Goal: Information Seeking & Learning: Learn about a topic

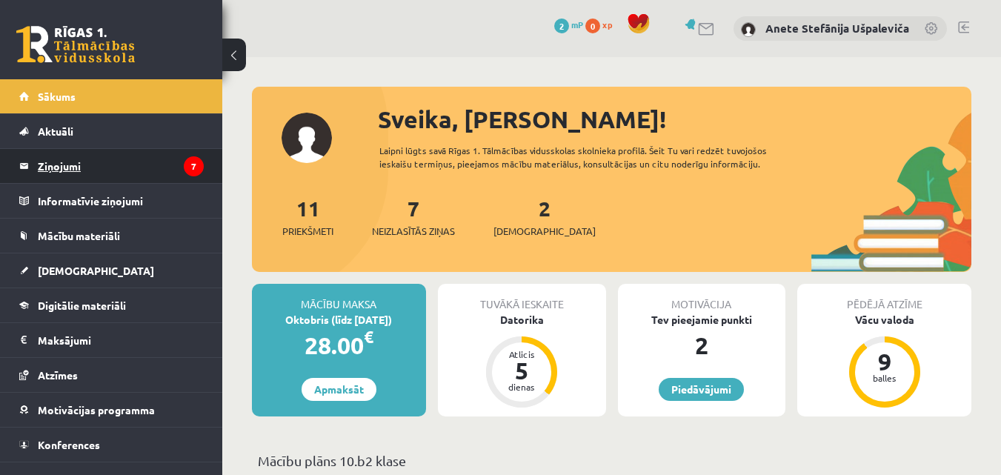
click at [125, 167] on legend "Ziņojumi 7" at bounding box center [121, 166] width 166 height 34
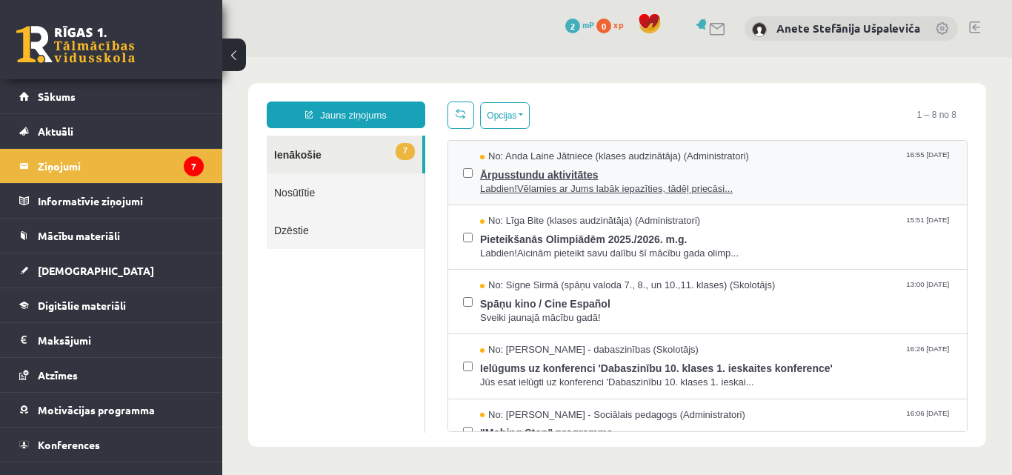
click at [619, 176] on span "Ārpusstundu aktivitātes" at bounding box center [716, 173] width 472 height 19
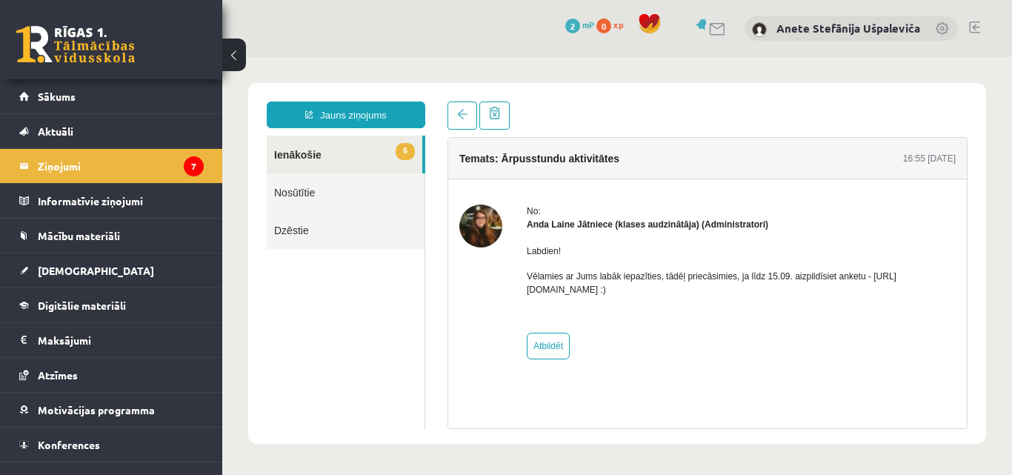
drag, startPoint x: 688, startPoint y: 290, endPoint x: 528, endPoint y: 293, distance: 160.1
click at [528, 293] on p "Vēlamies ar Jums labāk iepazīties, tādēļ priecāsimies, ja līdz 15.09. aizpildīs…" at bounding box center [741, 283] width 429 height 27
copy p "https://forms.gle/mVxkUEapGFxHM7hU7"
click at [122, 102] on link "Sākums" at bounding box center [111, 96] width 185 height 34
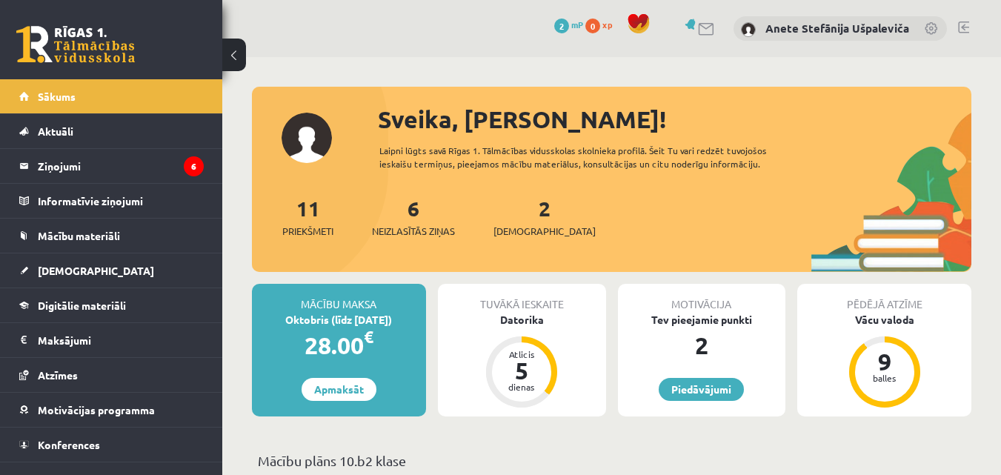
click at [930, 30] on link at bounding box center [932, 29] width 15 height 15
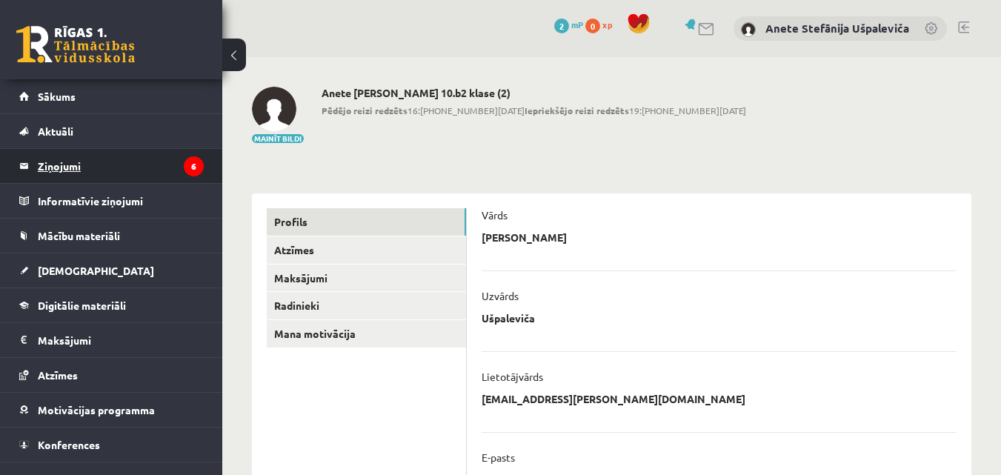
click at [83, 171] on legend "Ziņojumi 6" at bounding box center [121, 166] width 166 height 34
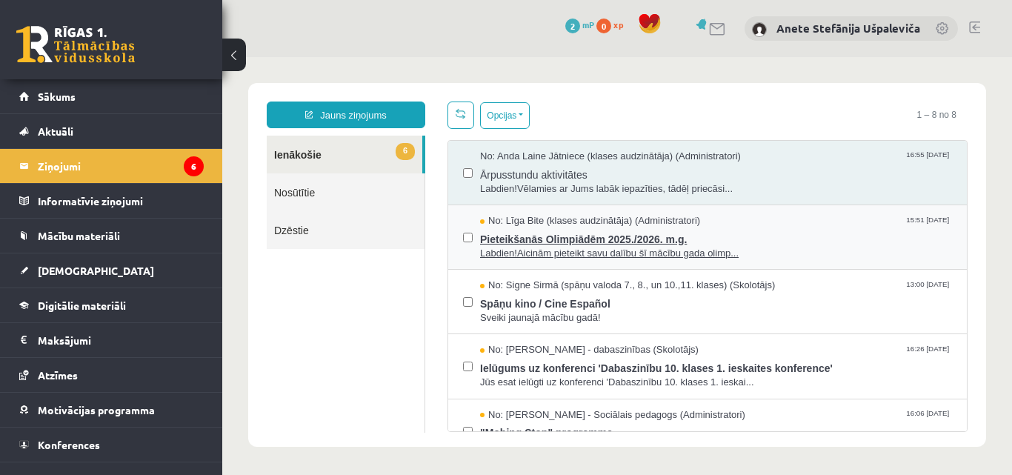
click at [580, 235] on span "Pieteikšanās Olimpiādēm 2025./2026. m.g." at bounding box center [716, 237] width 472 height 19
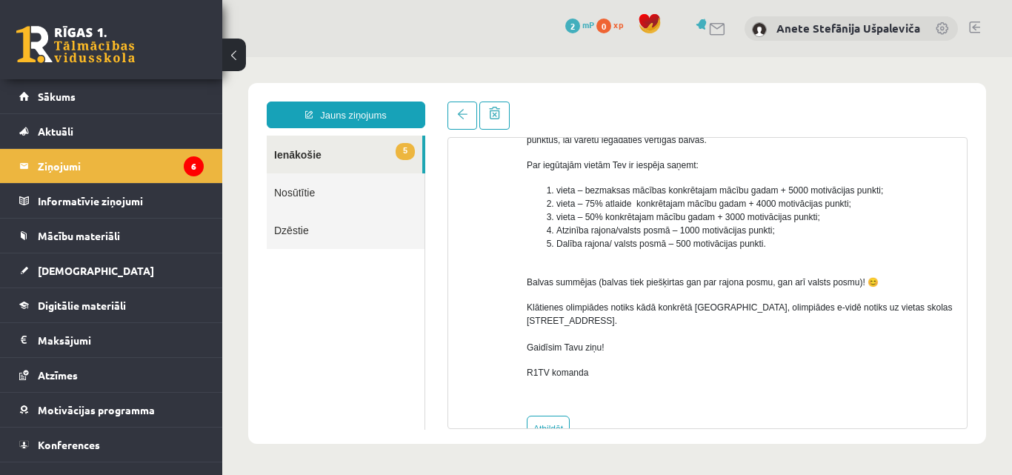
scroll to position [241, 0]
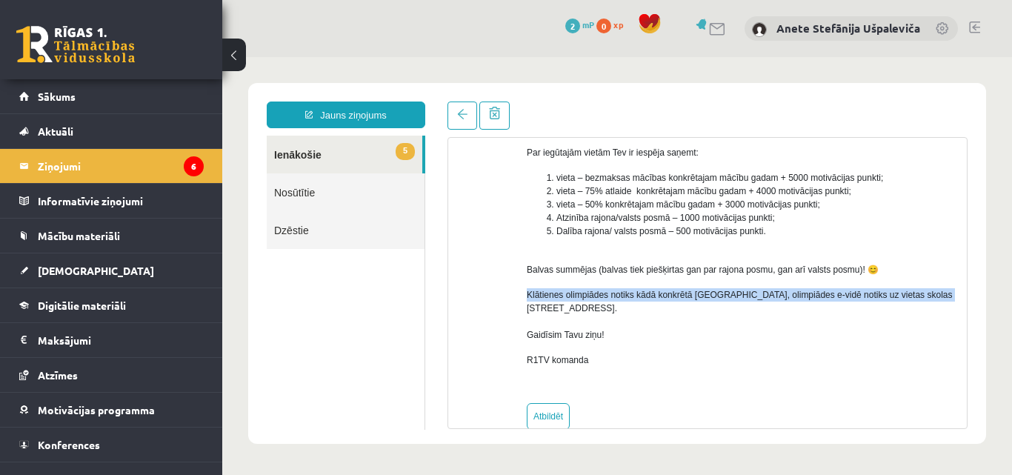
drag, startPoint x: 955, startPoint y: 285, endPoint x: 952, endPoint y: 271, distance: 13.7
click at [952, 271] on div "No: Līga Bite (klases audzinātāja) (Administratori) Labdien! Aicinām pieteikt s…" at bounding box center [707, 197] width 519 height 466
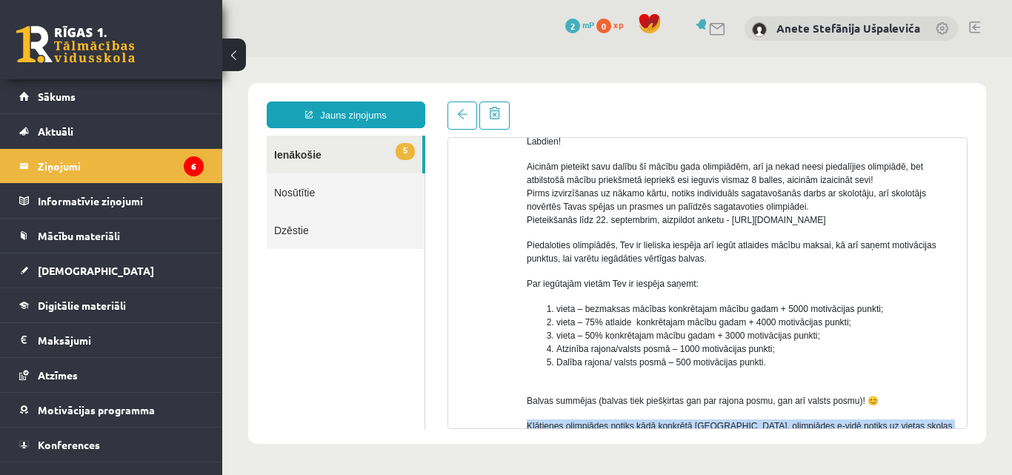
scroll to position [107, 0]
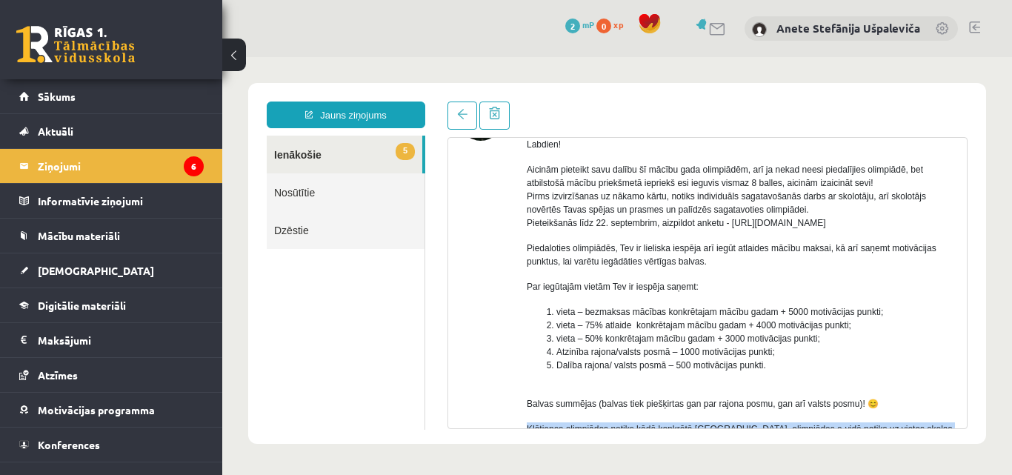
drag, startPoint x: 730, startPoint y: 223, endPoint x: 885, endPoint y: 225, distance: 154.9
click at [885, 225] on p "Aicinām pieteikt savu dalību šī mācību gada olimpiādēm, arī ja nekad neesi pied…" at bounding box center [741, 196] width 429 height 67
copy p "https://forms.gle/uvbsV5jHMTRw2rFV9"
click at [328, 154] on link "5 Ienākošie" at bounding box center [345, 155] width 156 height 38
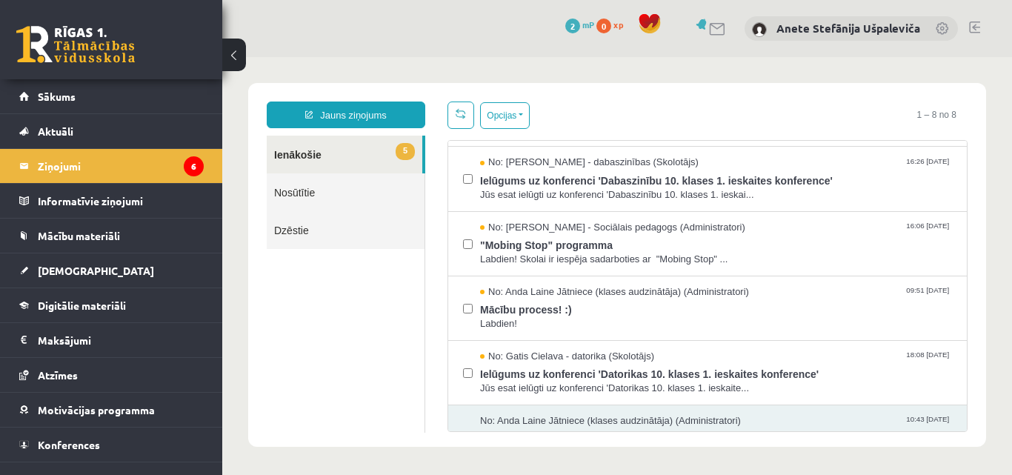
scroll to position [225, 0]
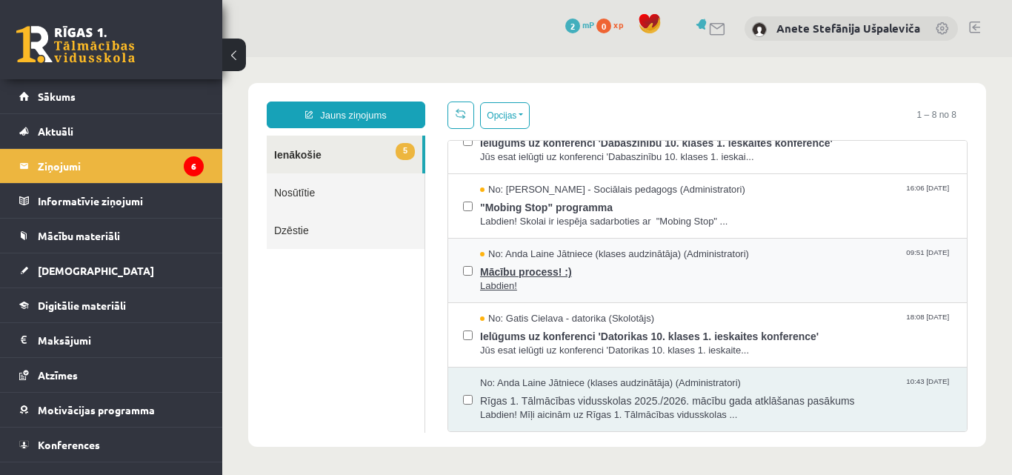
click at [545, 268] on span "Mācību process! :)" at bounding box center [716, 270] width 472 height 19
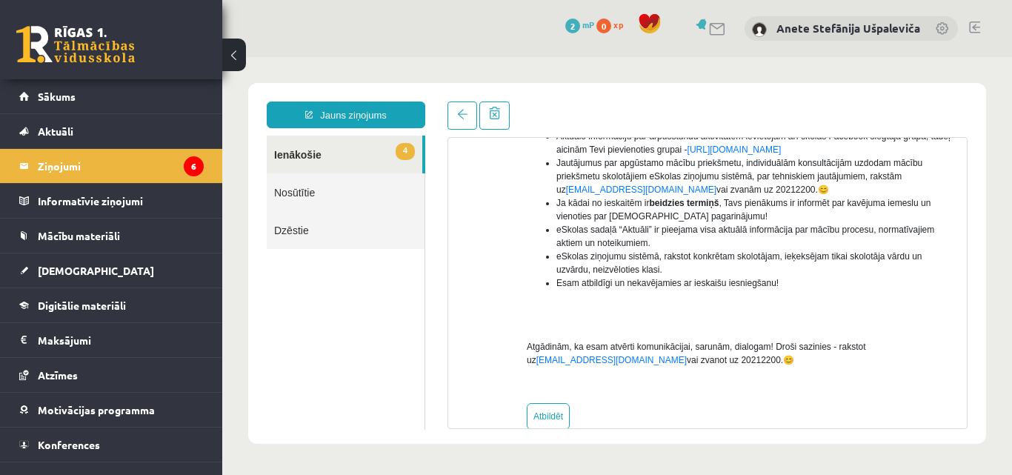
scroll to position [388, 0]
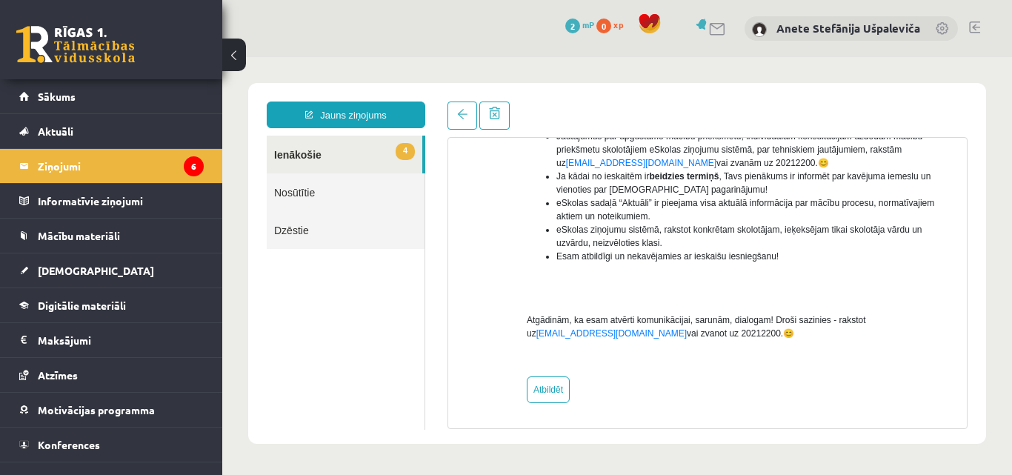
click at [323, 157] on link "4 Ienākošie" at bounding box center [345, 155] width 156 height 38
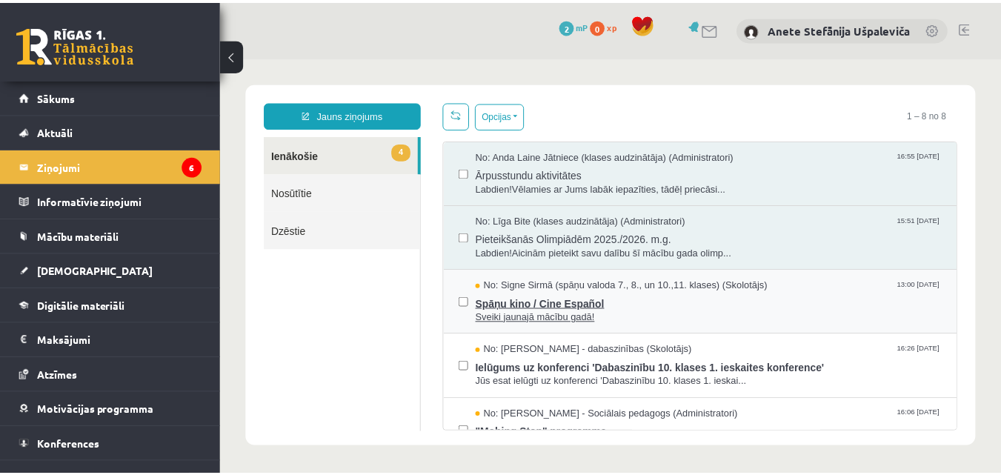
scroll to position [0, 0]
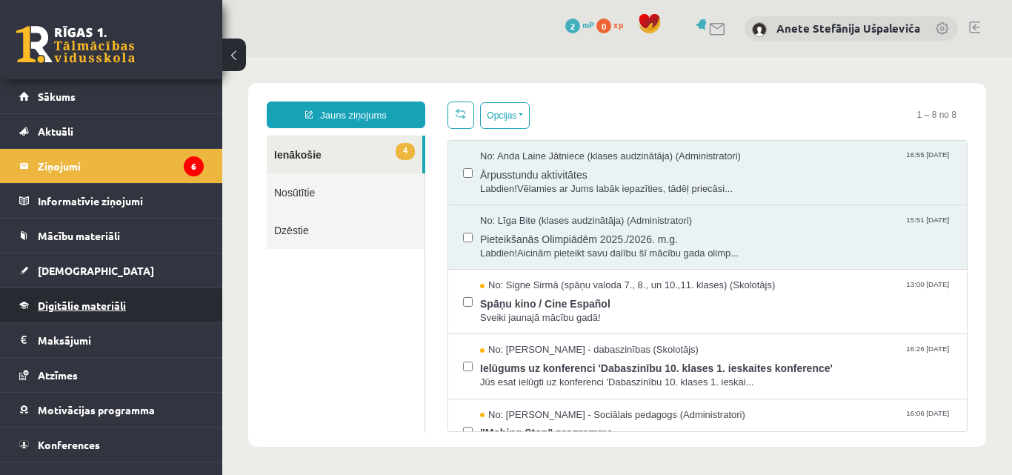
click at [62, 302] on span "Digitālie materiāli" at bounding box center [82, 305] width 88 height 13
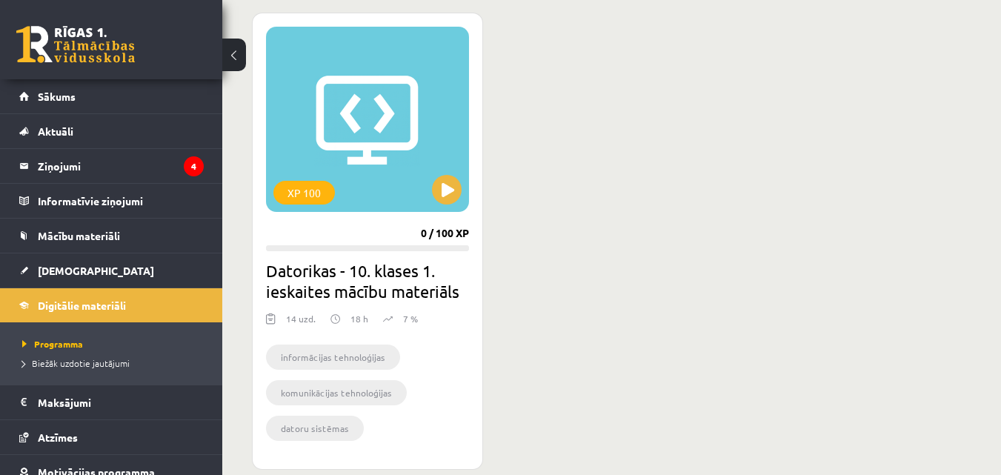
scroll to position [369, 0]
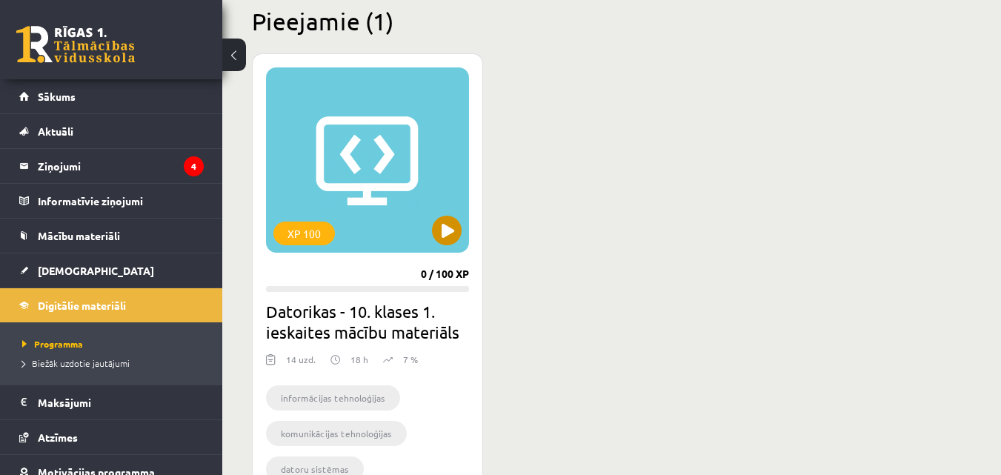
click at [368, 149] on div "XP 100" at bounding box center [367, 159] width 203 height 185
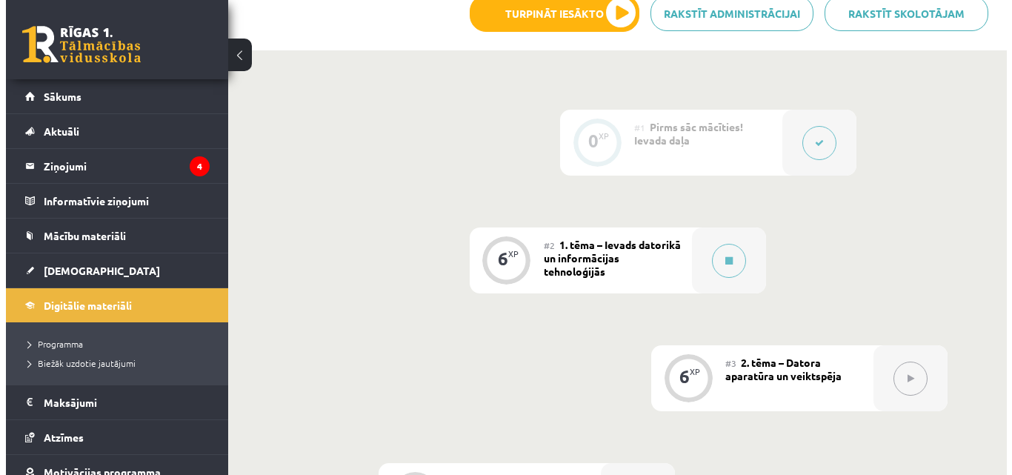
scroll to position [465, 0]
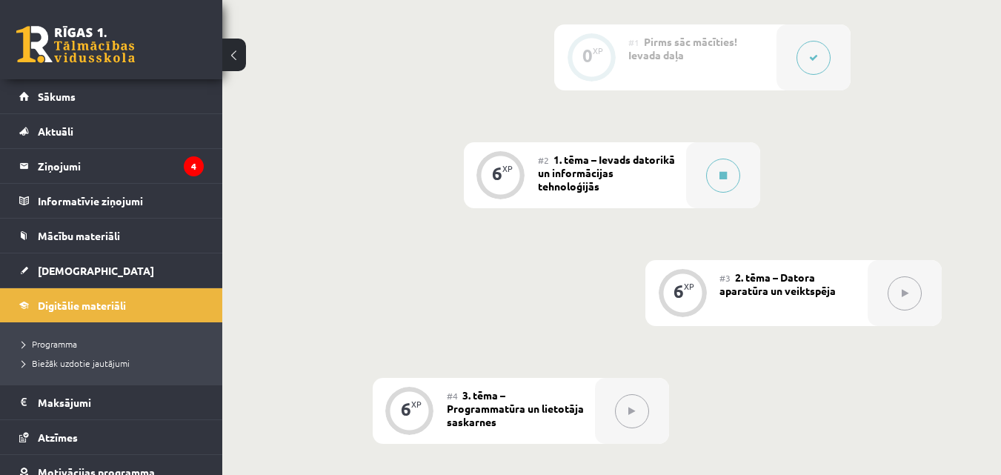
click at [671, 174] on div "#2 1. tēma – Ievads datorikā un informācijas tehnoloģijās" at bounding box center [612, 175] width 148 height 66
click at [721, 182] on button at bounding box center [723, 176] width 34 height 34
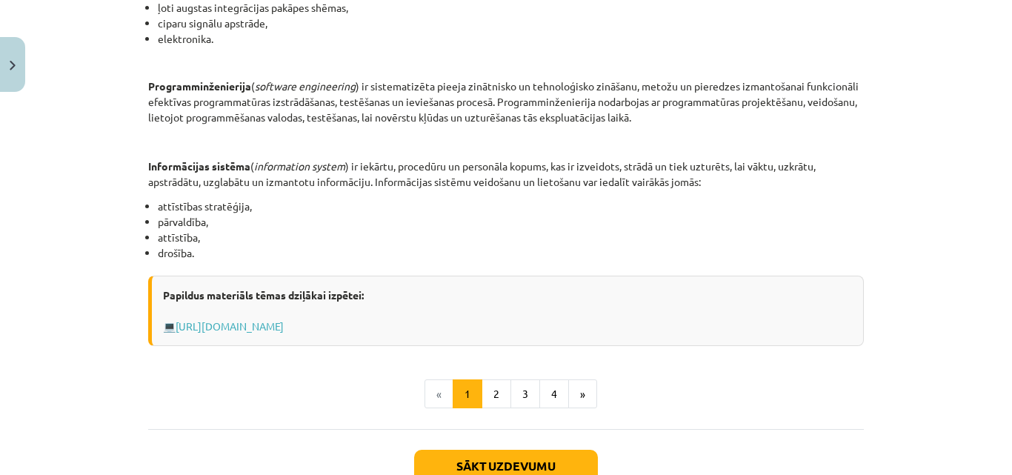
scroll to position [711, 0]
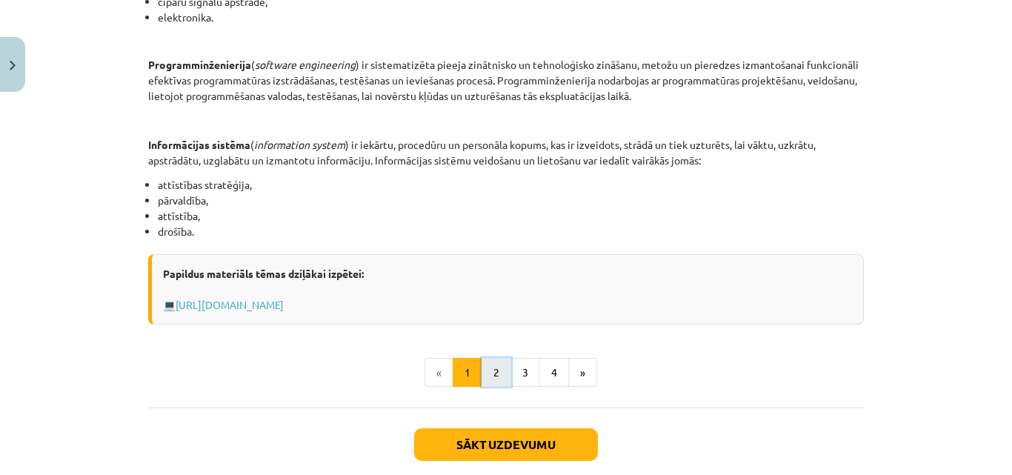
click at [490, 374] on button "2" at bounding box center [497, 373] width 30 height 30
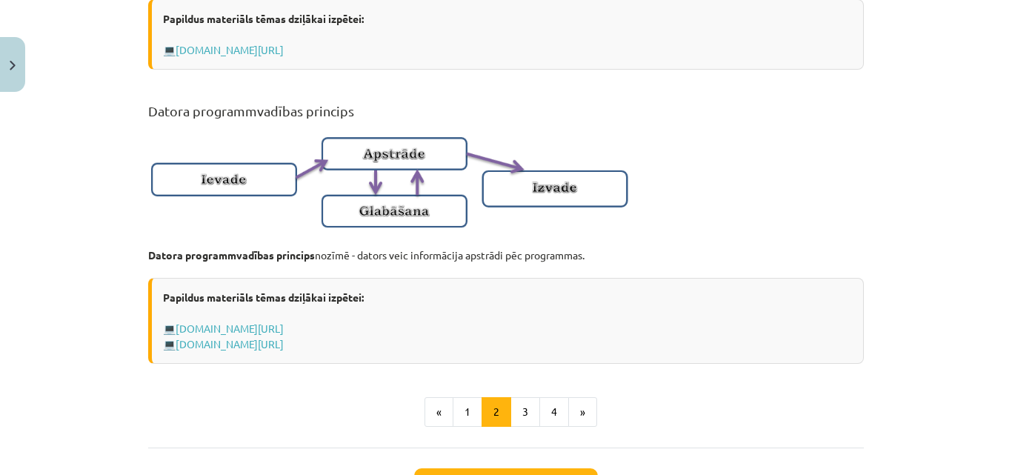
scroll to position [942, 0]
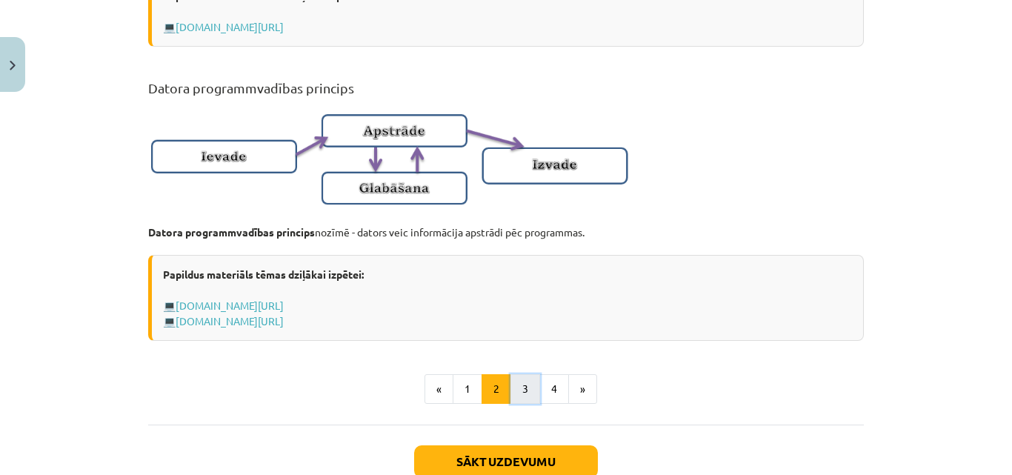
click at [511, 404] on button "3" at bounding box center [526, 389] width 30 height 30
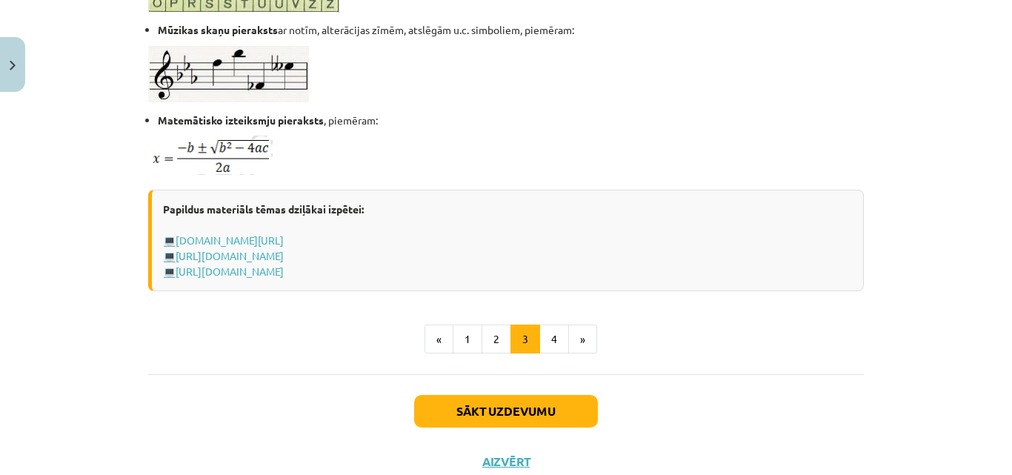
scroll to position [989, 0]
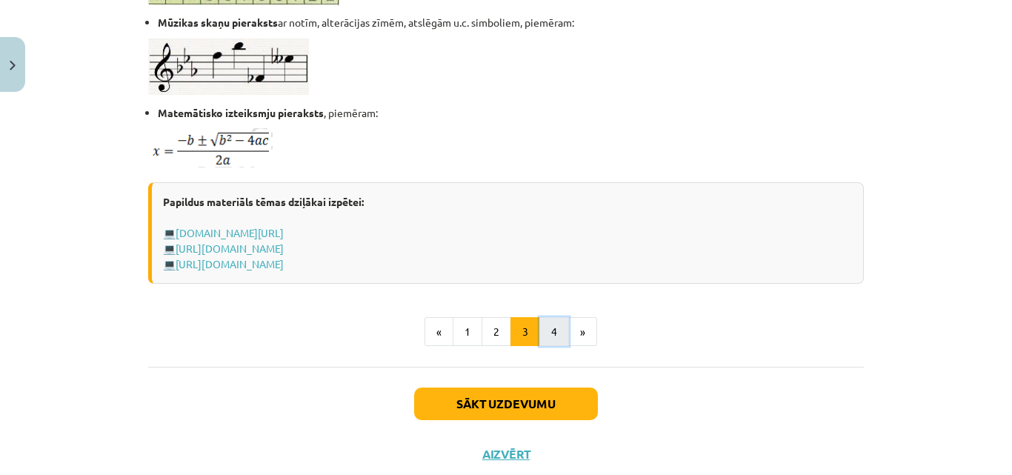
click at [545, 329] on button "4" at bounding box center [555, 332] width 30 height 30
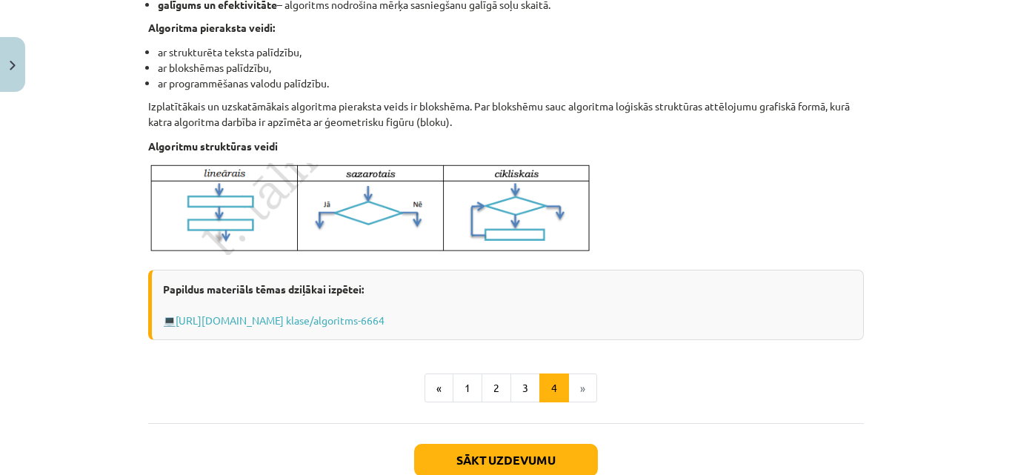
scroll to position [562, 0]
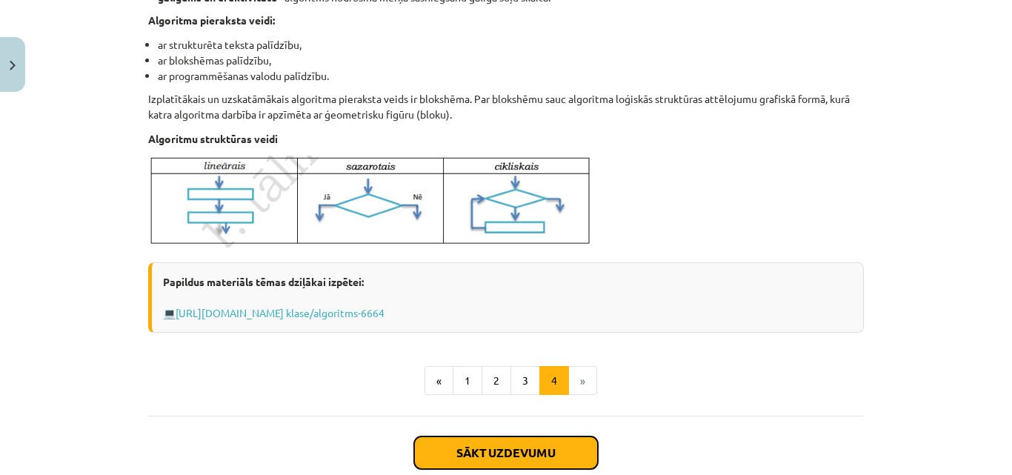
click at [533, 457] on button "Sākt uzdevumu" at bounding box center [506, 452] width 184 height 33
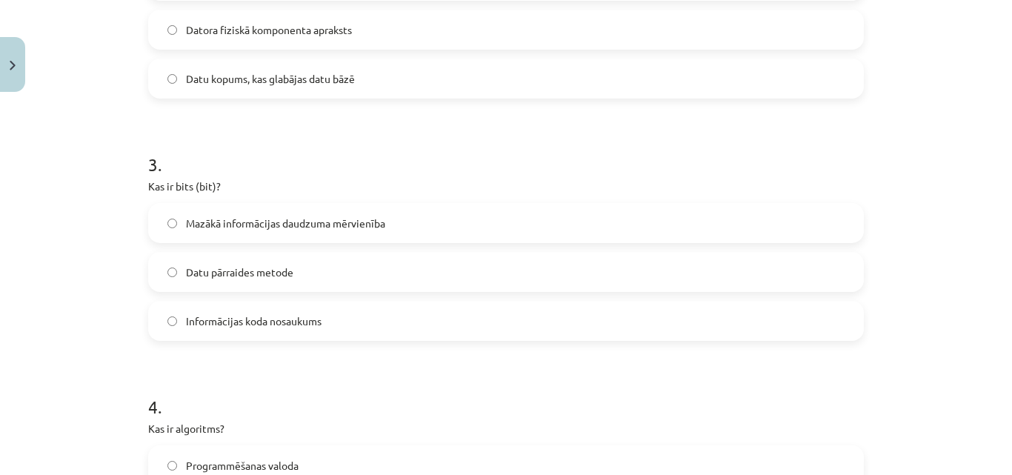
scroll to position [707, 0]
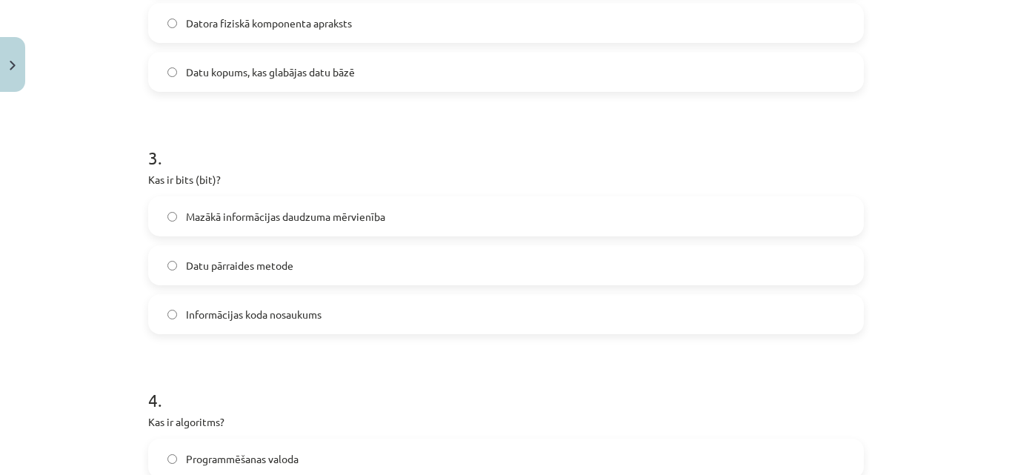
click at [404, 216] on label "Mazākā informācijas daudzuma mērvienība" at bounding box center [506, 216] width 713 height 37
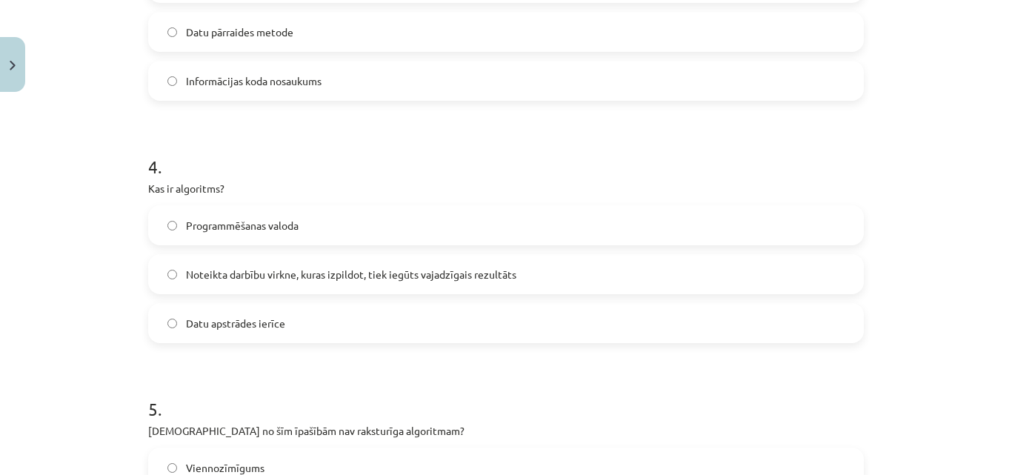
scroll to position [957, 0]
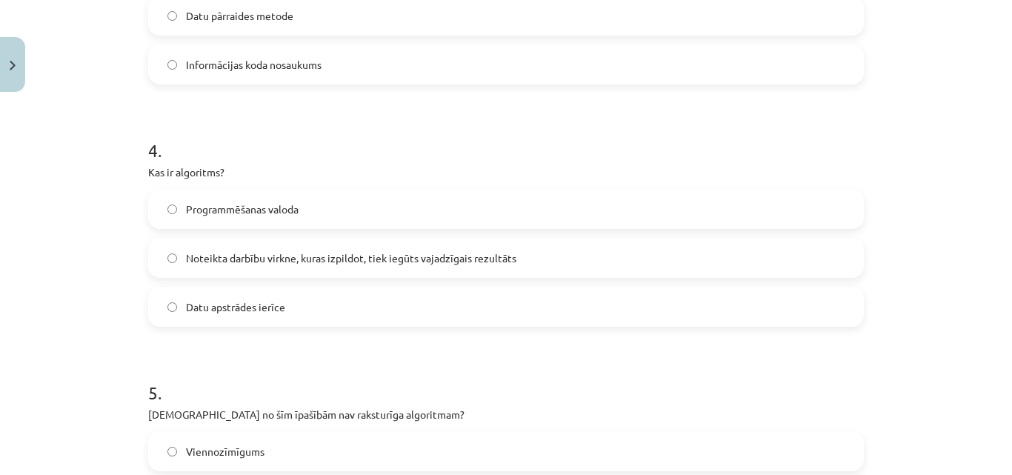
click at [515, 265] on label "Noteikta darbību virkne, kuras izpildot, tiek iegūts vajadzīgais rezultāts" at bounding box center [506, 257] width 713 height 37
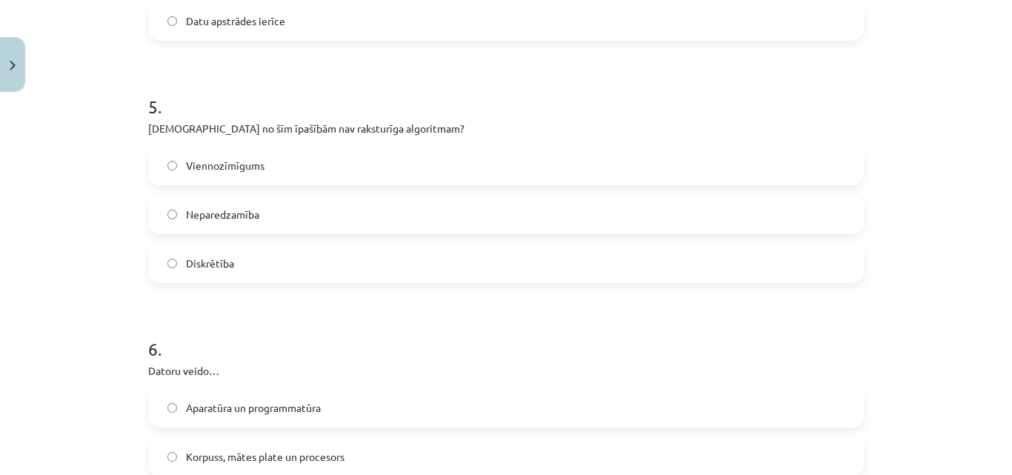
scroll to position [1246, 0]
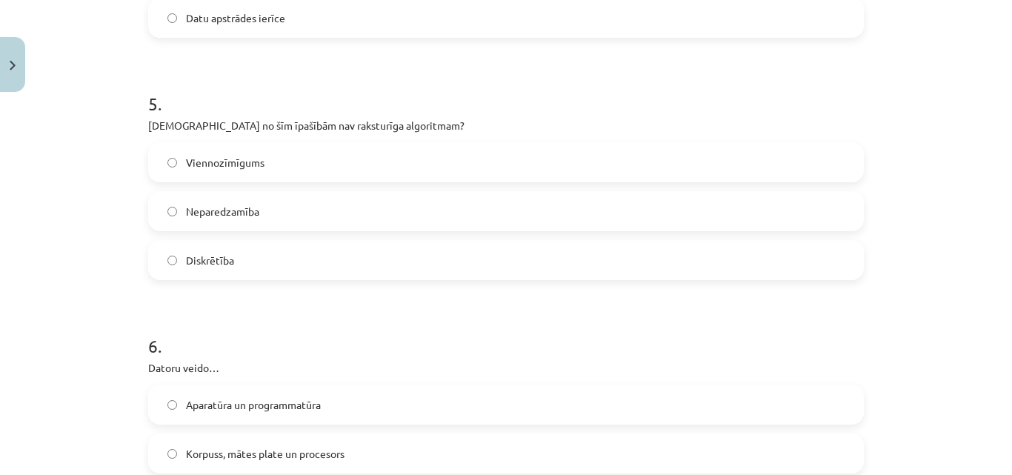
click at [670, 206] on label "Neparedzamība" at bounding box center [506, 211] width 713 height 37
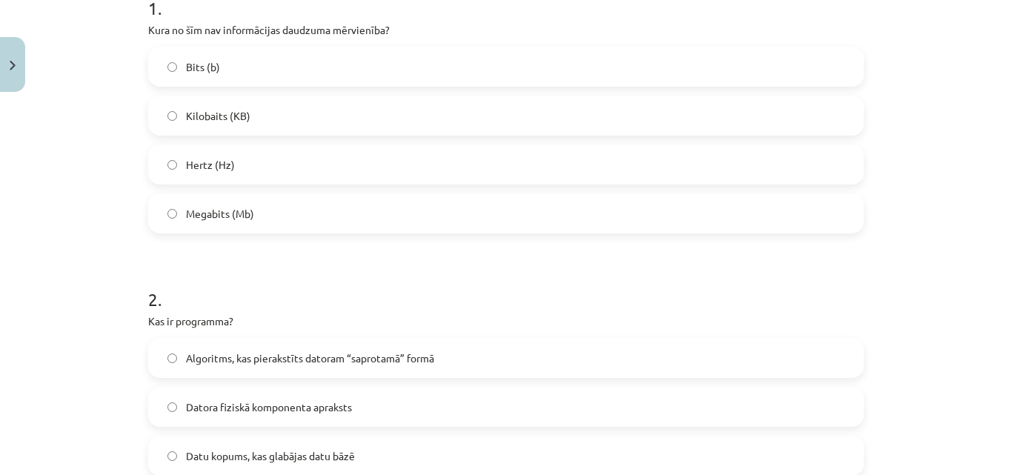
scroll to position [326, 0]
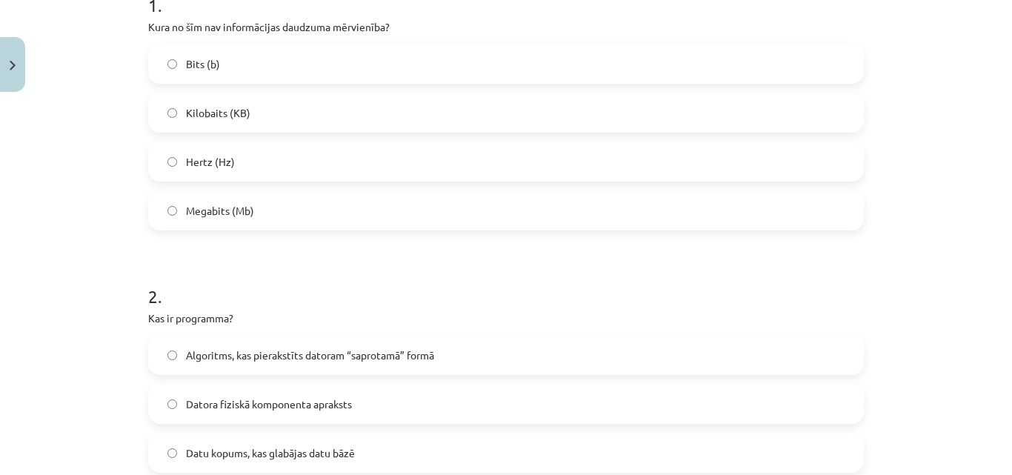
click at [339, 163] on label "Hertz (Hz)" at bounding box center [506, 161] width 713 height 37
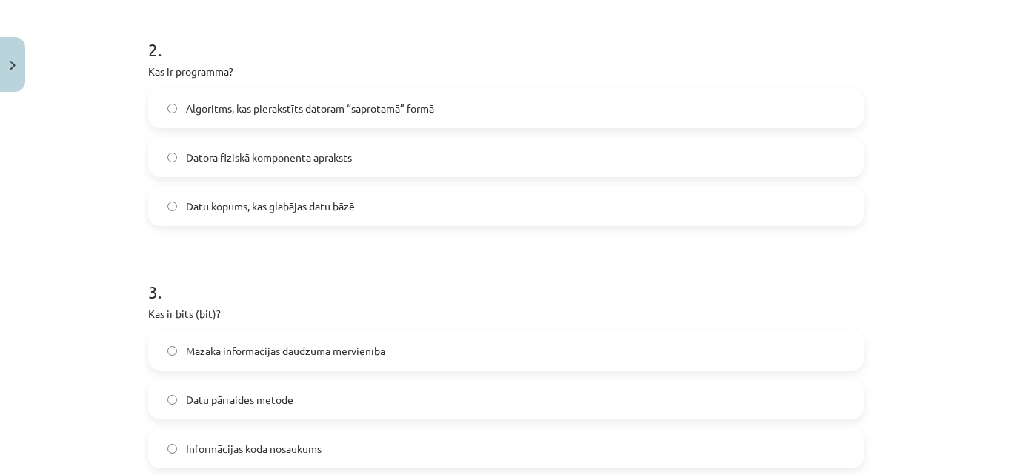
scroll to position [569, 0]
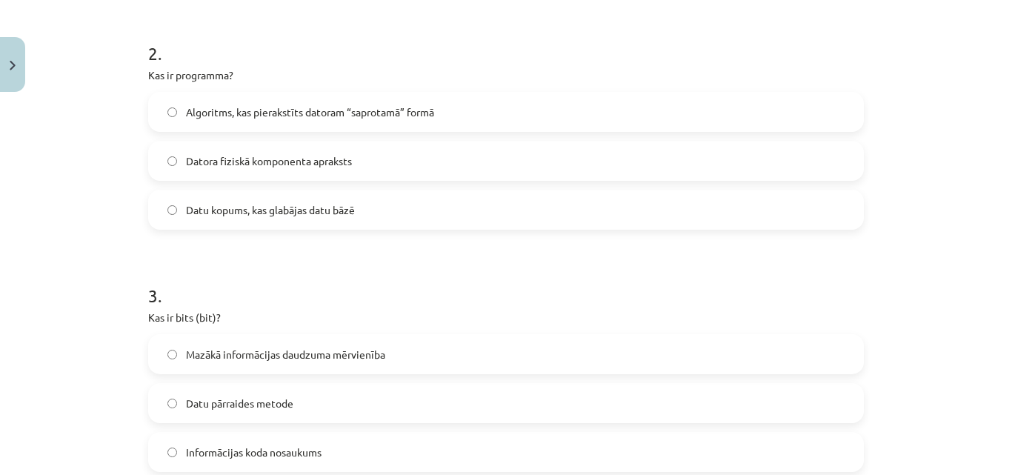
click at [513, 128] on label "Algoritms, kas pierakstīts datoram “saprotamā” formā" at bounding box center [506, 111] width 713 height 37
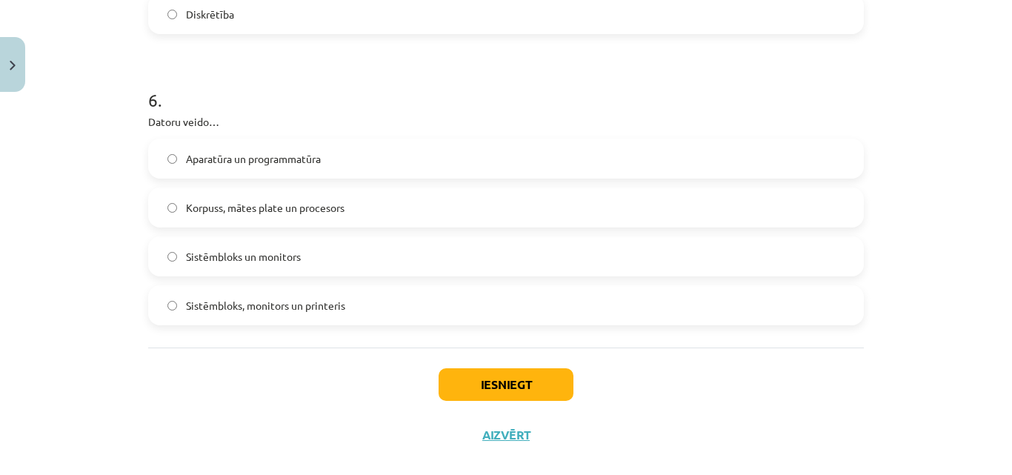
scroll to position [1509, 0]
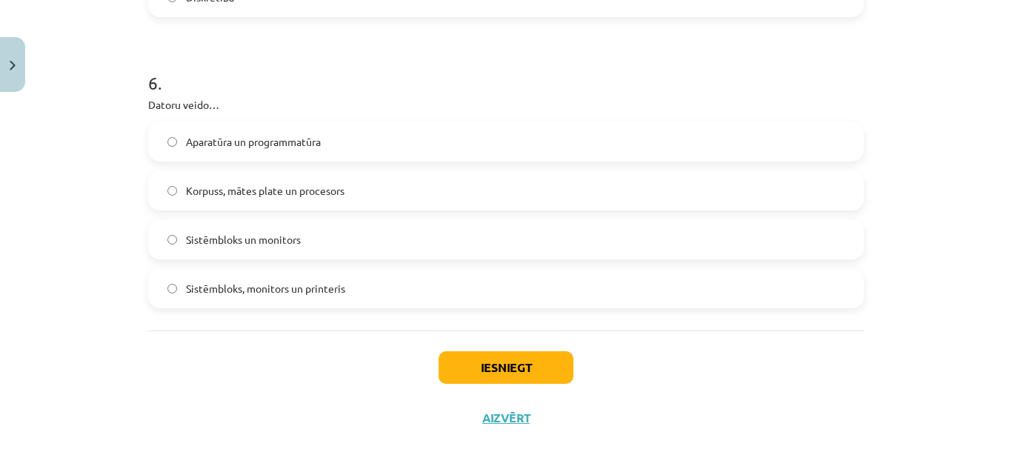
click at [362, 140] on label "Aparatūra un programmatūra" at bounding box center [506, 141] width 713 height 37
click at [519, 377] on button "Iesniegt" at bounding box center [506, 367] width 135 height 33
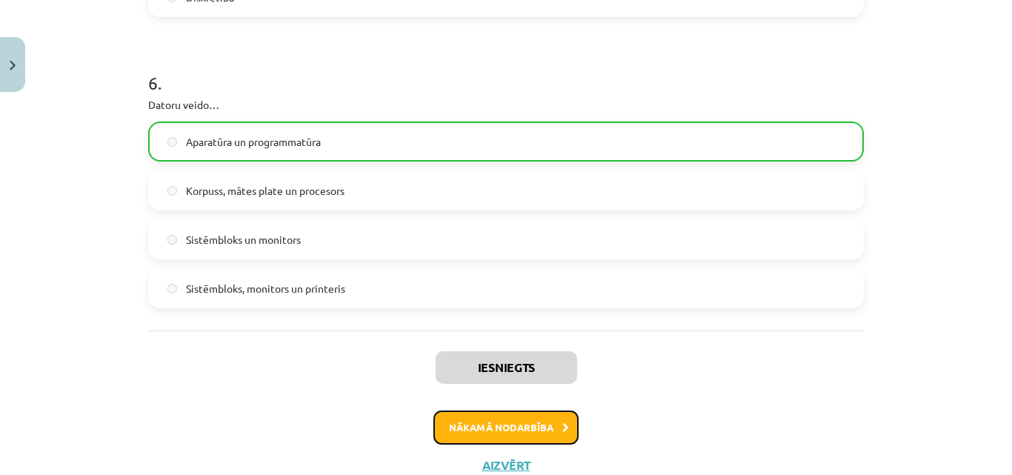
click at [543, 423] on button "Nākamā nodarbība" at bounding box center [506, 428] width 145 height 34
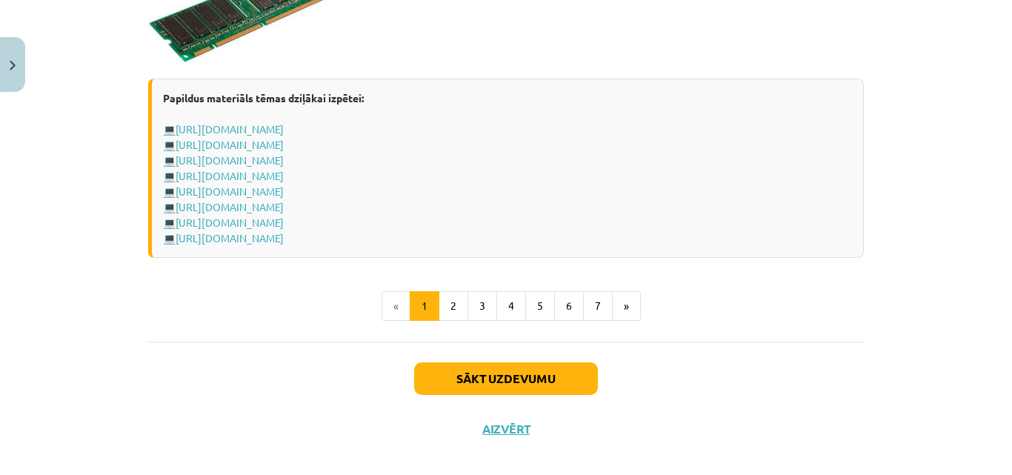
scroll to position [2699, 0]
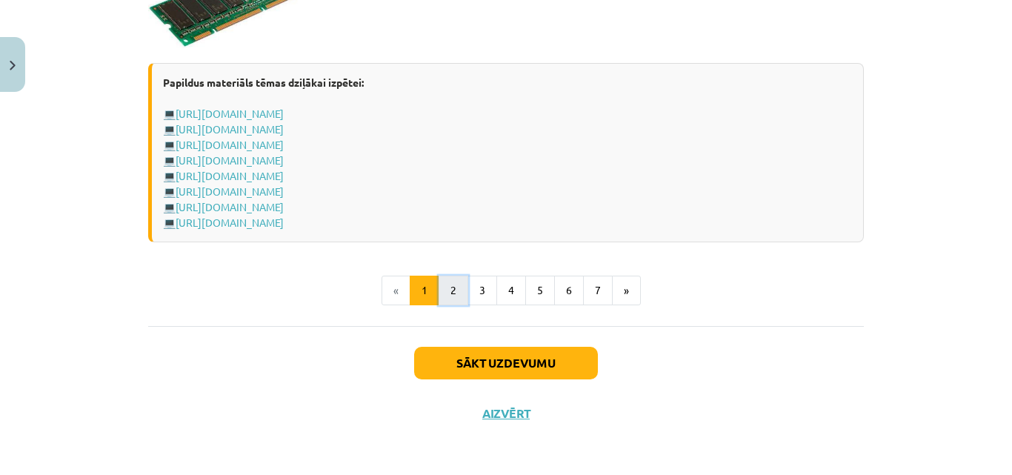
click at [454, 288] on button "2" at bounding box center [454, 291] width 30 height 30
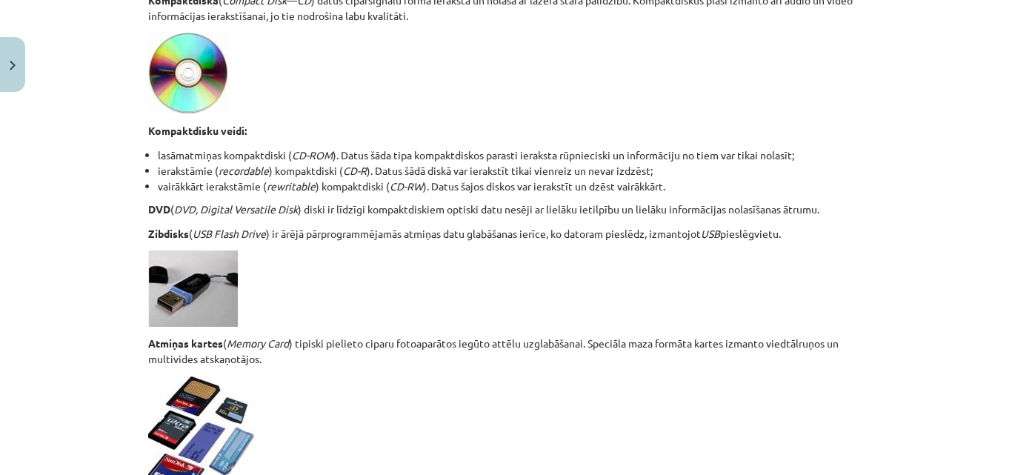
scroll to position [1367, 0]
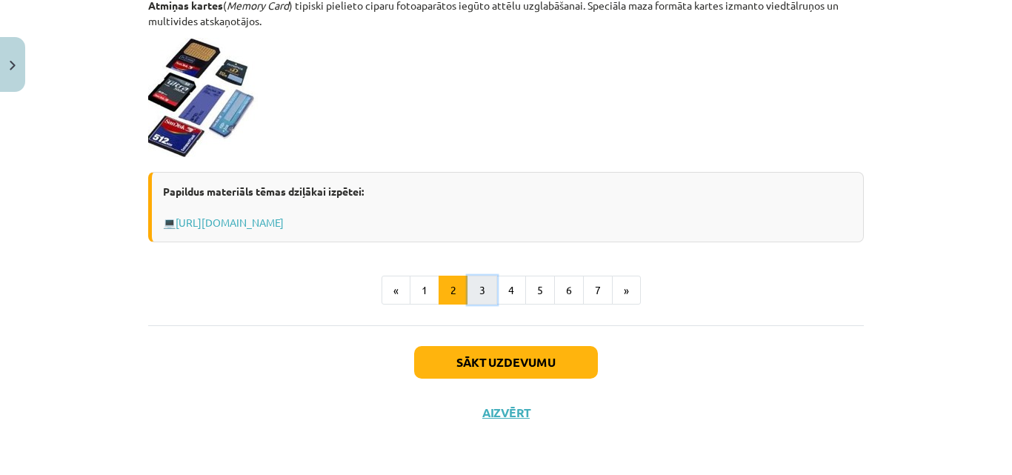
click at [474, 280] on button "3" at bounding box center [483, 291] width 30 height 30
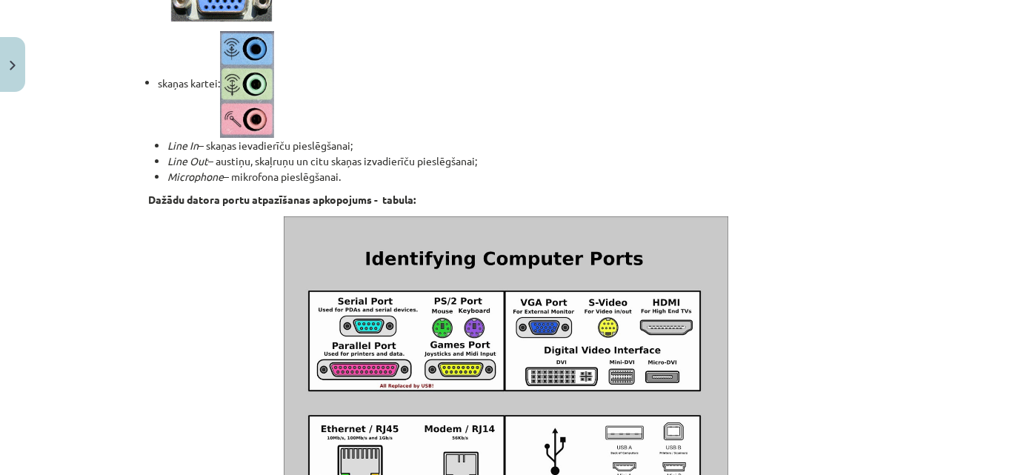
scroll to position [1805, 0]
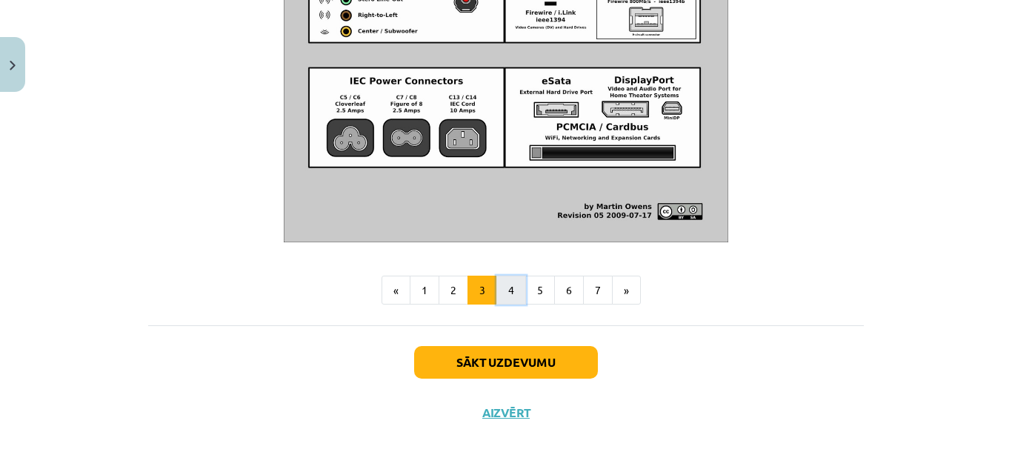
click at [506, 290] on button "4" at bounding box center [512, 291] width 30 height 30
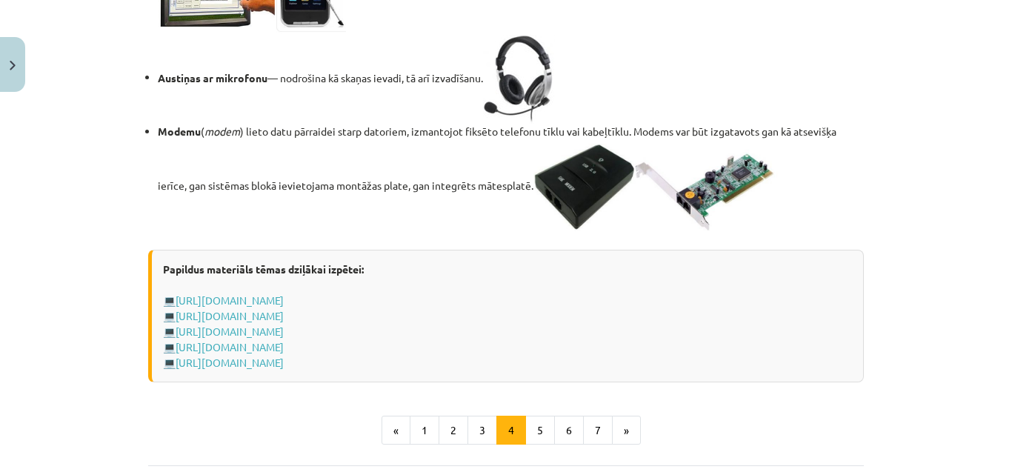
scroll to position [2745, 0]
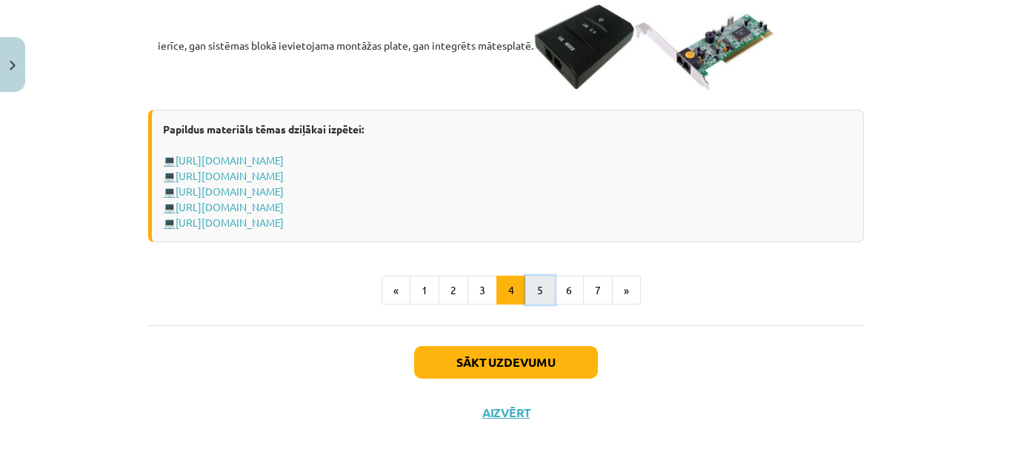
click at [537, 288] on button "5" at bounding box center [540, 291] width 30 height 30
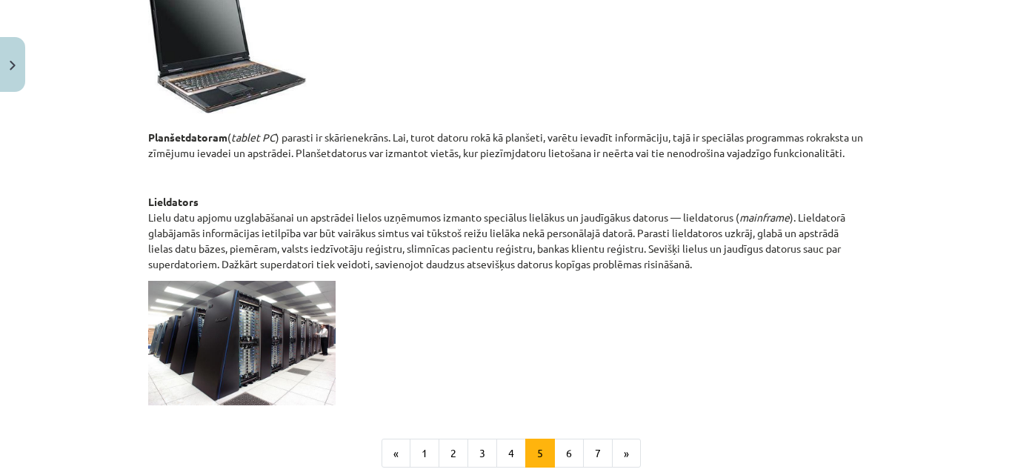
scroll to position [858, 0]
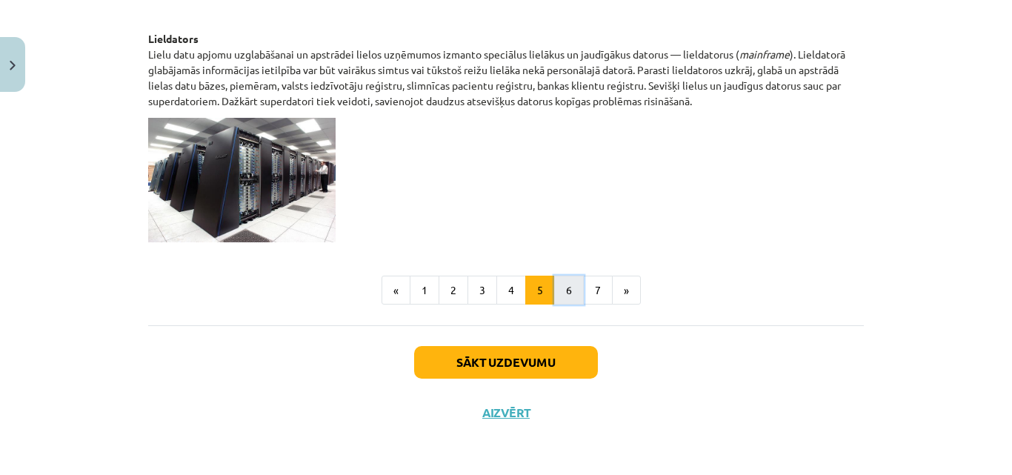
click at [564, 287] on button "6" at bounding box center [569, 291] width 30 height 30
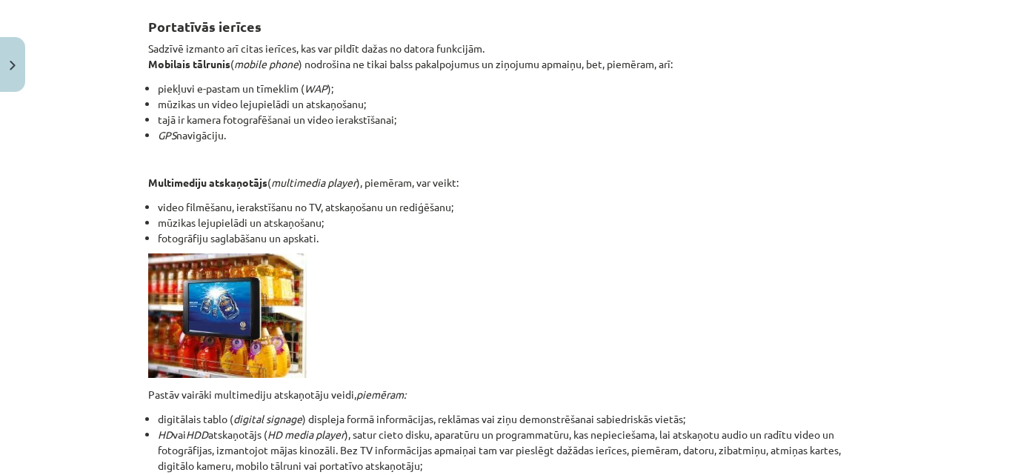
scroll to position [512, 0]
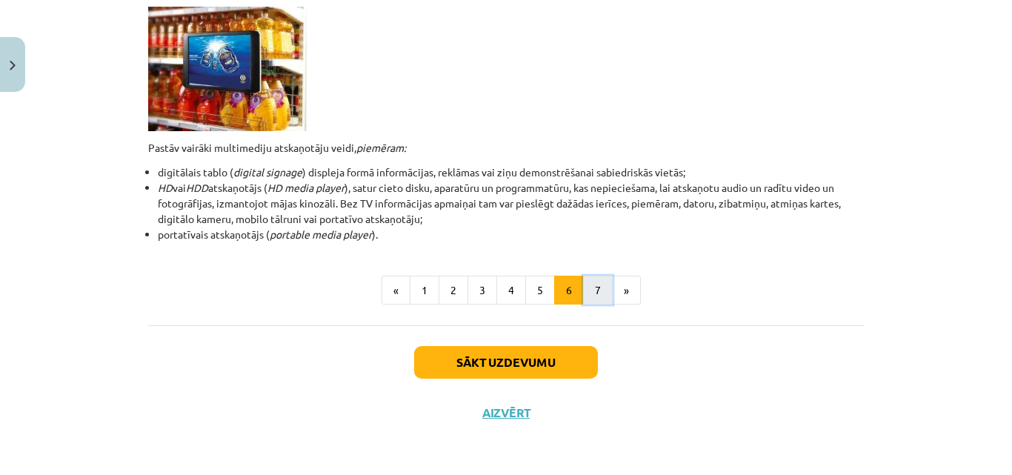
click at [597, 293] on button "7" at bounding box center [598, 291] width 30 height 30
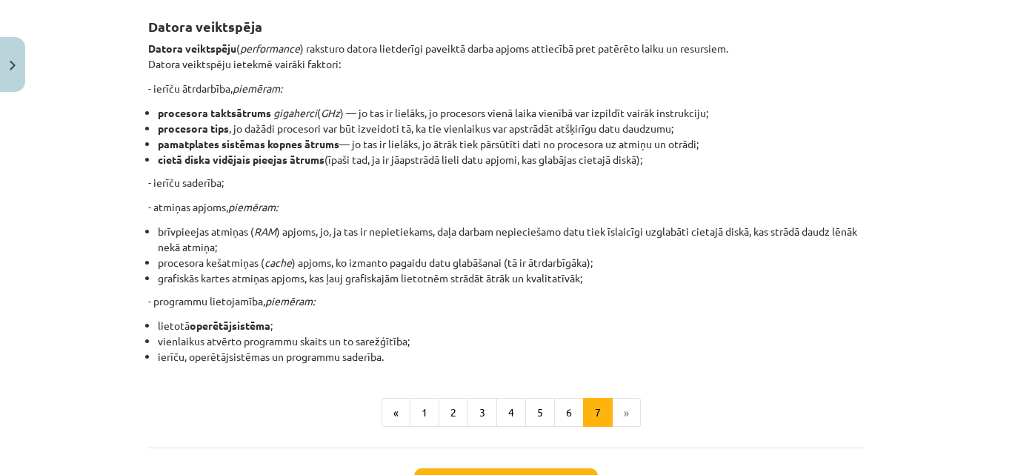
scroll to position [388, 0]
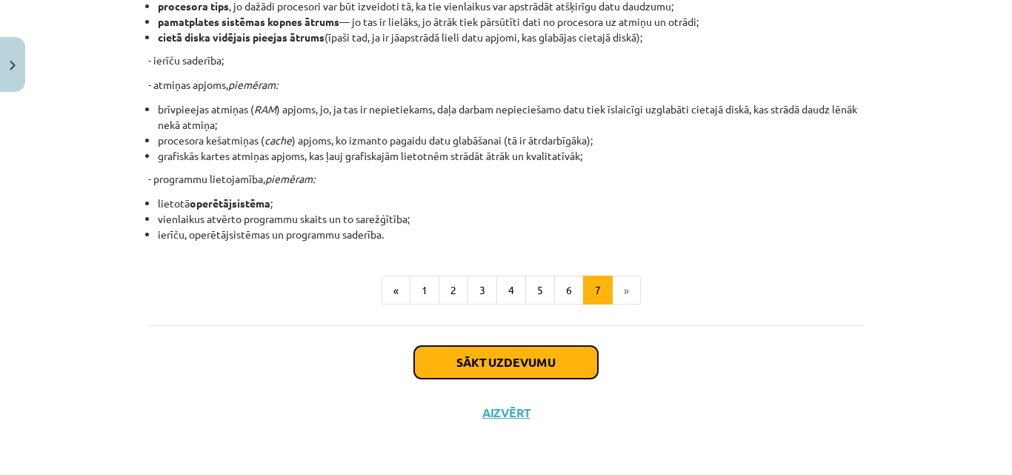
click at [517, 365] on button "Sākt uzdevumu" at bounding box center [506, 362] width 184 height 33
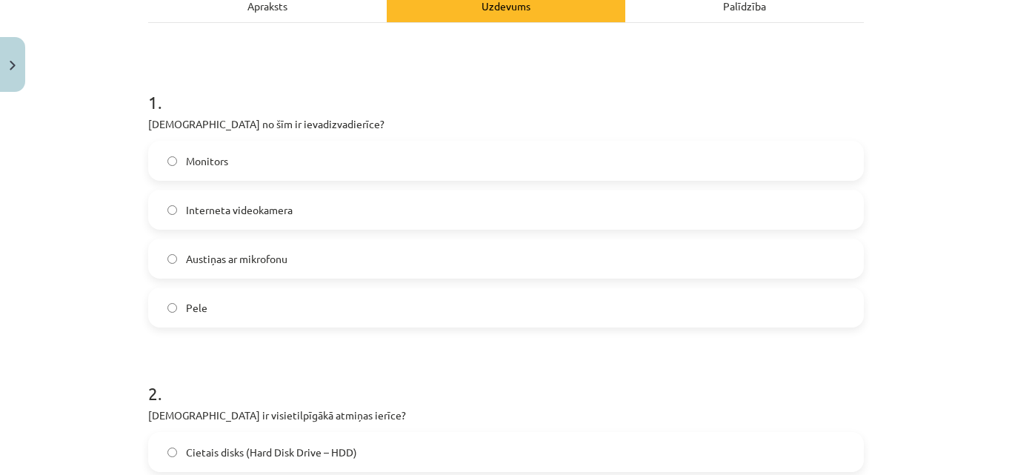
scroll to position [232, 0]
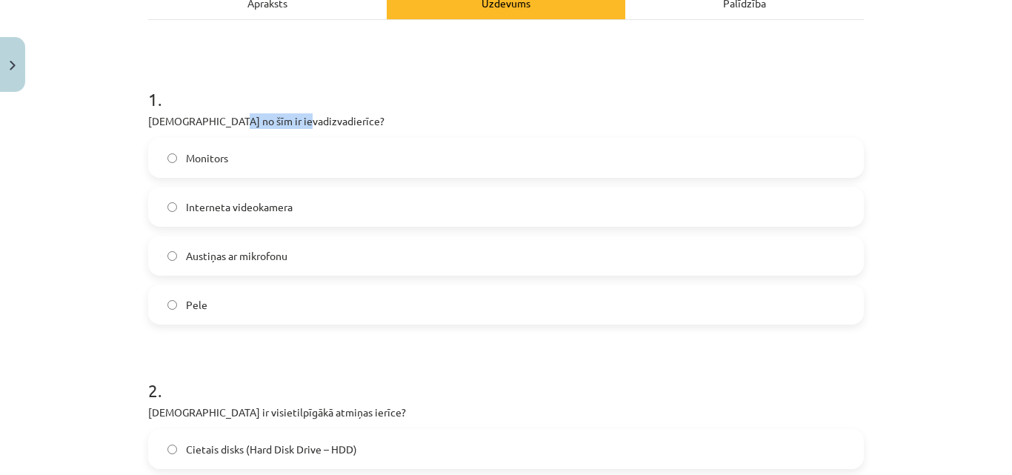
drag, startPoint x: 283, startPoint y: 119, endPoint x: 210, endPoint y: 120, distance: 72.6
click at [210, 120] on p "Kura no šīm ir ievadizvadierīce?" at bounding box center [506, 121] width 716 height 16
copy p "evadizvadierīce"
click at [83, 194] on div "Mācību tēma: Datorikas - 10. klases 1. ieskaites mācību materiāls #3 2. tēma – …" at bounding box center [506, 237] width 1012 height 475
click at [212, 262] on span "Austiņas ar mikrofonu" at bounding box center [237, 256] width 102 height 16
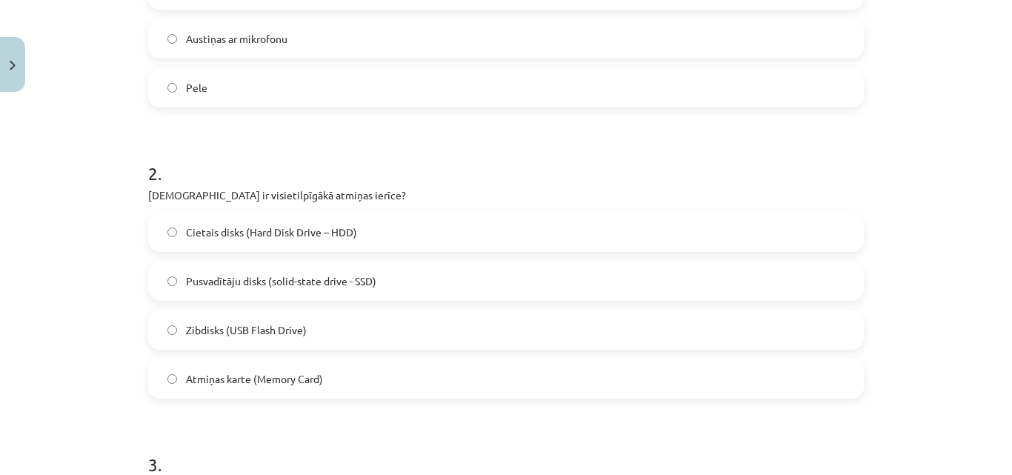
scroll to position [532, 0]
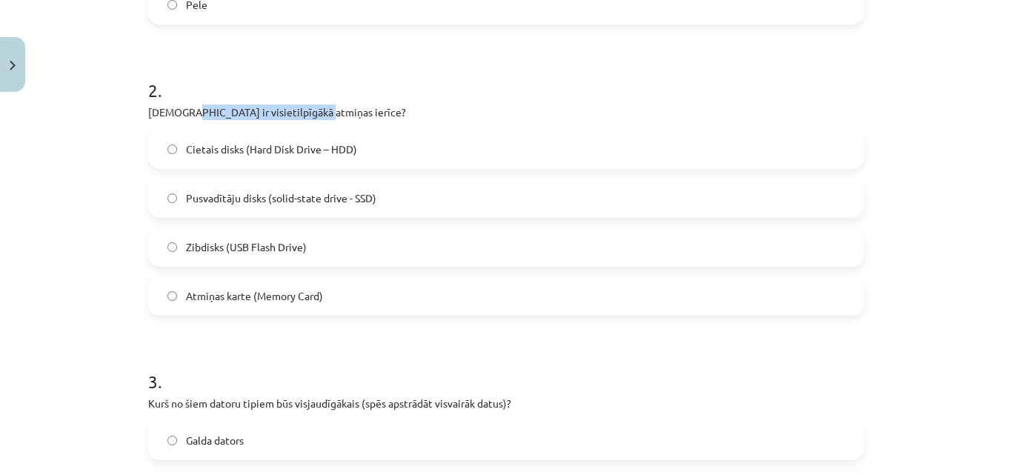
drag, startPoint x: 177, startPoint y: 108, endPoint x: 305, endPoint y: 111, distance: 128.2
click at [305, 111] on p "Kura ir visietilpīgākā atmiņas ierīce?" at bounding box center [506, 112] width 716 height 16
copy p "visietilpīgākā atmiņas ierīce"
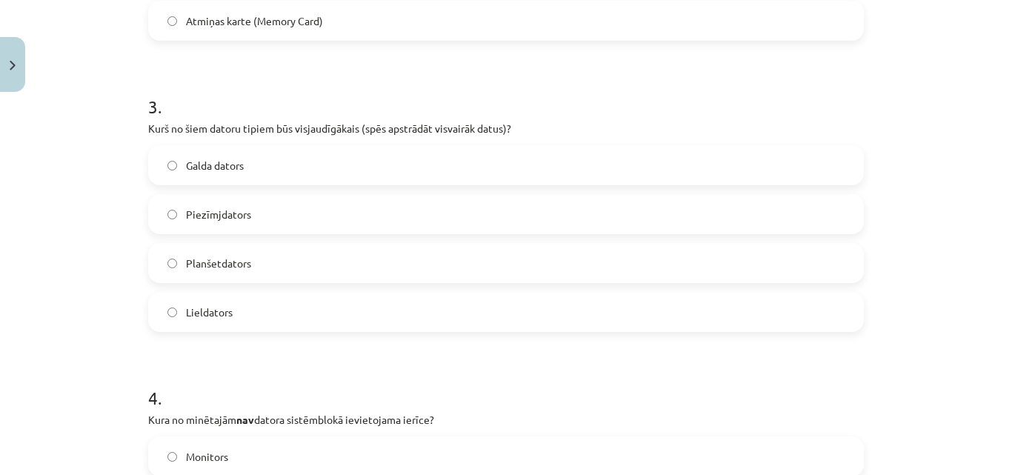
scroll to position [825, 0]
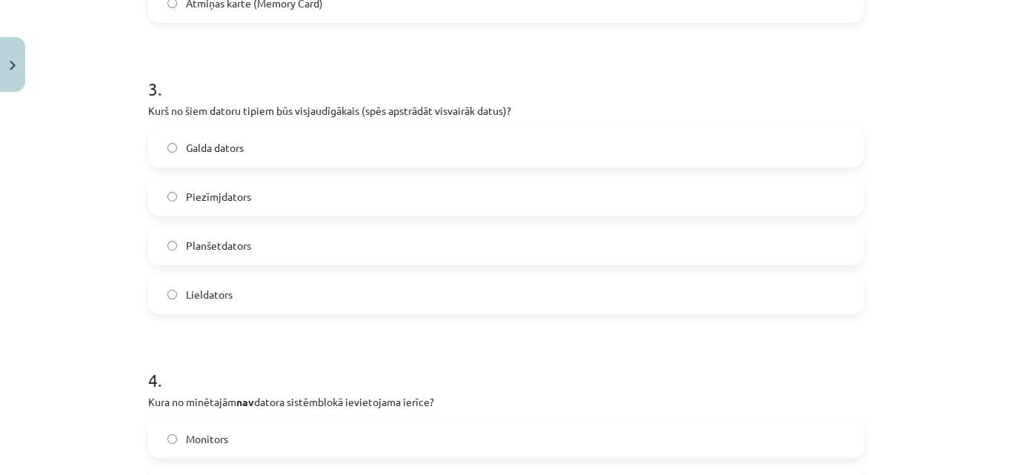
click at [202, 308] on label "Lieldators" at bounding box center [506, 294] width 713 height 37
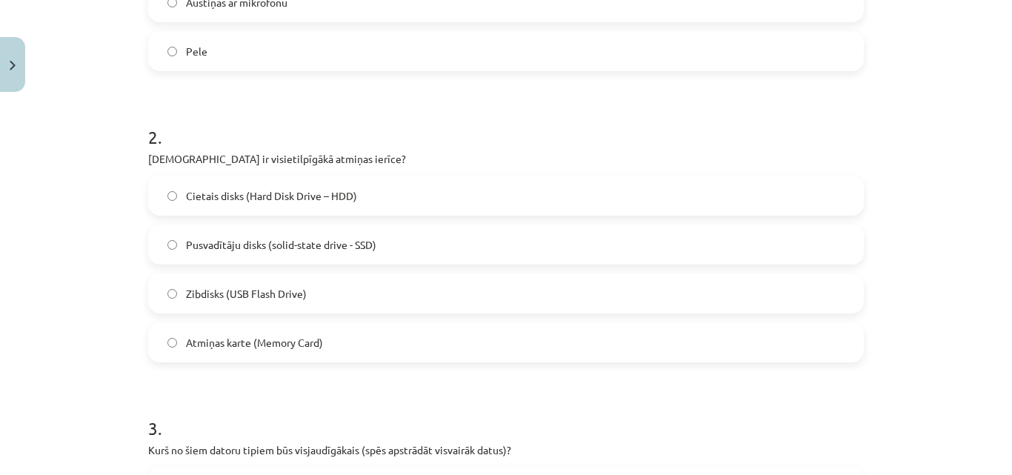
scroll to position [489, 0]
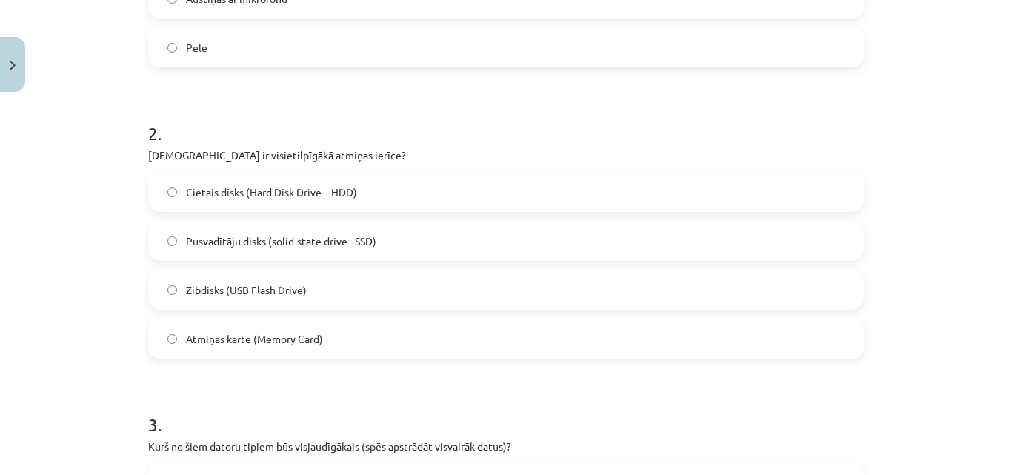
click at [273, 185] on span "Cietais disks (Hard Disk Drive – HDD)" at bounding box center [271, 193] width 171 height 16
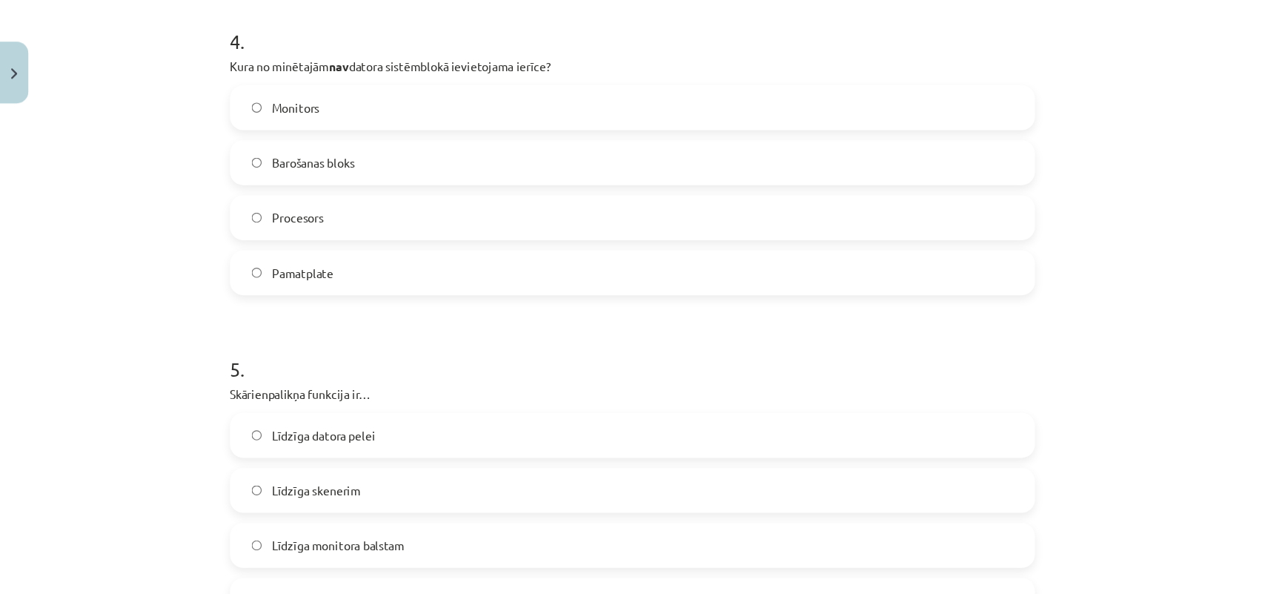
scroll to position [1168, 0]
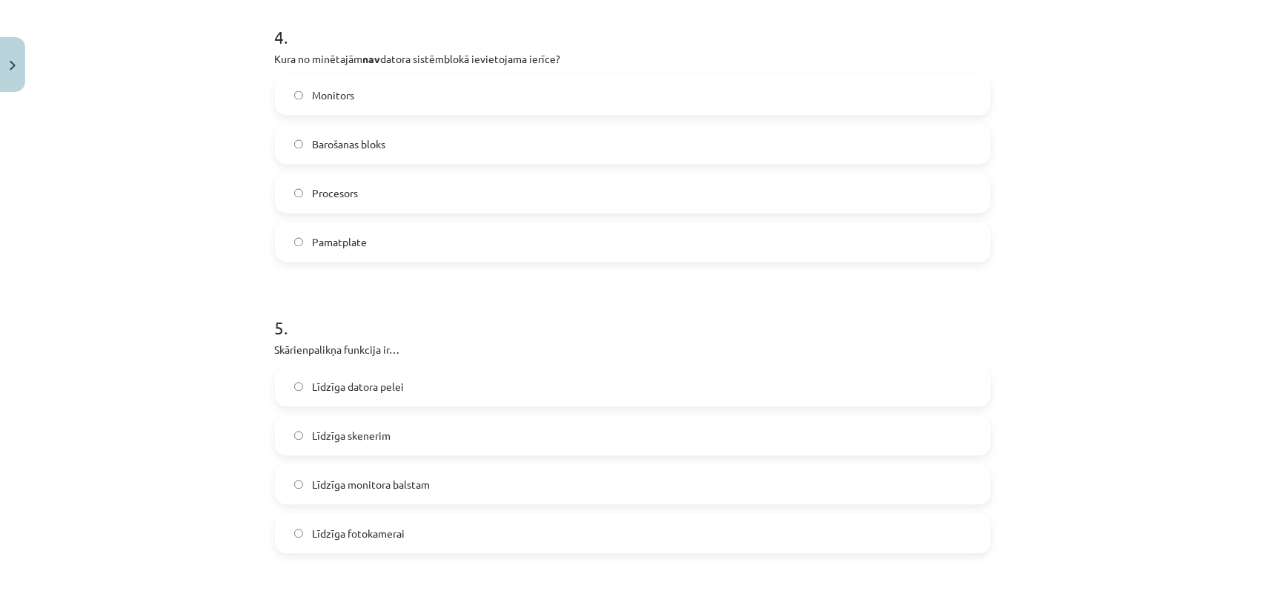
drag, startPoint x: 903, startPoint y: 0, endPoint x: 861, endPoint y: 334, distance: 336.8
click at [861, 334] on h1 "5 ." at bounding box center [633, 315] width 716 height 46
click at [545, 94] on label "Monitors" at bounding box center [632, 95] width 713 height 37
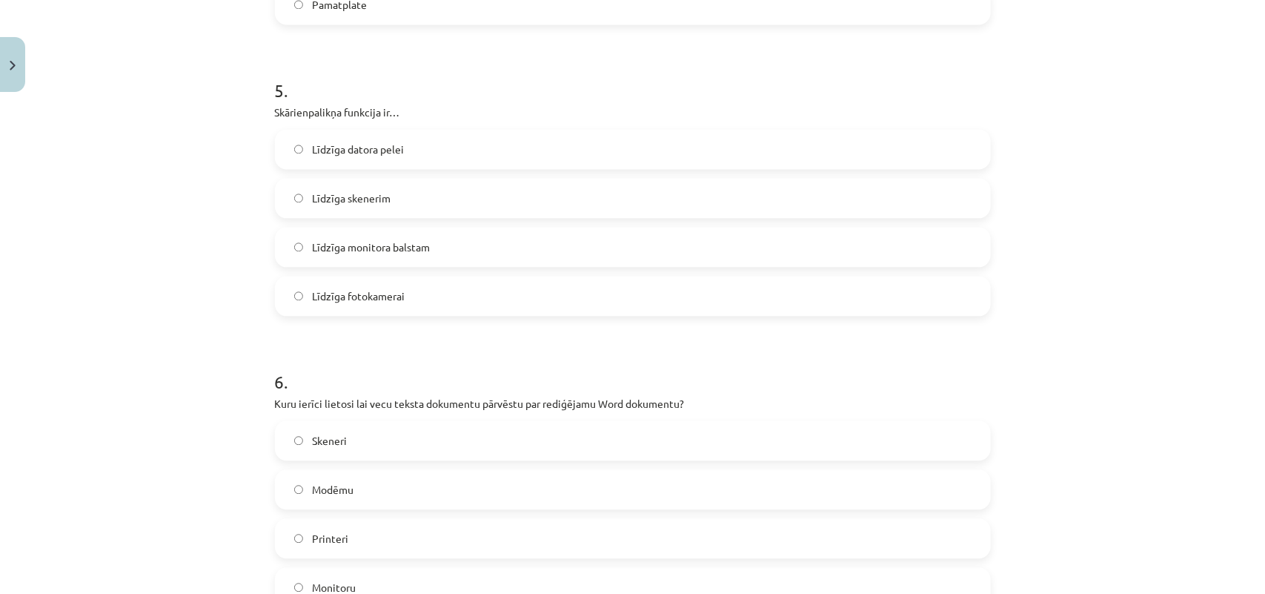
scroll to position [1435, 0]
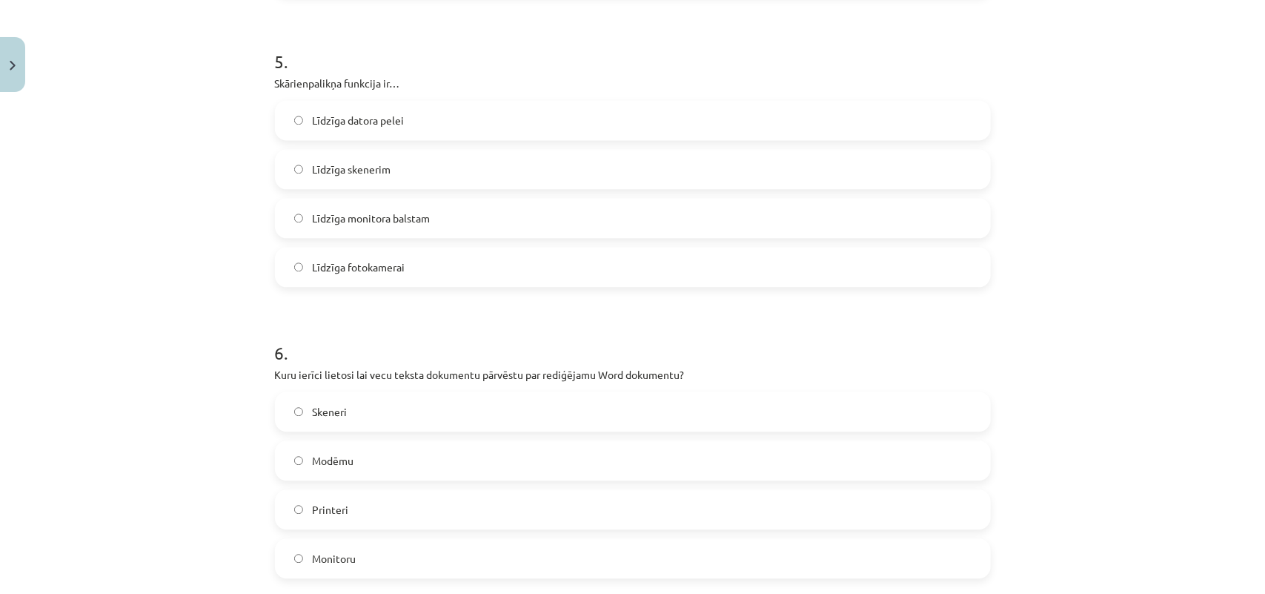
click at [522, 130] on label "Līdzīga datora pelei" at bounding box center [632, 120] width 713 height 37
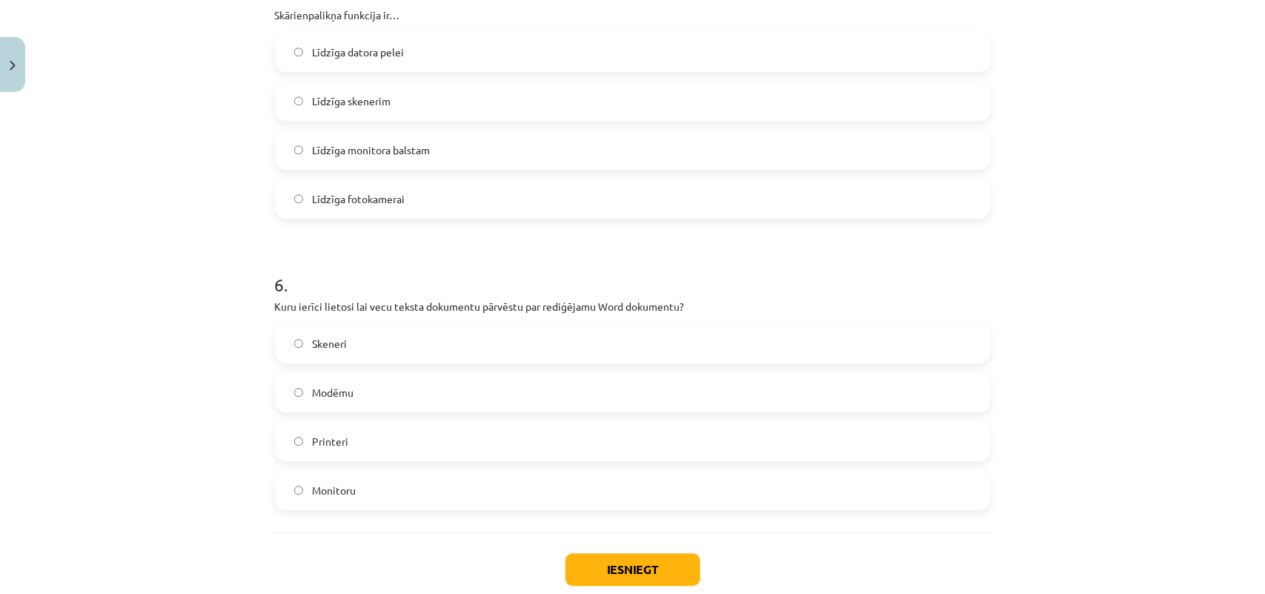
scroll to position [1590, 0]
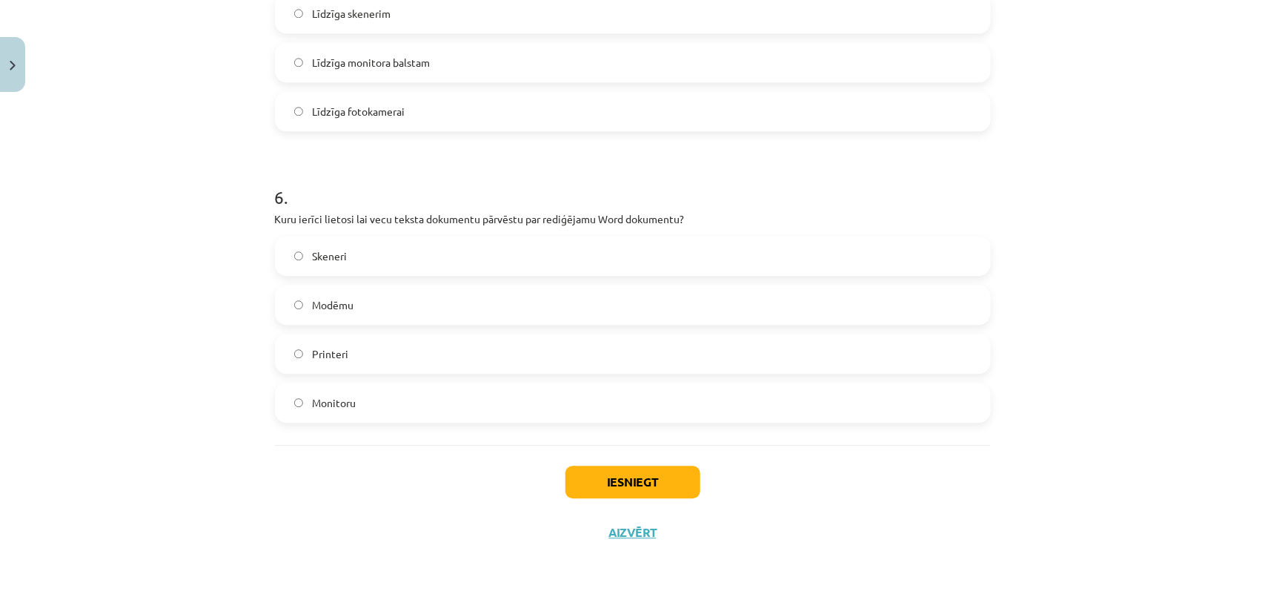
click at [371, 365] on label "Printeri" at bounding box center [632, 353] width 713 height 37
click at [609, 474] on button "Iesniegt" at bounding box center [632, 481] width 135 height 33
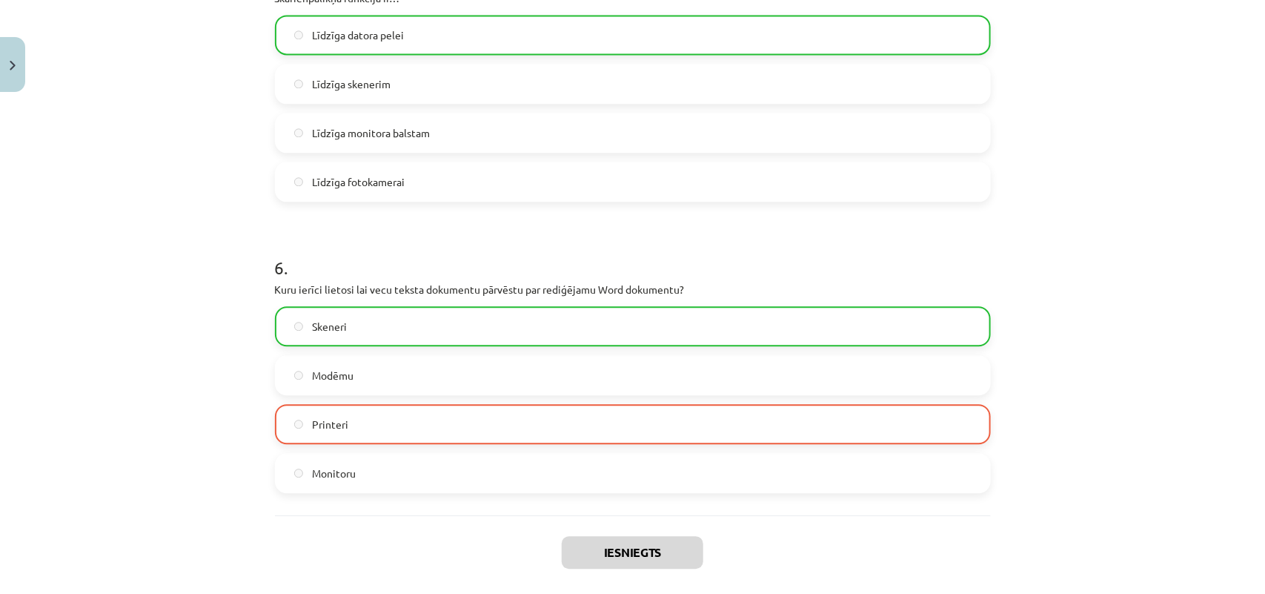
scroll to position [1639, 0]
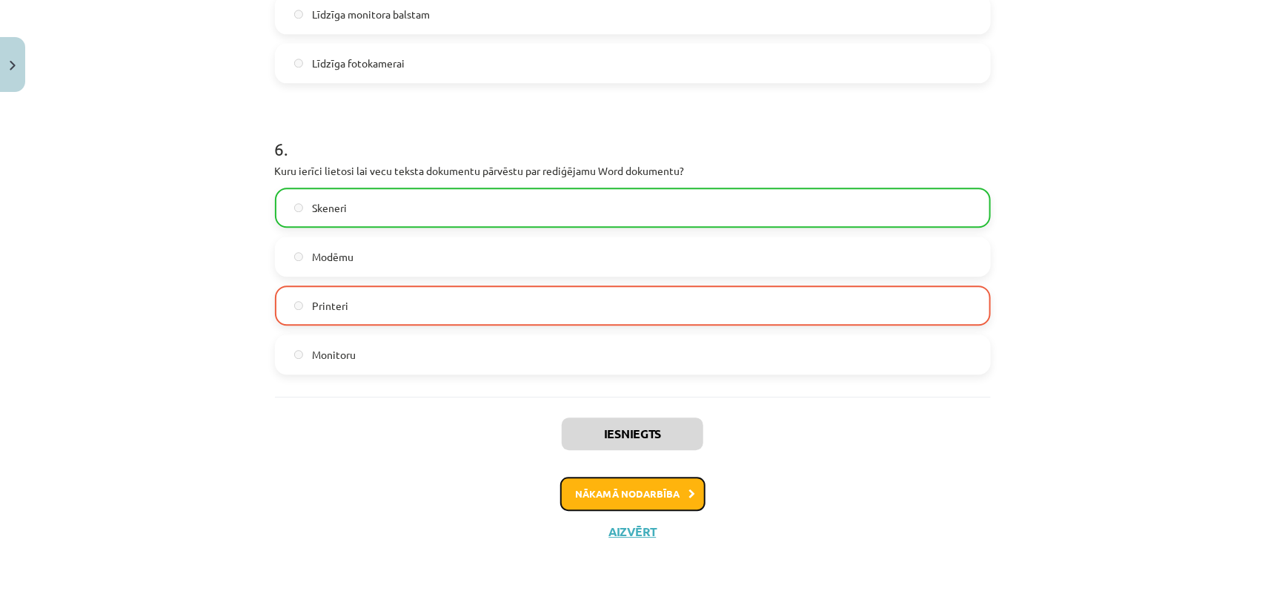
click at [646, 474] on button "Nākamā nodarbība" at bounding box center [632, 494] width 145 height 34
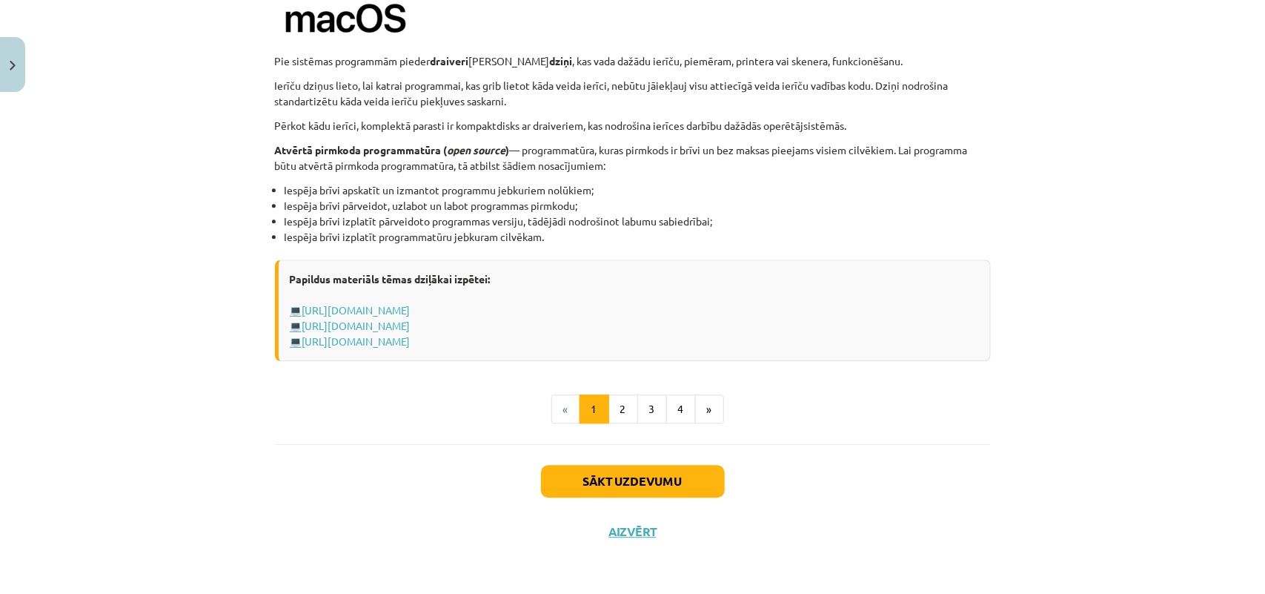
scroll to position [37, 0]
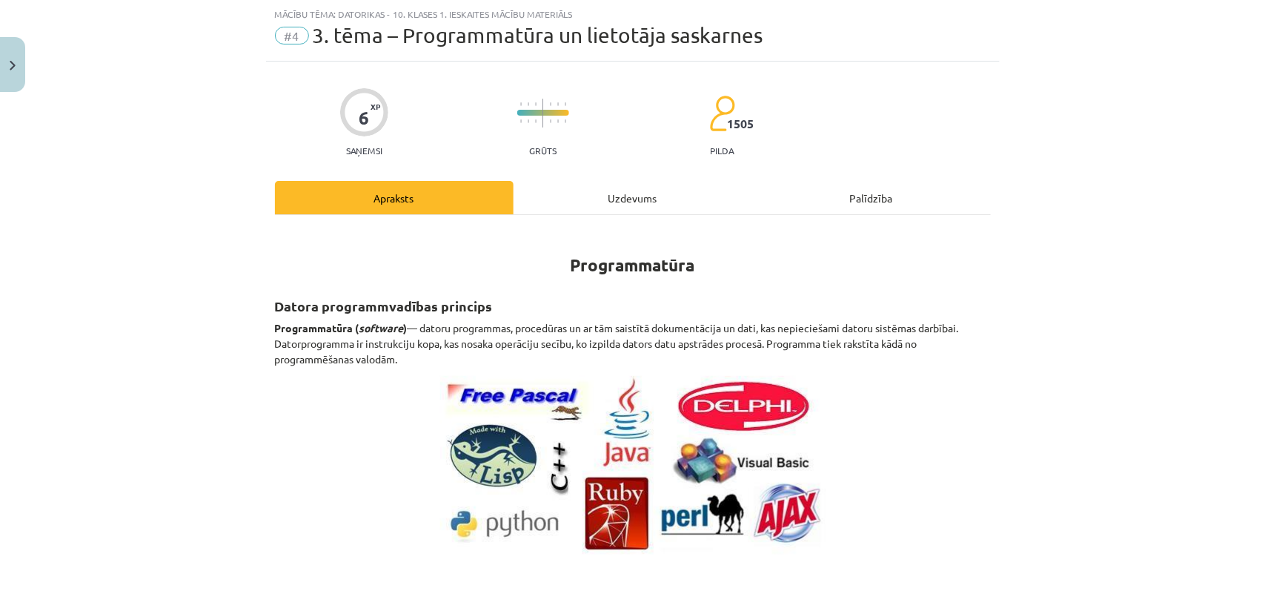
click at [617, 202] on div "Uzdevums" at bounding box center [633, 197] width 239 height 33
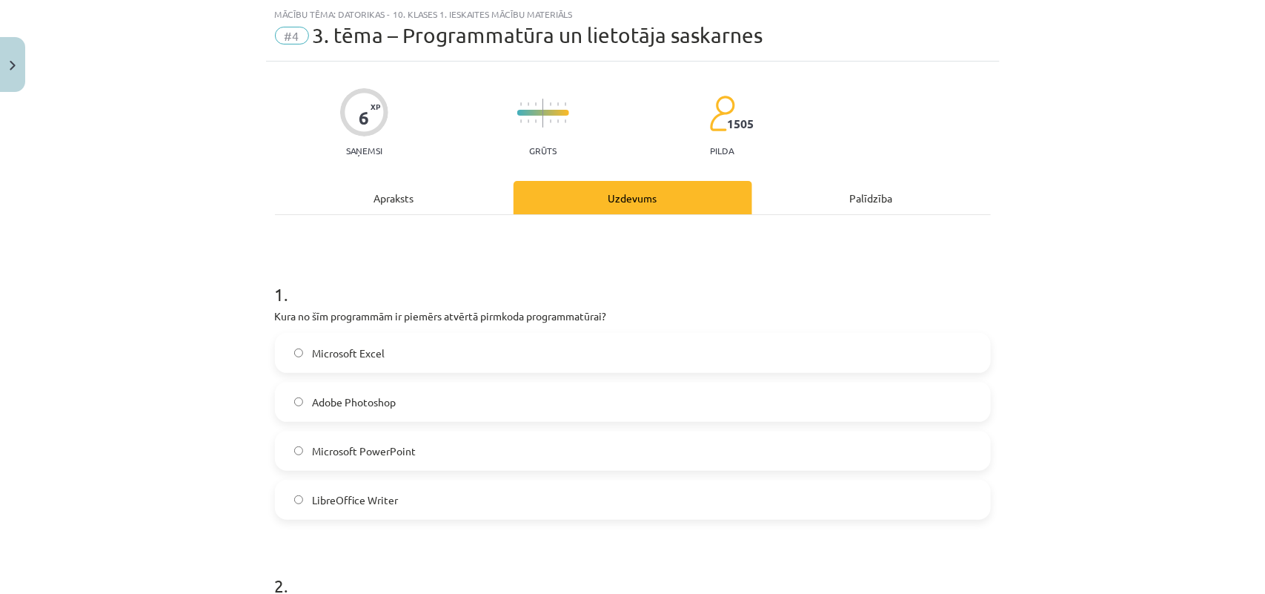
click at [439, 204] on div "Apraksts" at bounding box center [394, 197] width 239 height 33
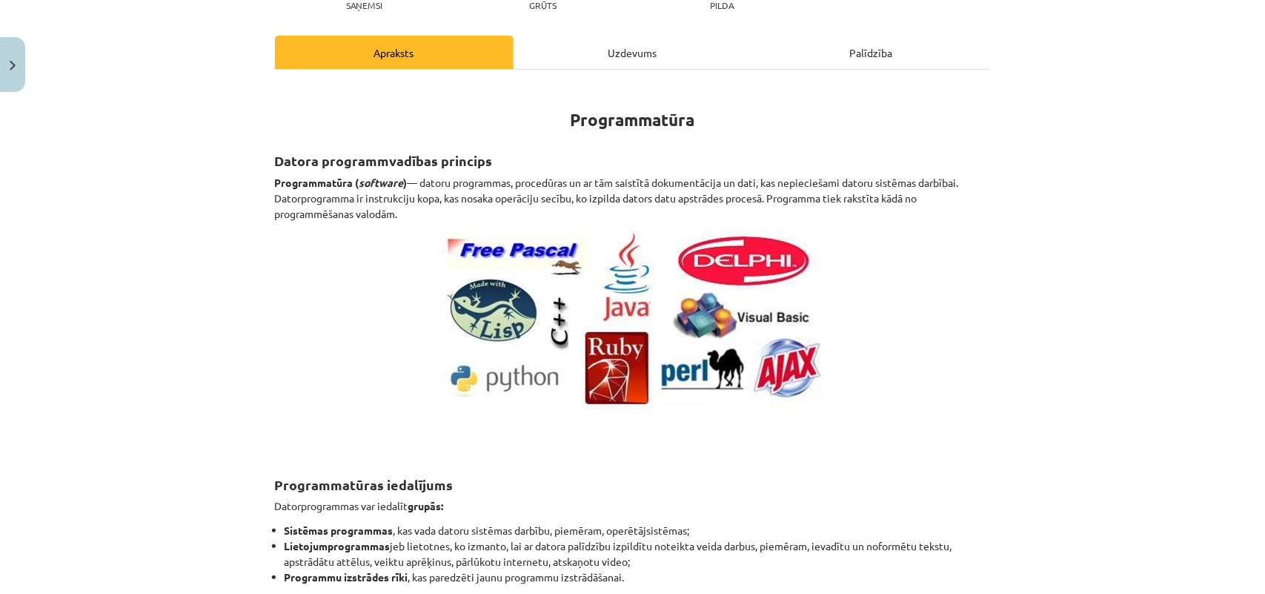
scroll to position [89, 0]
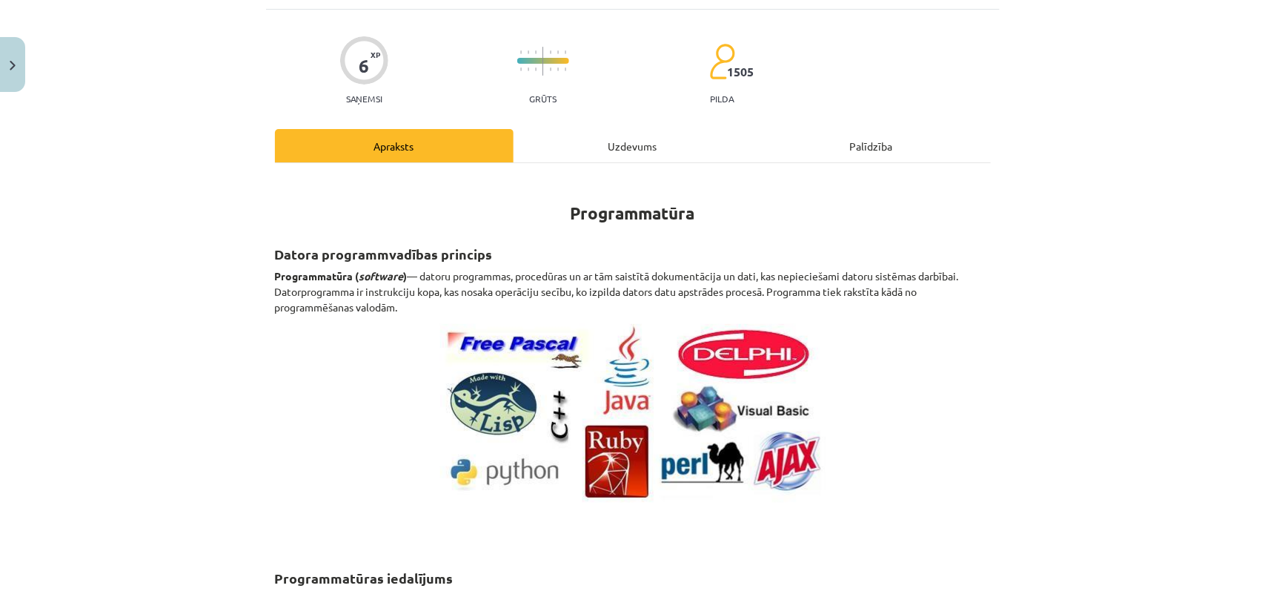
click at [694, 158] on div "Uzdevums" at bounding box center [633, 145] width 239 height 33
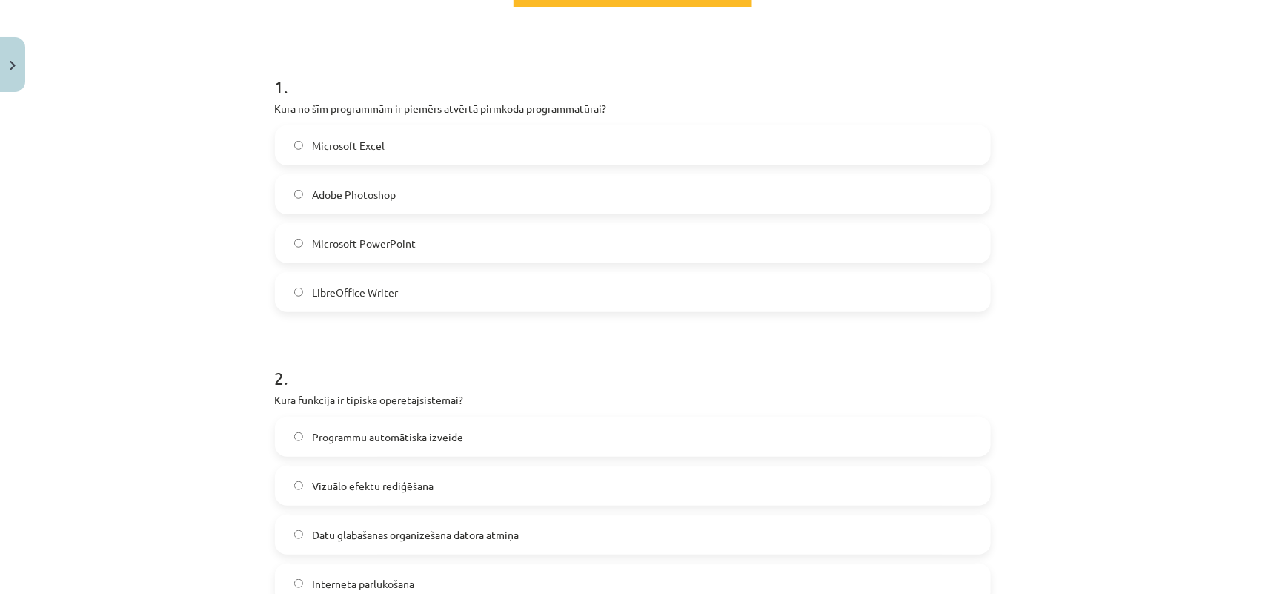
scroll to position [0, 0]
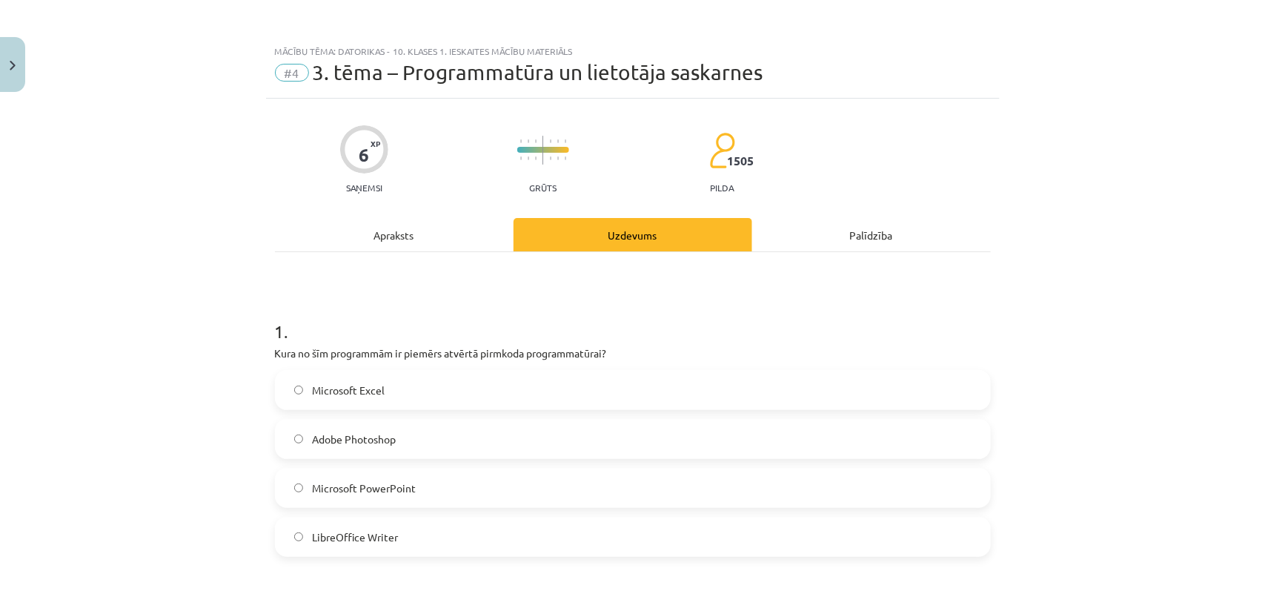
click at [400, 239] on div "Apraksts" at bounding box center [394, 234] width 239 height 33
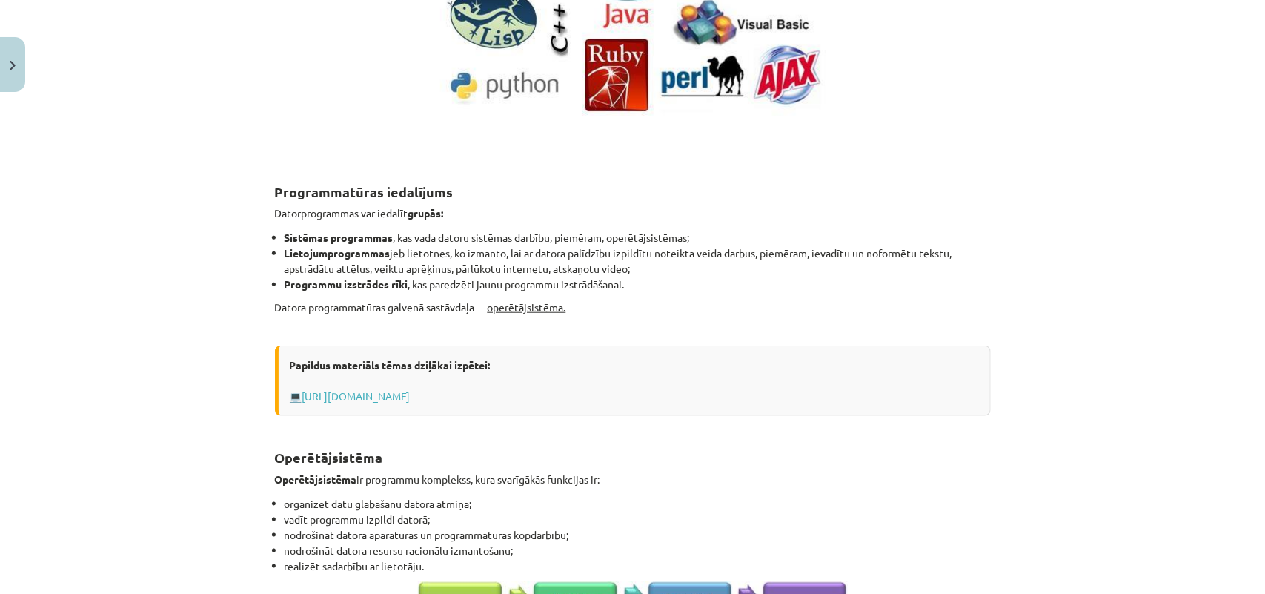
scroll to position [461, 0]
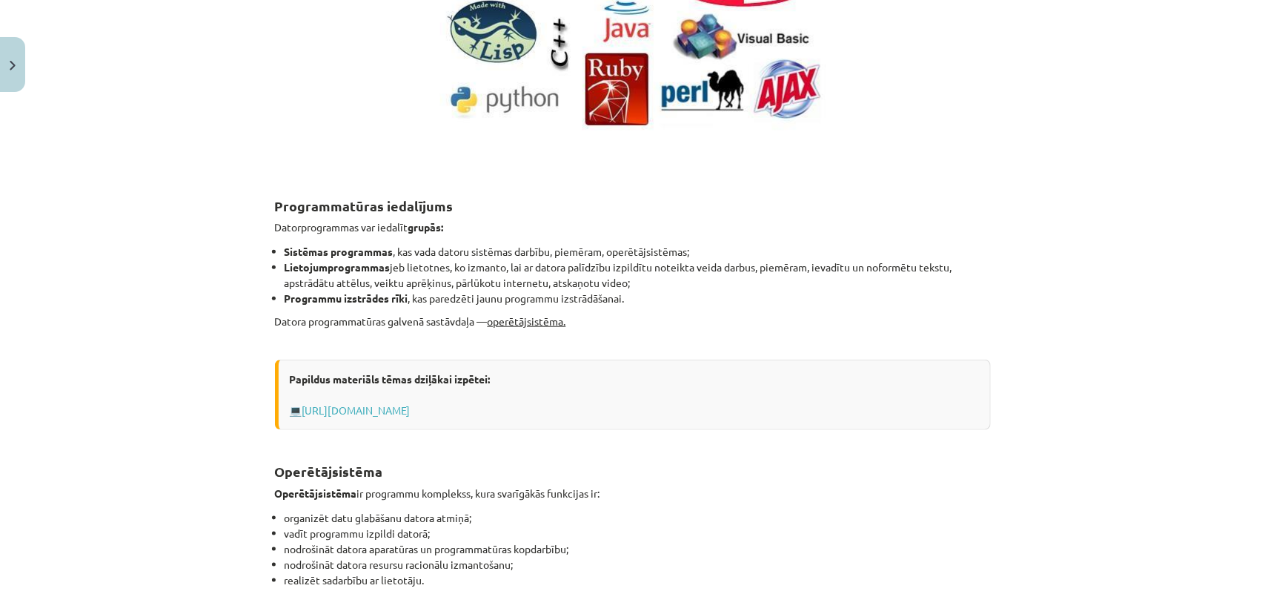
drag, startPoint x: 1206, startPoint y: 200, endPoint x: 1206, endPoint y: 180, distance: 20.0
click at [1012, 194] on div "Mācību tēma: Datorikas - 10. klases 1. ieskaites mācību materiāls #4 3. tēma – …" at bounding box center [632, 297] width 1265 height 594
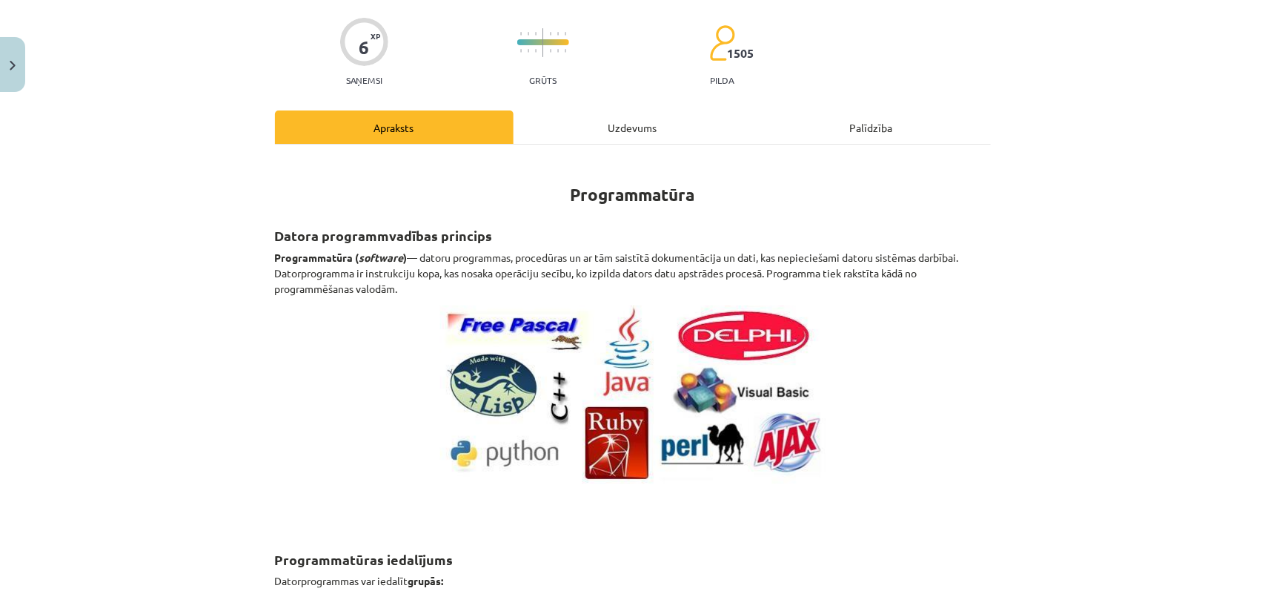
scroll to position [34, 0]
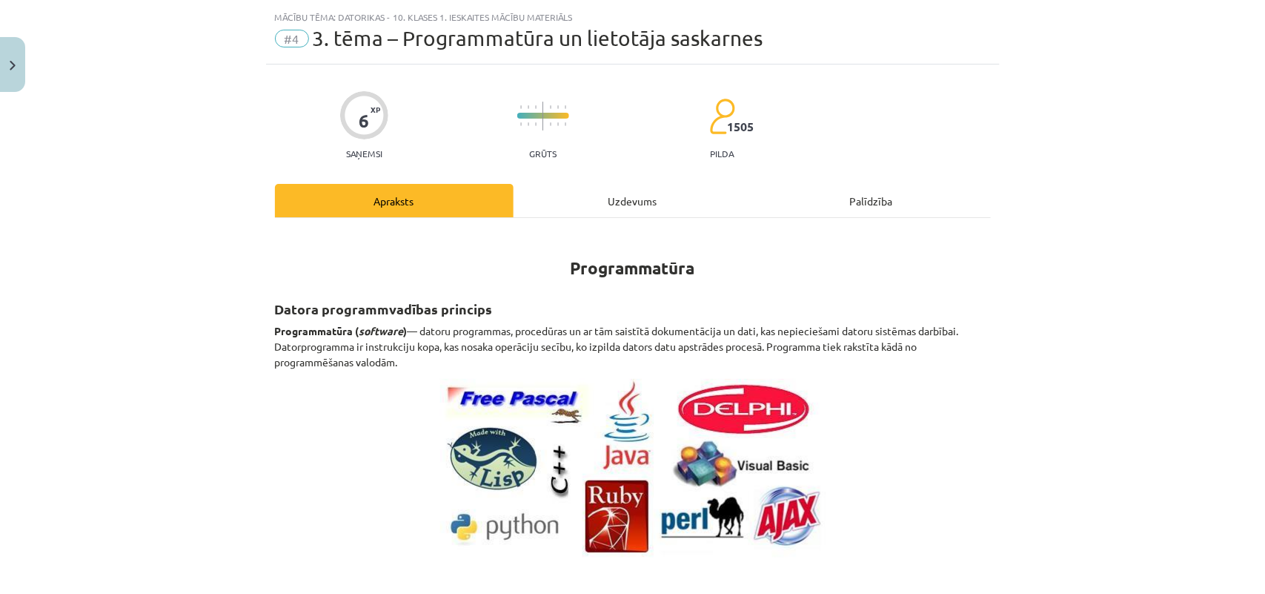
click at [593, 197] on div "Uzdevums" at bounding box center [633, 200] width 239 height 33
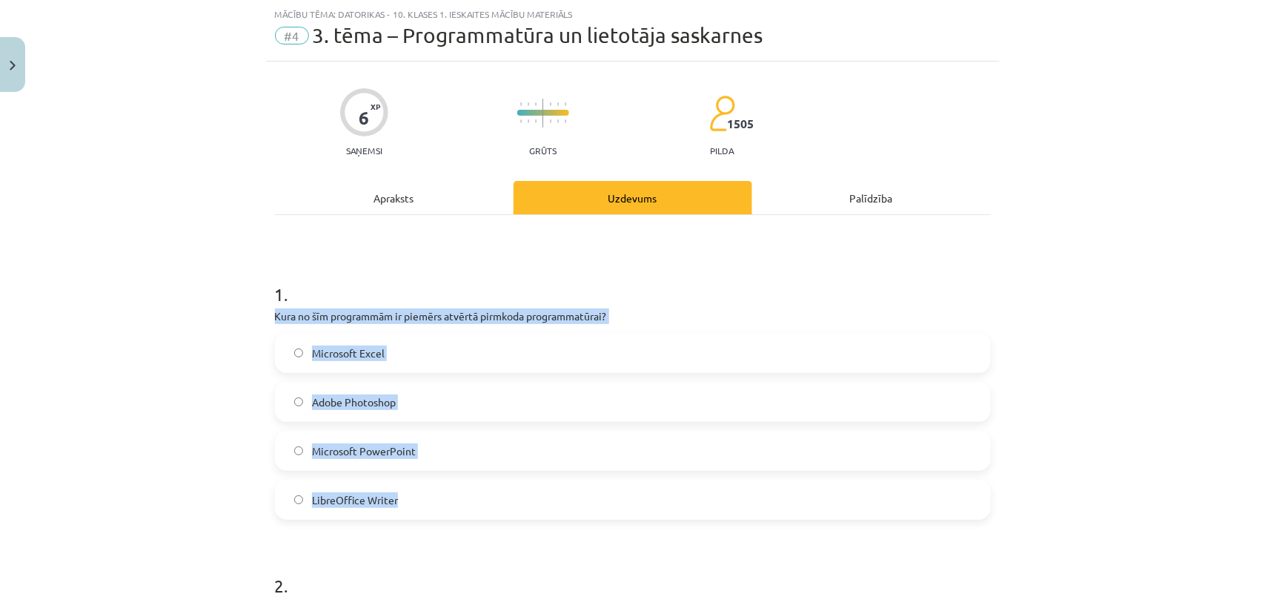
drag, startPoint x: 397, startPoint y: 499, endPoint x: 262, endPoint y: 313, distance: 229.6
copy div "Kura no šīm programmām ir piemērs atvērtā pirmkoda programmatūrai? Microsoft Ex…"
drag, startPoint x: 163, startPoint y: 435, endPoint x: 205, endPoint y: 451, distance: 45.0
click at [165, 432] on div "Mācību tēma: Datorikas - 10. klases 1. ieskaites mācību materiāls #4 3. tēma – …" at bounding box center [632, 297] width 1265 height 594
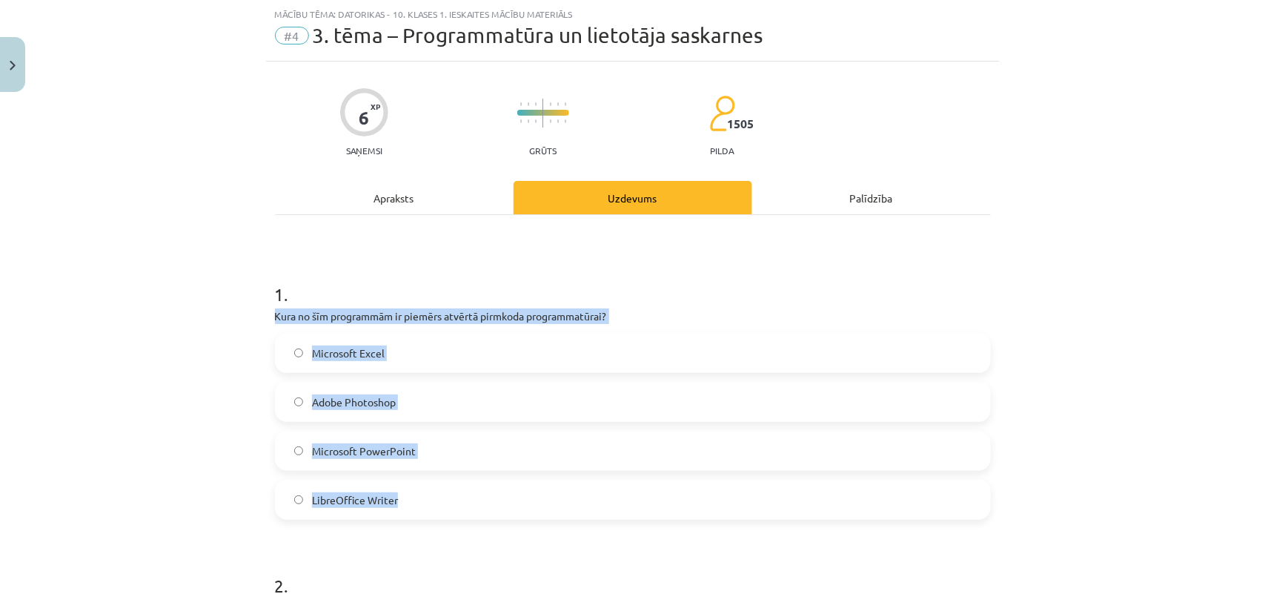
click at [512, 474] on label "LibreOffice Writer" at bounding box center [632, 499] width 713 height 37
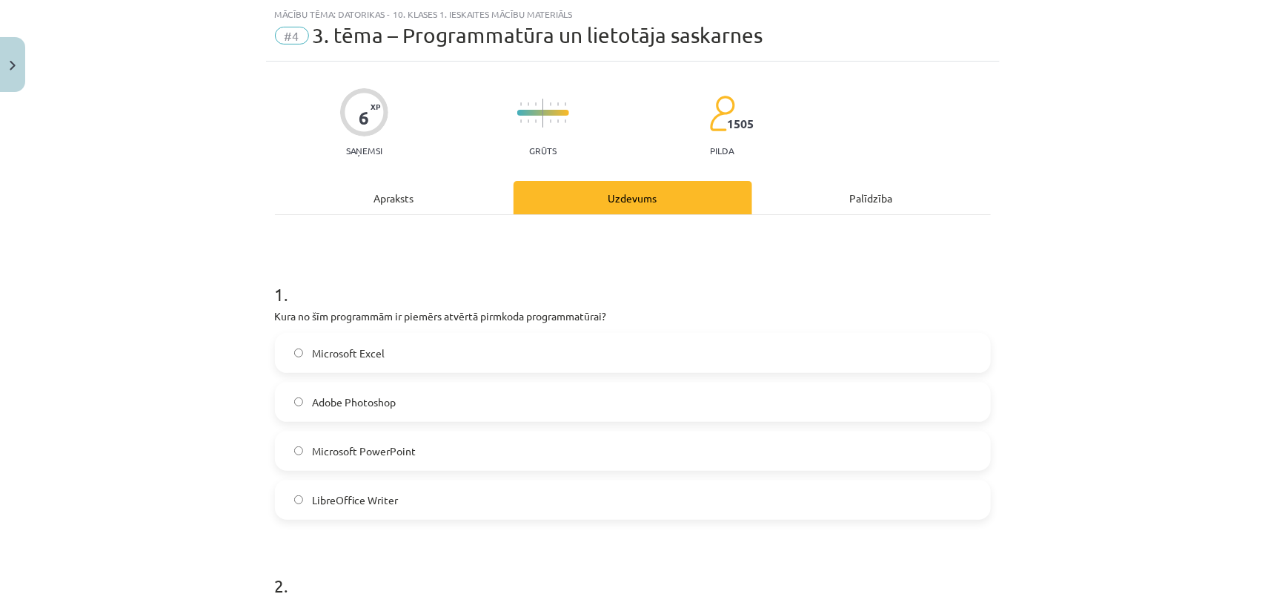
click at [1012, 239] on div "Mācību tēma: Datorikas - 10. klases 1. ieskaites mācību materiāls #4 3. tēma – …" at bounding box center [632, 297] width 1265 height 594
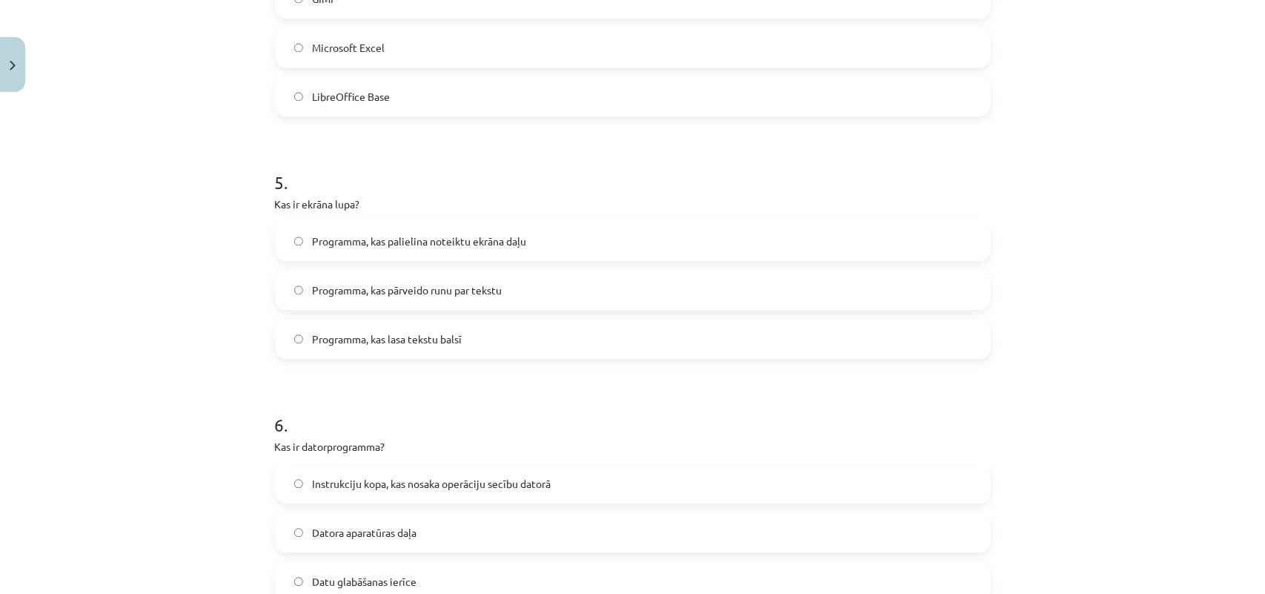
scroll to position [1446, 0]
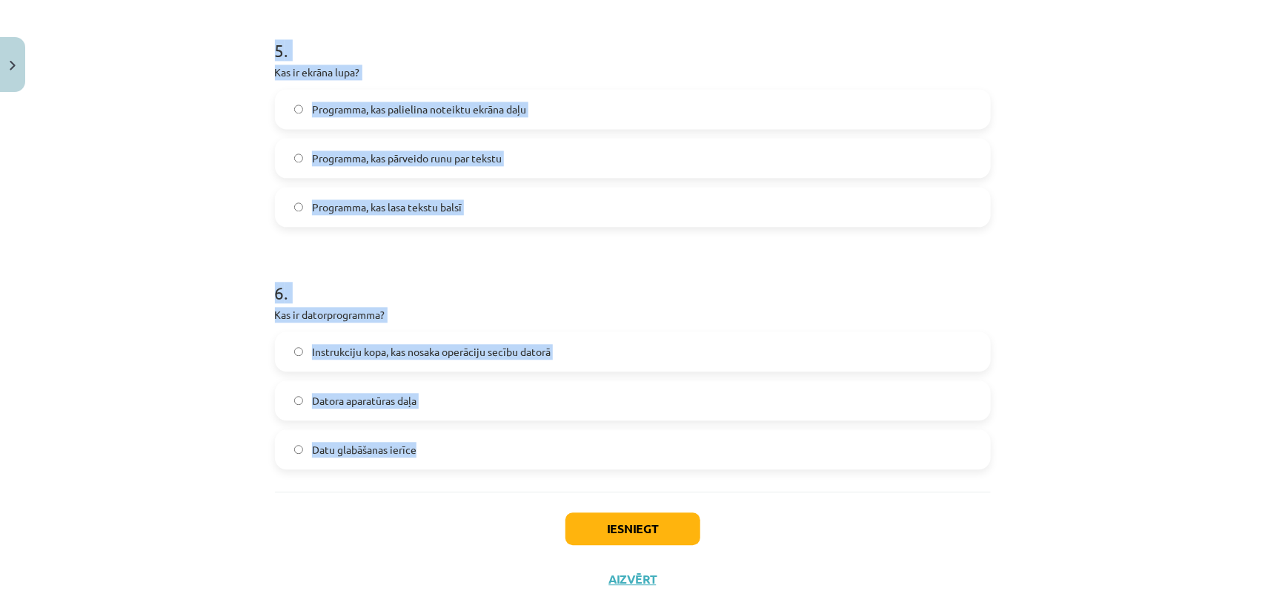
drag, startPoint x: 264, startPoint y: 168, endPoint x: 445, endPoint y: 445, distance: 330.3
copy form "Kura funkcija ir tipiska operētājsistēmai? Programmu automātiska izveide Vizuāl…"
click at [142, 211] on div "Mācību tēma: Datorikas - 10. klases 1. ieskaites mācību materiāls #4 3. tēma – …" at bounding box center [632, 297] width 1265 height 594
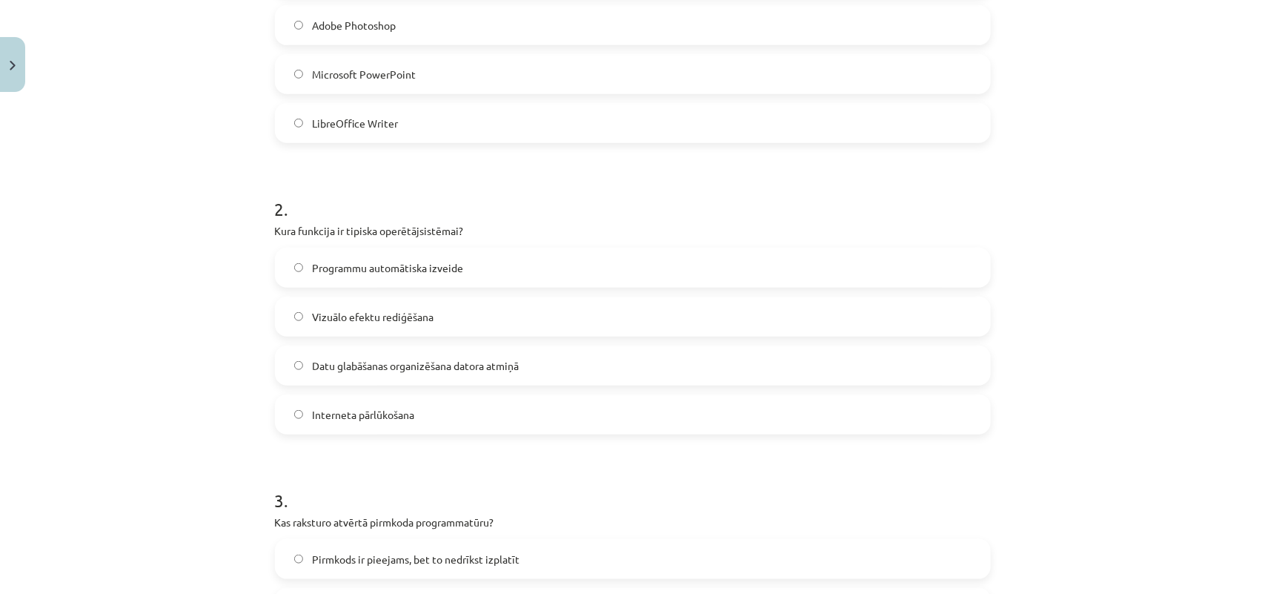
scroll to position [508, 0]
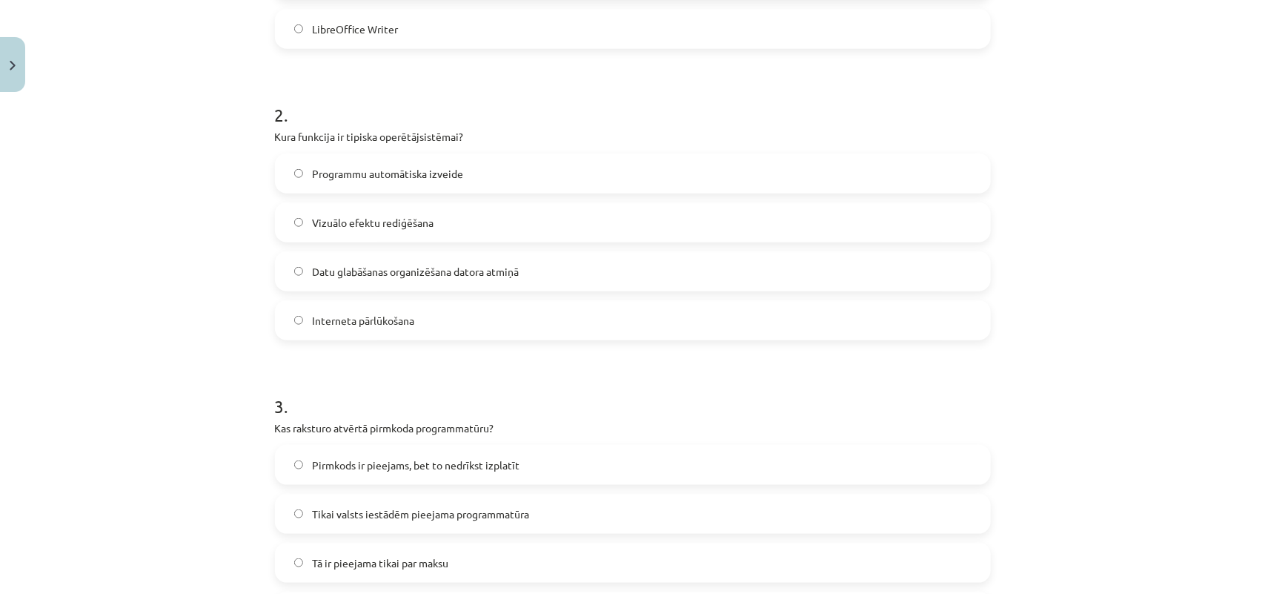
click at [367, 278] on span "Datu glabāšanas organizēšana datora atmiņā" at bounding box center [415, 272] width 207 height 16
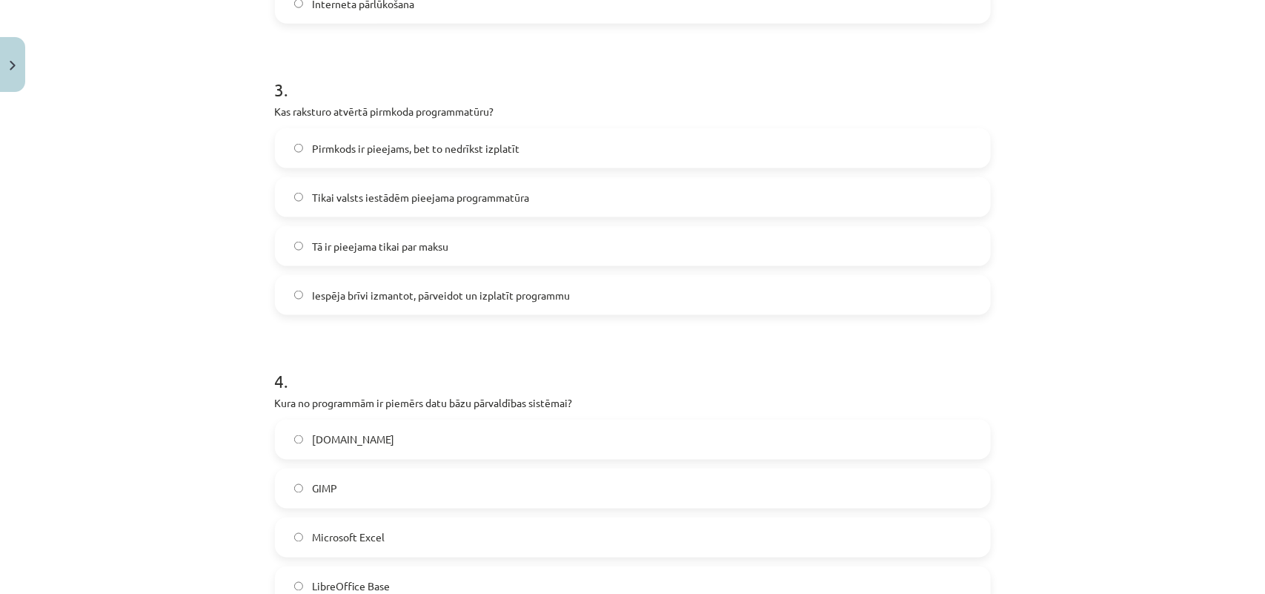
scroll to position [831, 0]
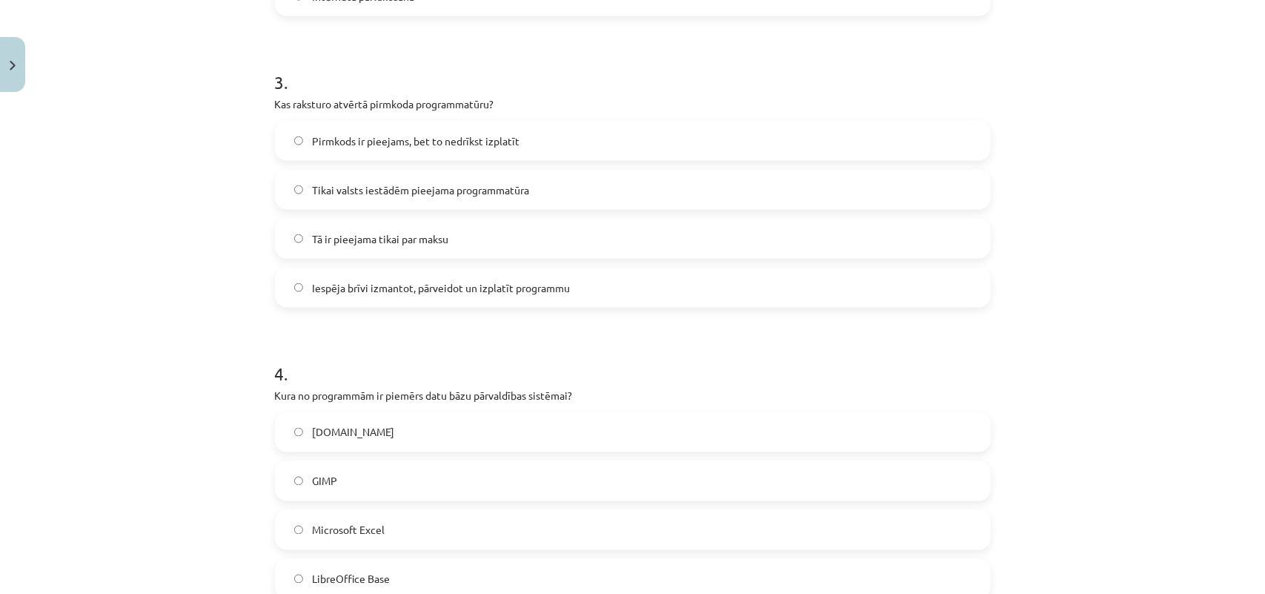
click at [388, 285] on span "Iespēja brīvi izmantot, pārveidot un izplatīt programmu" at bounding box center [441, 288] width 258 height 16
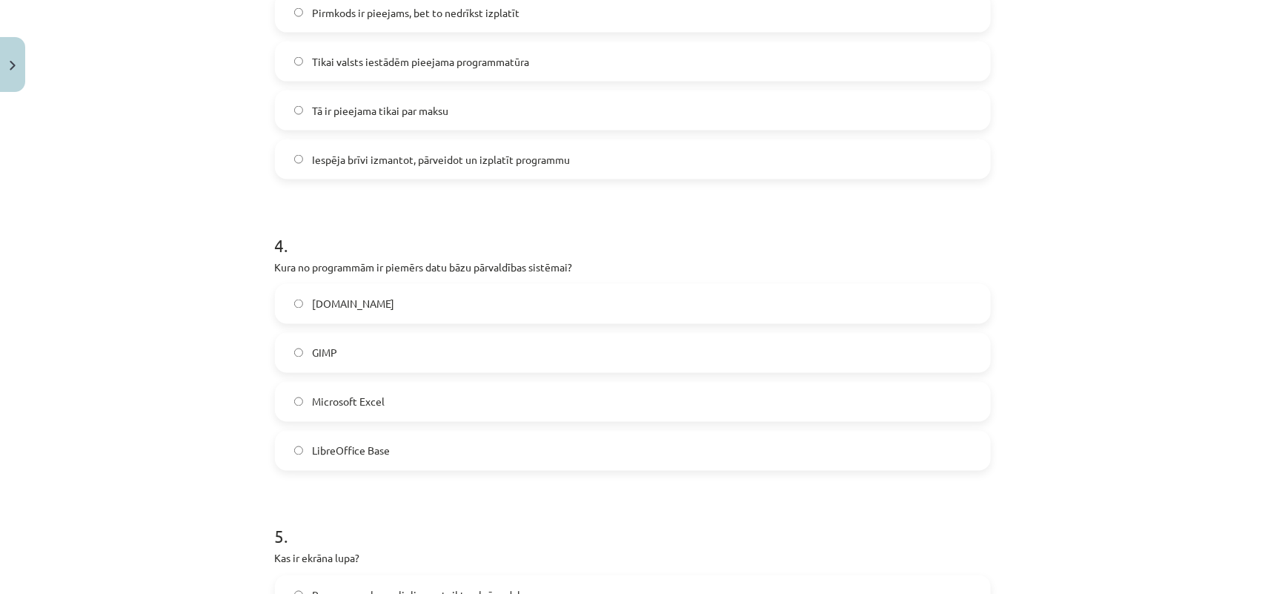
scroll to position [962, 0]
click at [375, 449] on span "LibreOffice Base" at bounding box center [351, 449] width 78 height 16
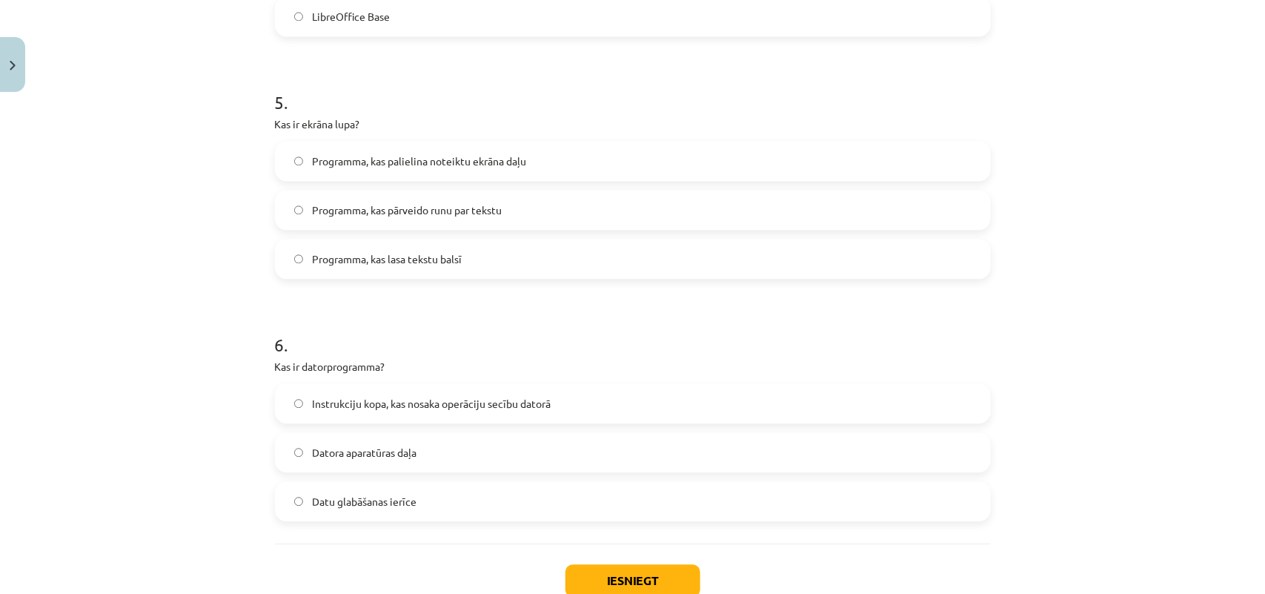
scroll to position [1428, 0]
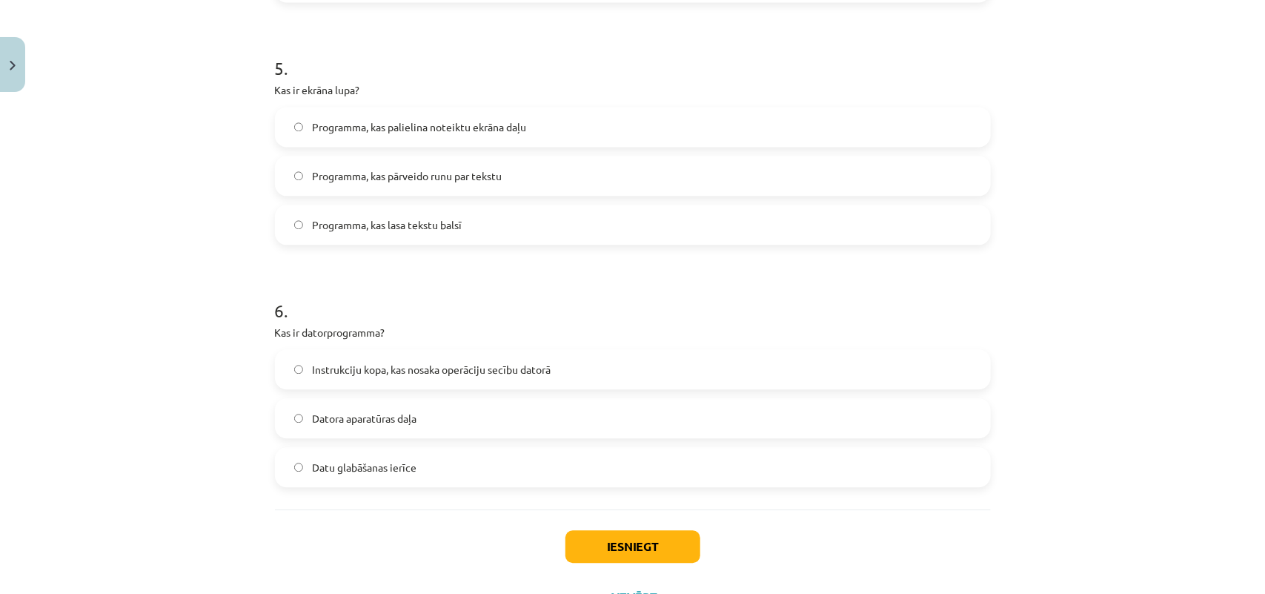
click at [380, 138] on label "Programma, kas palielina noteiktu ekrāna daļu" at bounding box center [632, 126] width 713 height 37
click at [423, 365] on span "Instrukciju kopa, kas nosaka operāciju secību datorā" at bounding box center [431, 370] width 239 height 16
click at [623, 474] on button "Iesniegt" at bounding box center [632, 546] width 135 height 33
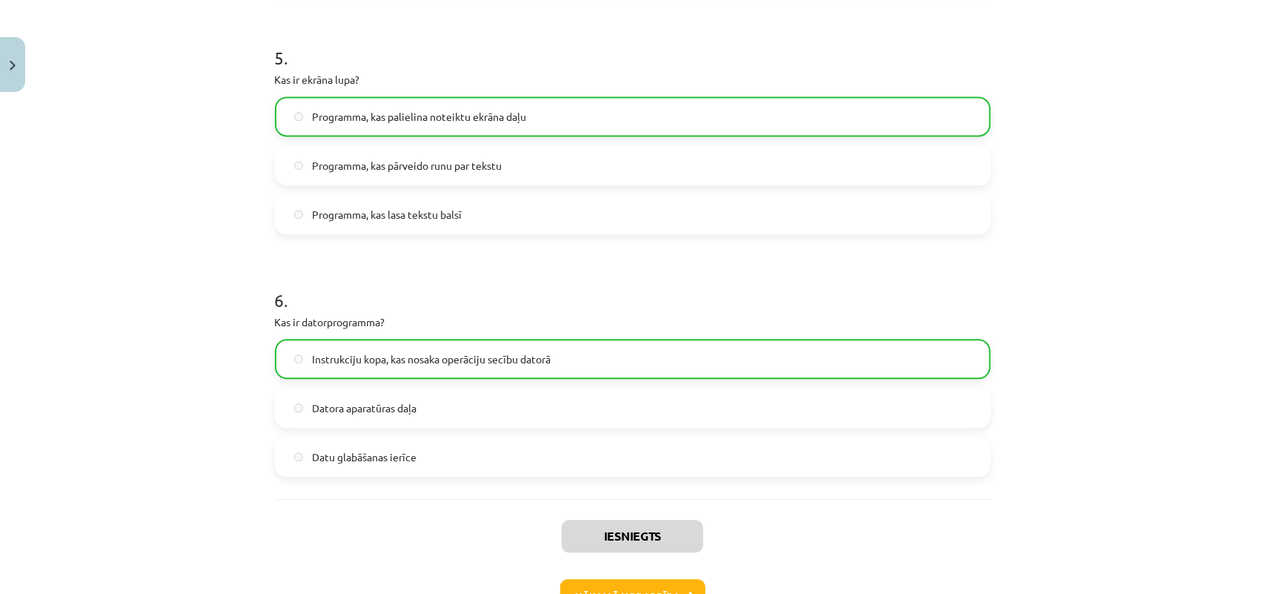
scroll to position [1540, 0]
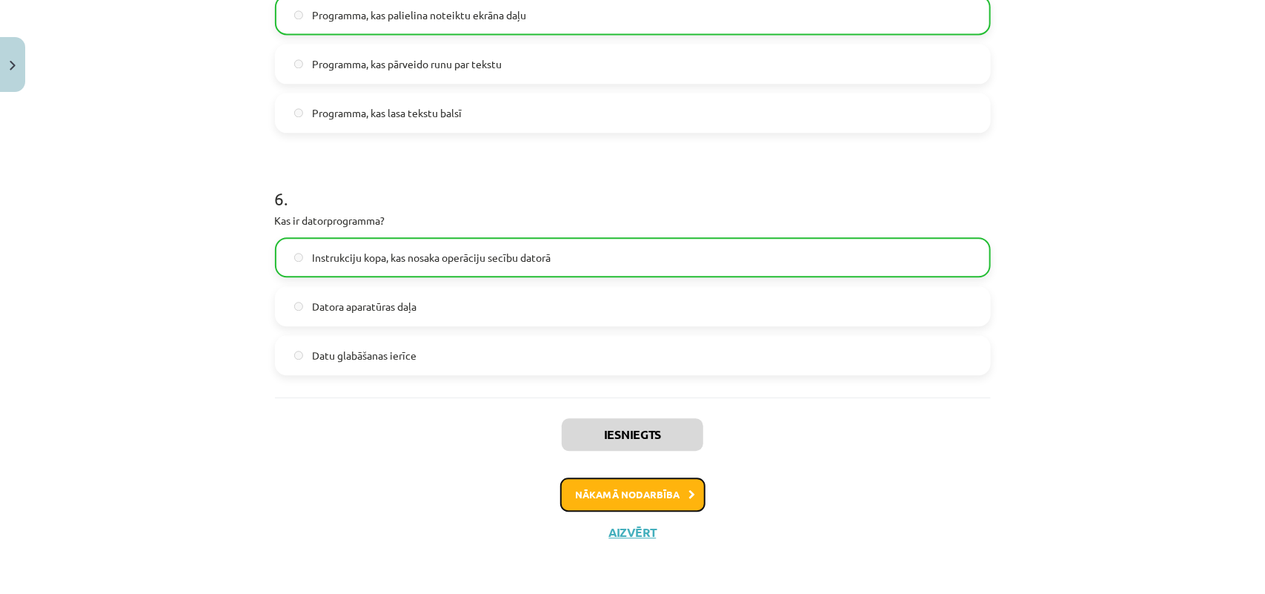
click at [609, 474] on button "Nākamā nodarbība" at bounding box center [632, 494] width 145 height 34
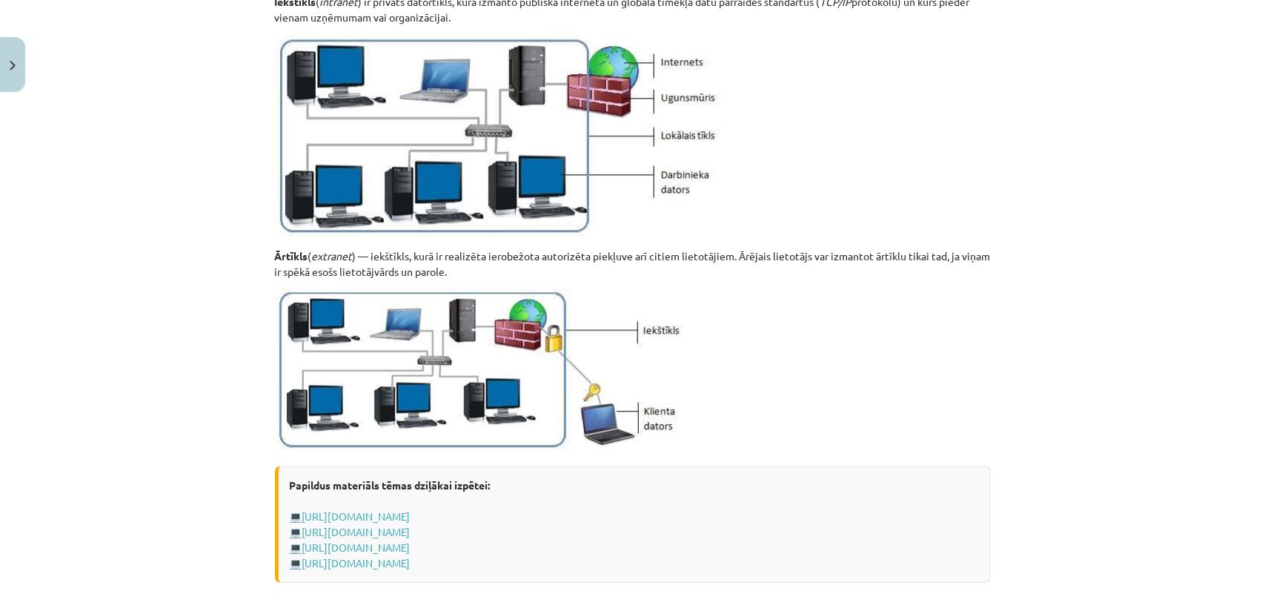
scroll to position [37, 0]
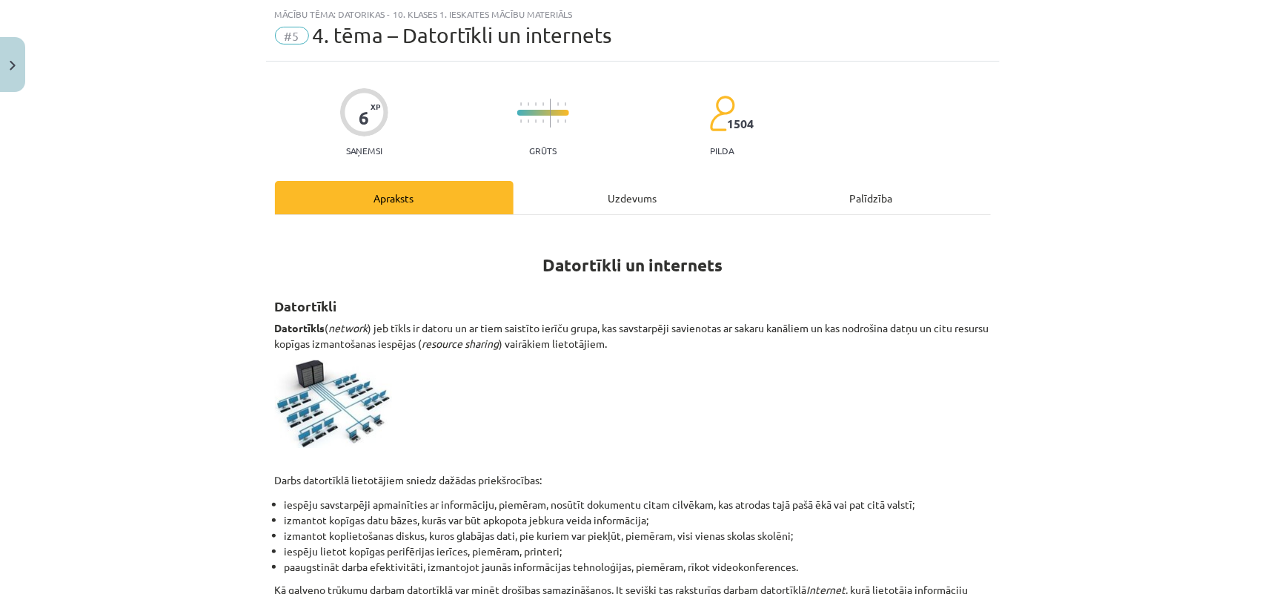
click at [651, 186] on div "Uzdevums" at bounding box center [633, 197] width 239 height 33
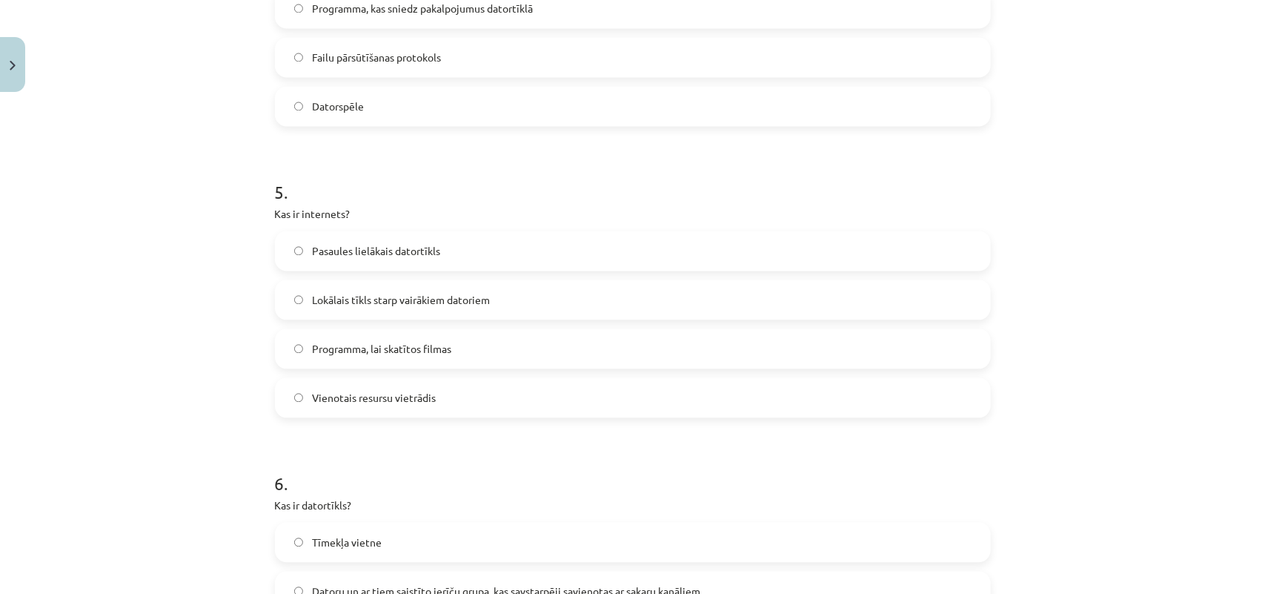
scroll to position [1590, 0]
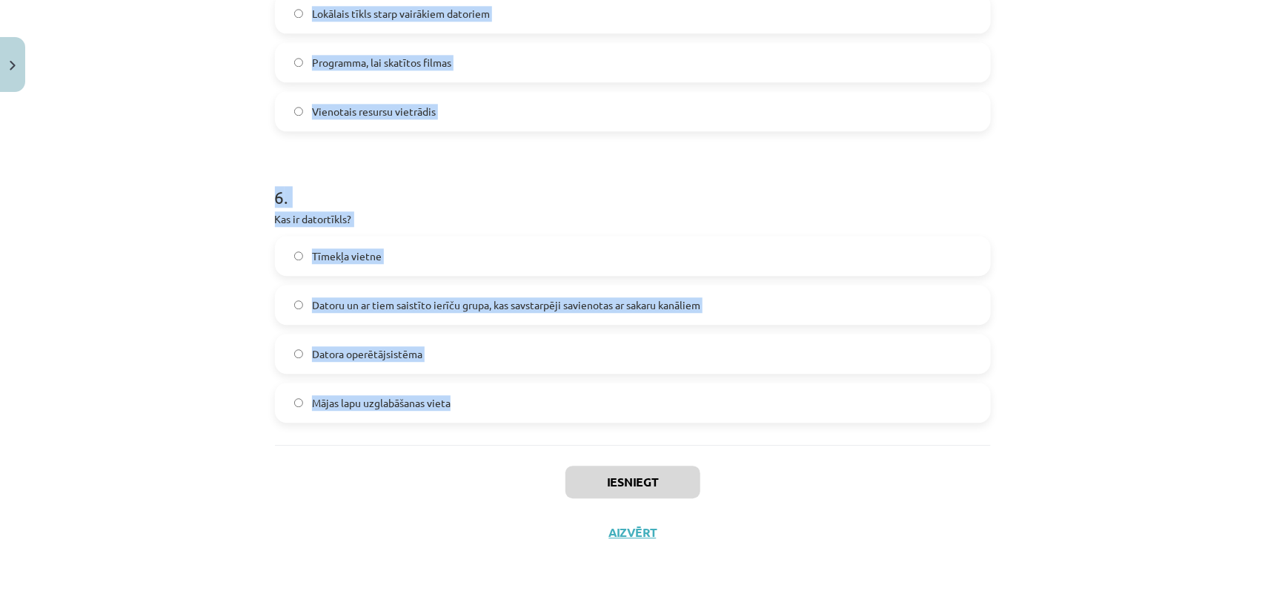
drag, startPoint x: 264, startPoint y: 310, endPoint x: 494, endPoint y: 419, distance: 255.2
copy form "Kas ir lokālais tīkls (LAN)? Tīkls, kas aptver visu pasauli Tīkls, kas savieno …"
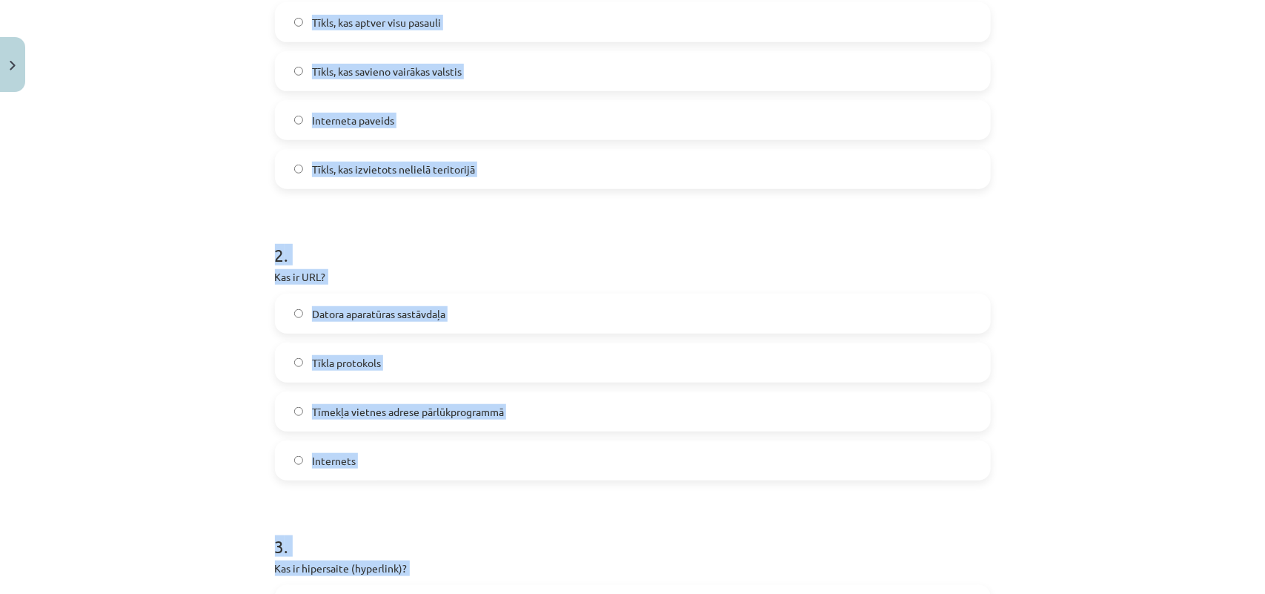
scroll to position [379, 0]
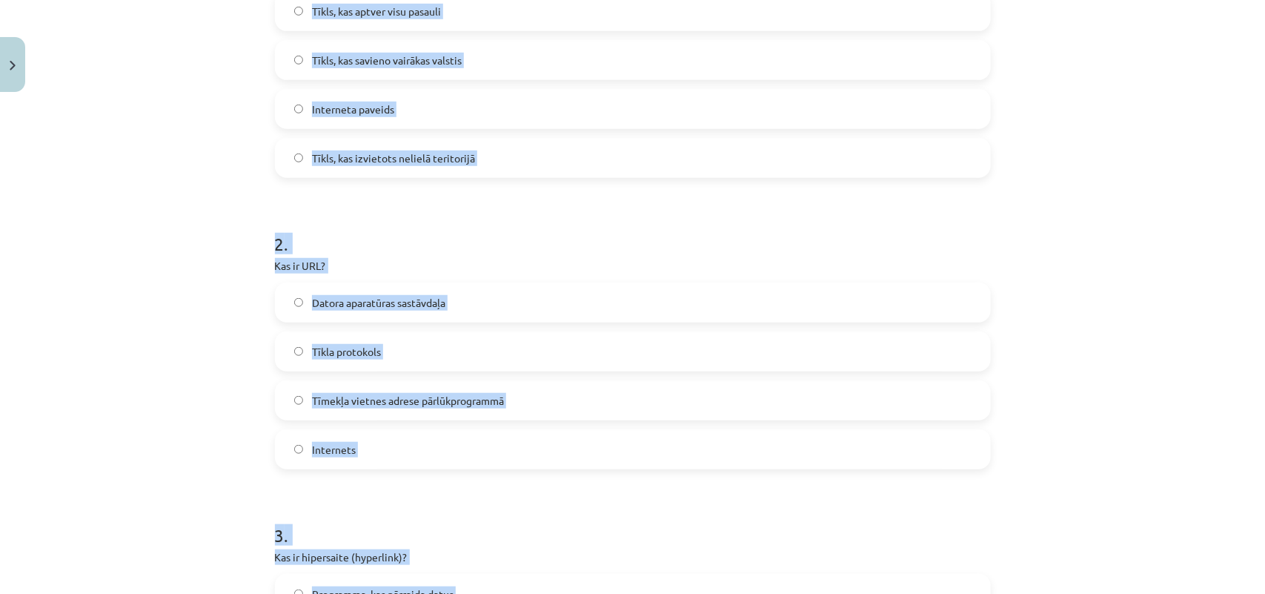
click at [1012, 228] on div "Mācību tēma: Datorikas - 10. klases 1. ieskaites mācību materiāls #5 4. tēma – …" at bounding box center [632, 297] width 1265 height 594
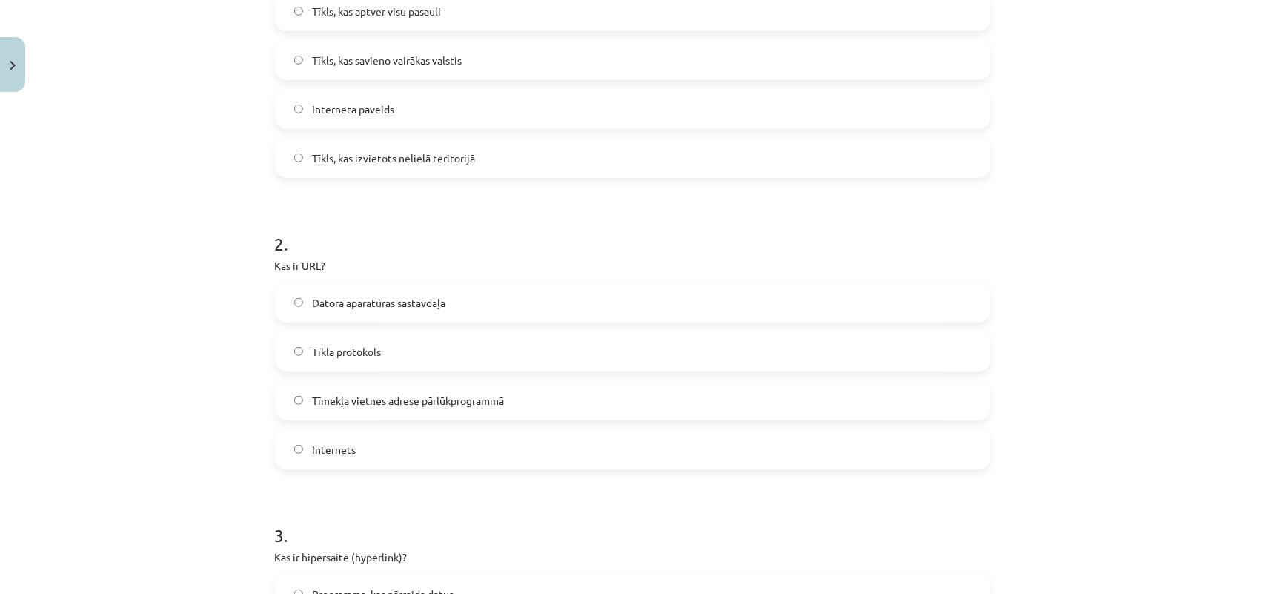
click at [653, 148] on label "Tīkls, kas izvietots nelielā teritorijā" at bounding box center [632, 157] width 713 height 37
click at [368, 410] on label "Tīmekļa vietnes adrese pārlūkprogrammā" at bounding box center [632, 400] width 713 height 37
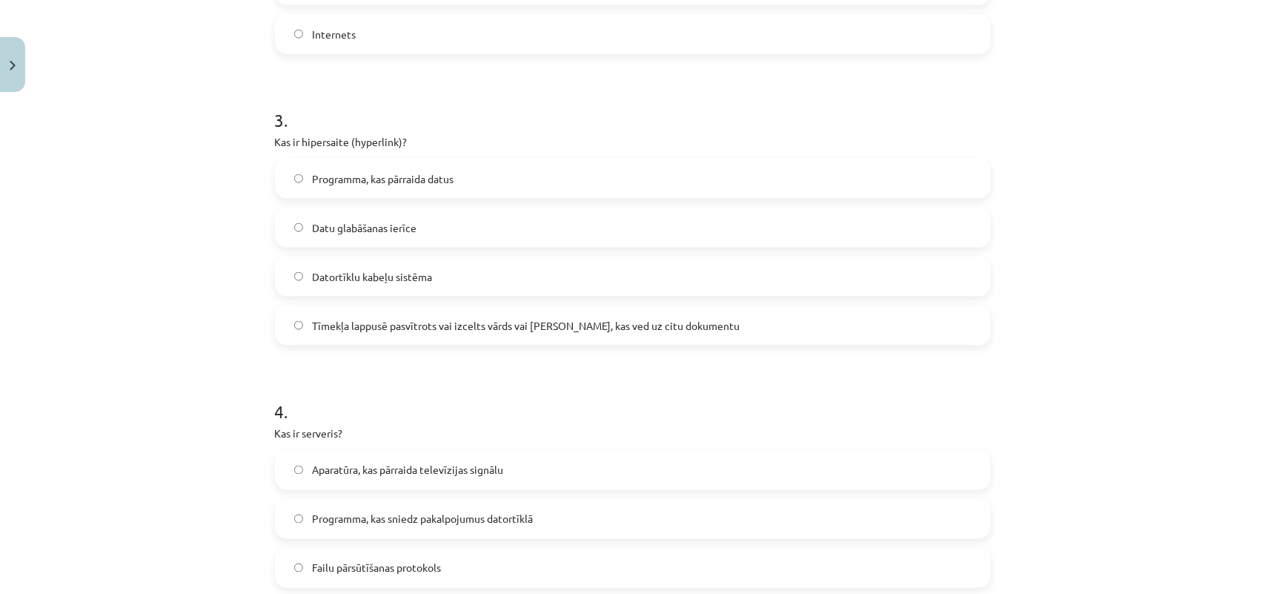
scroll to position [797, 0]
click at [391, 325] on span "Tīmekļa lappusē pasvītrots vai izcelts vārds vai frāze, kas ved uz citu dokumen…" at bounding box center [526, 323] width 428 height 16
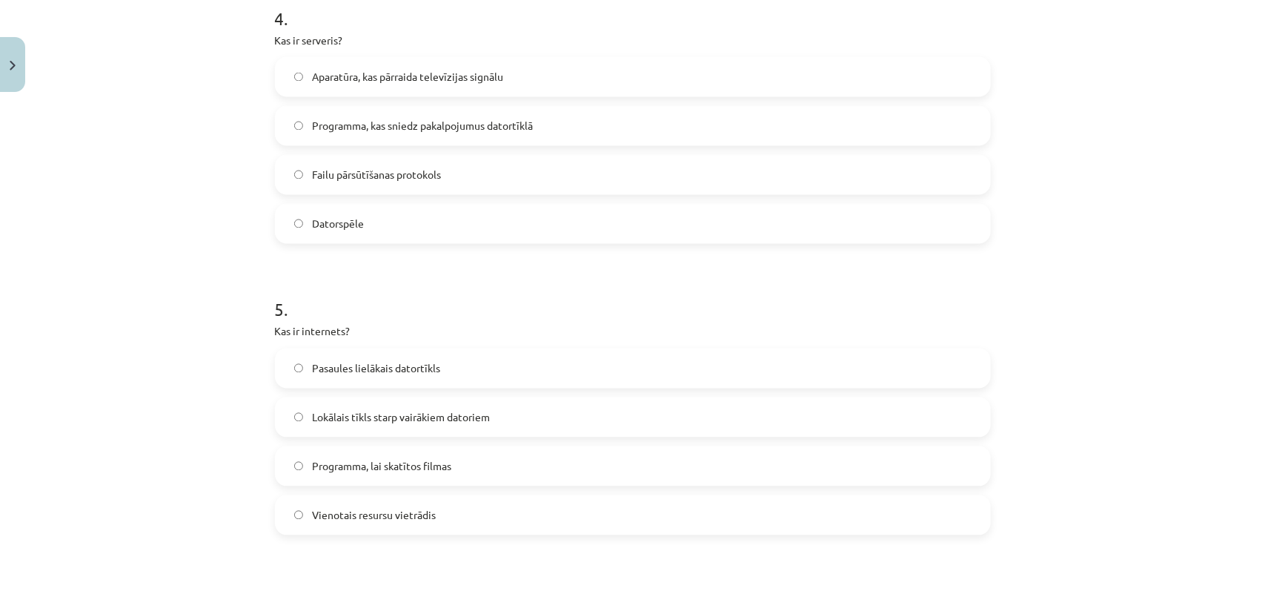
scroll to position [1183, 0]
click at [347, 141] on label "Programma, kas sniedz pakalpojumus datortīklā" at bounding box center [632, 129] width 713 height 37
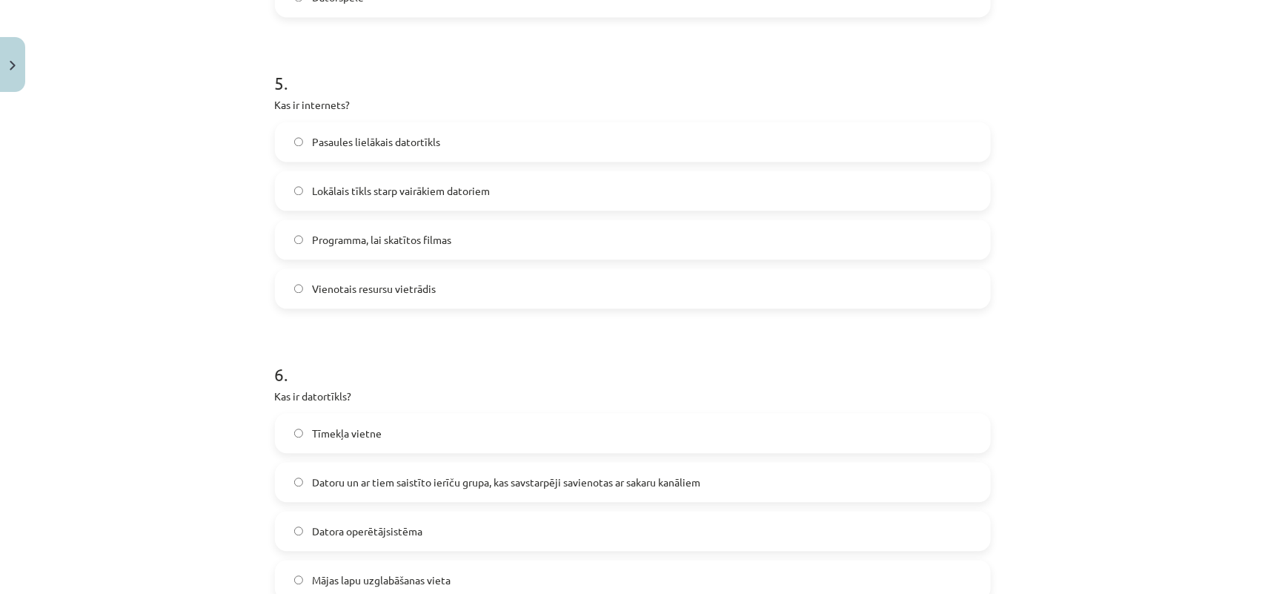
scroll to position [1417, 0]
click at [337, 132] on span "Pasaules lielākais datortīkls" at bounding box center [376, 138] width 128 height 16
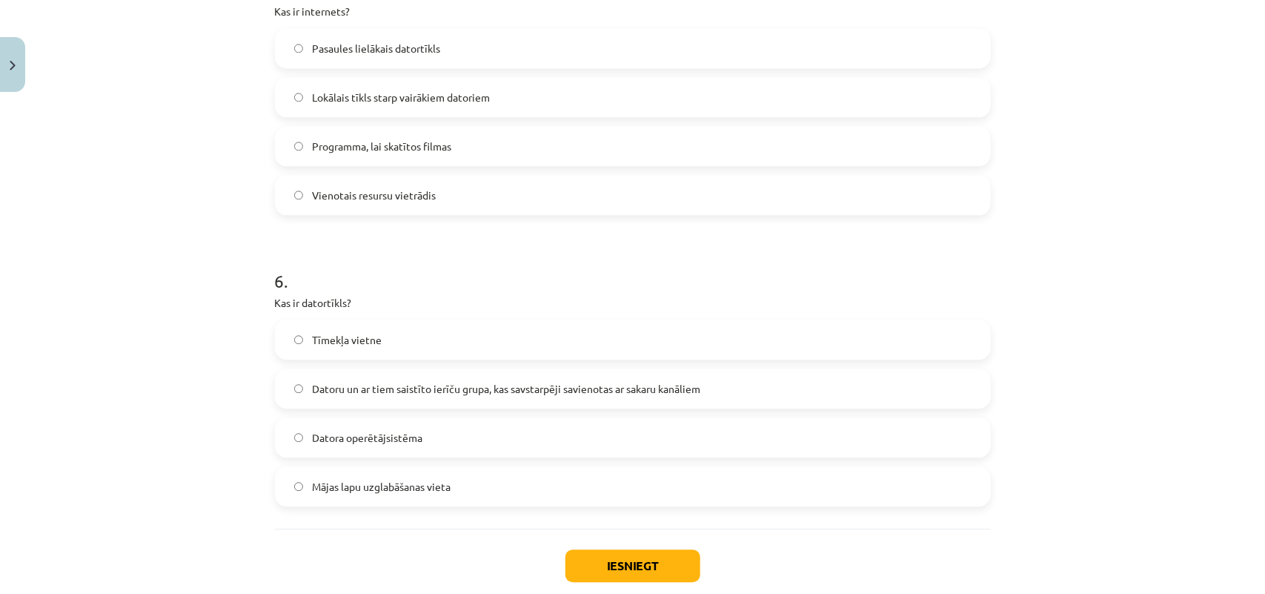
scroll to position [1590, 0]
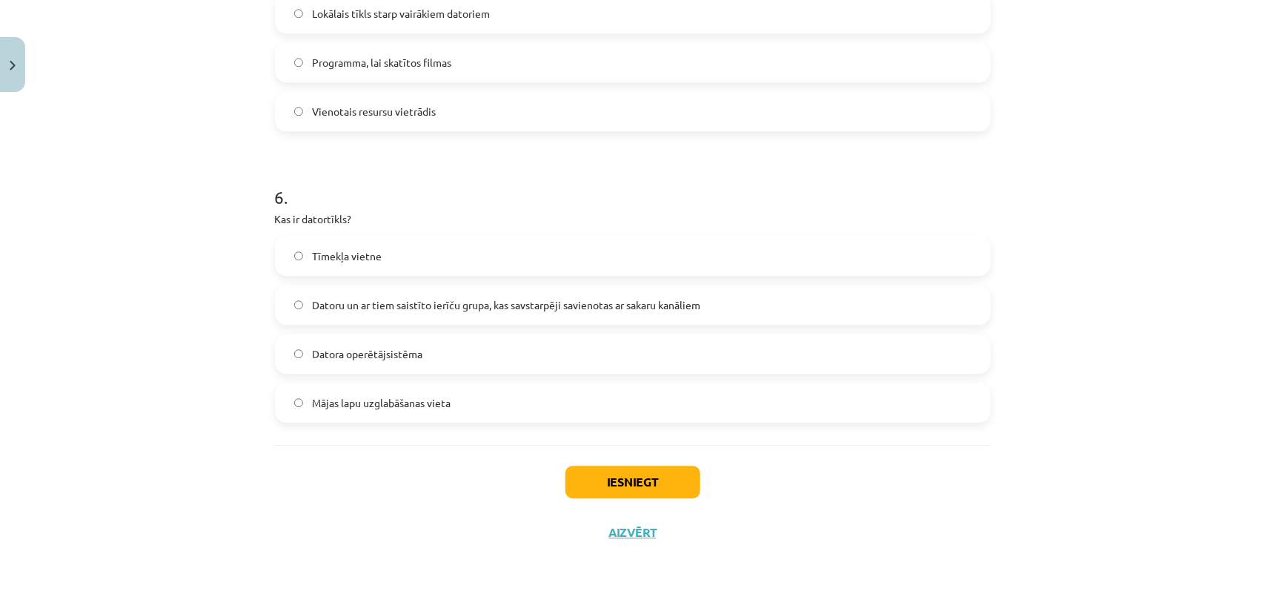
click at [353, 315] on label "Datoru un ar tiem saistīto ierīču grupa, kas savstarpēji savienotas ar sakaru k…" at bounding box center [632, 304] width 713 height 37
click at [624, 474] on button "Iesniegt" at bounding box center [632, 481] width 135 height 33
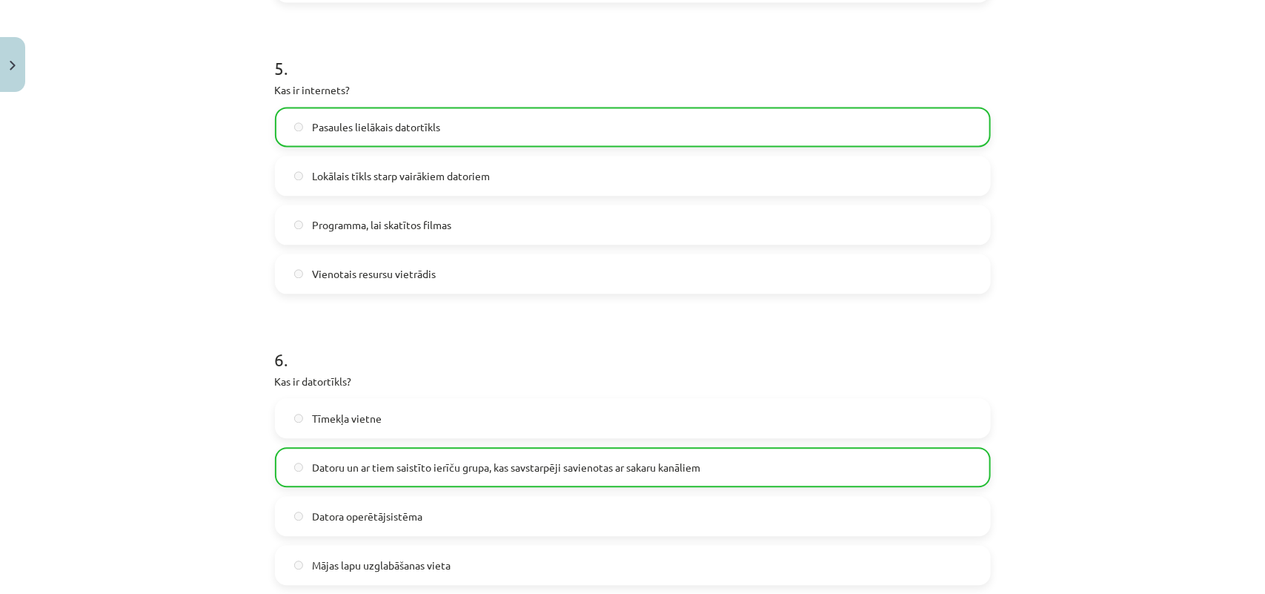
scroll to position [1639, 0]
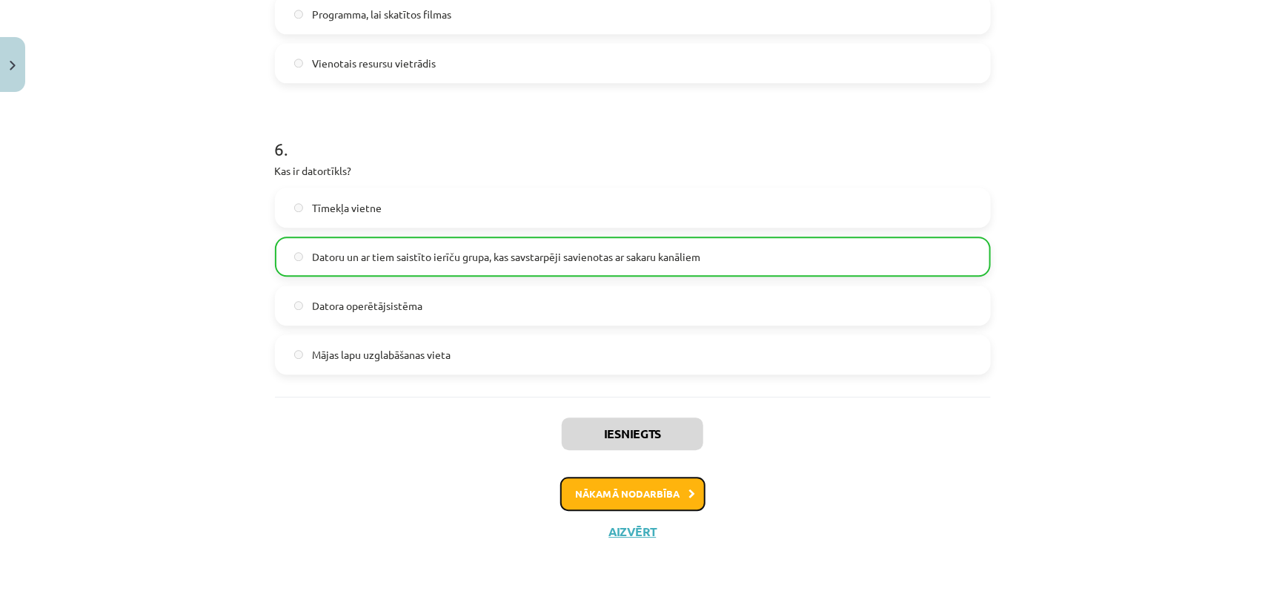
click at [632, 474] on button "Nākamā nodarbība" at bounding box center [632, 494] width 145 height 34
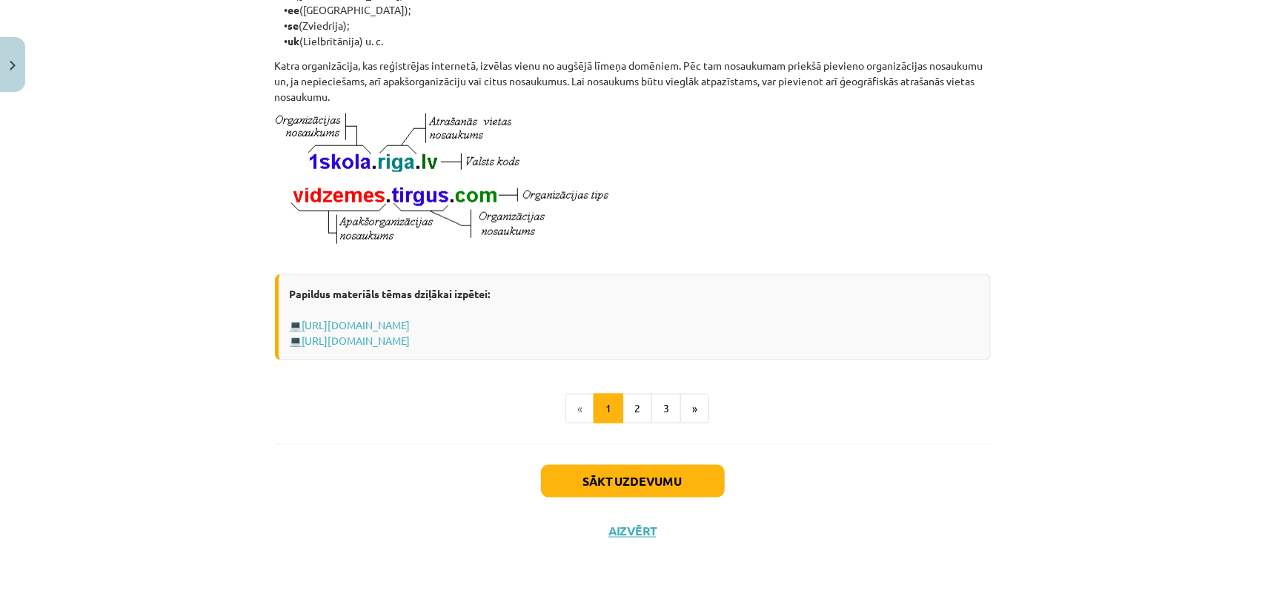
scroll to position [37, 0]
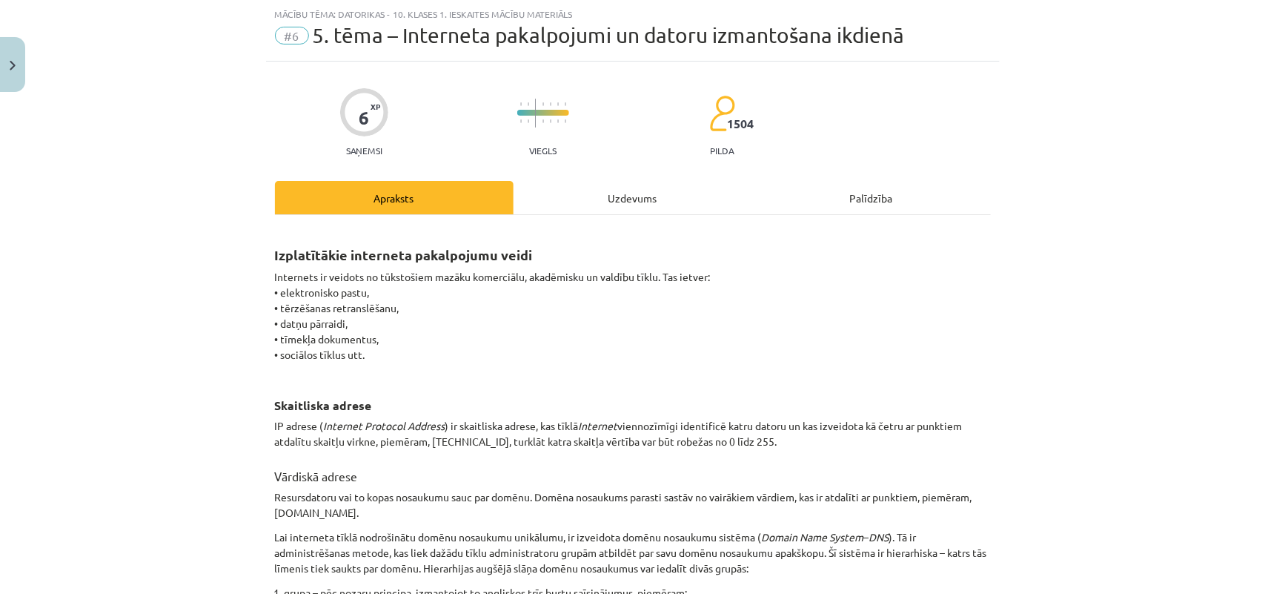
click at [617, 200] on div "Uzdevums" at bounding box center [633, 197] width 239 height 33
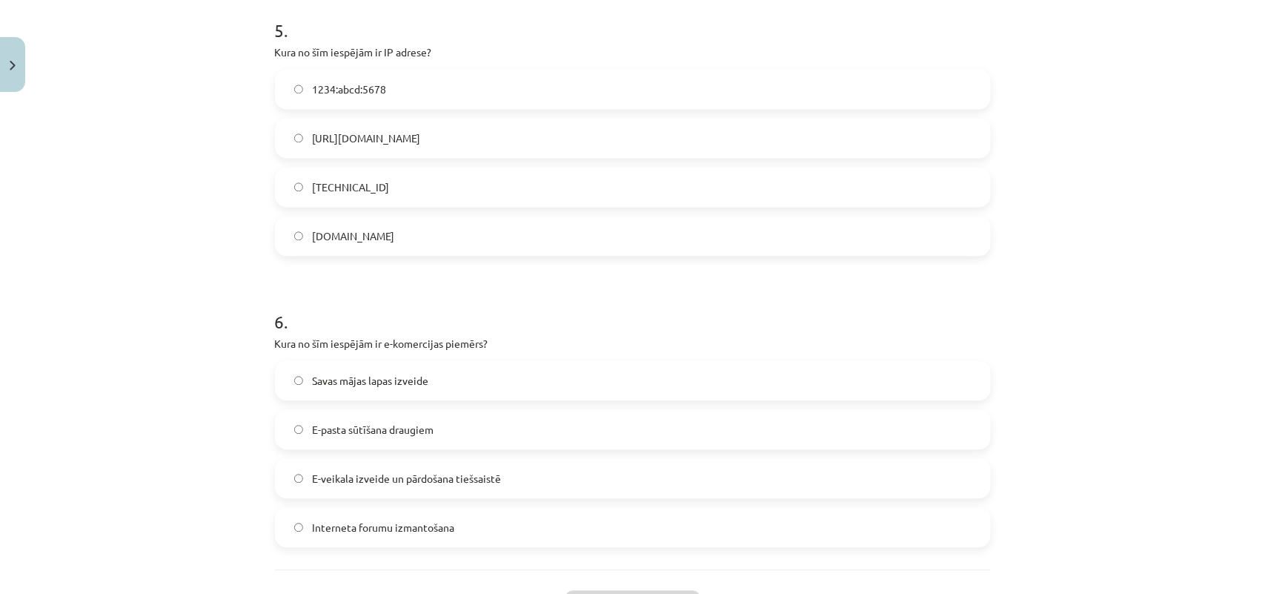
scroll to position [1493, 0]
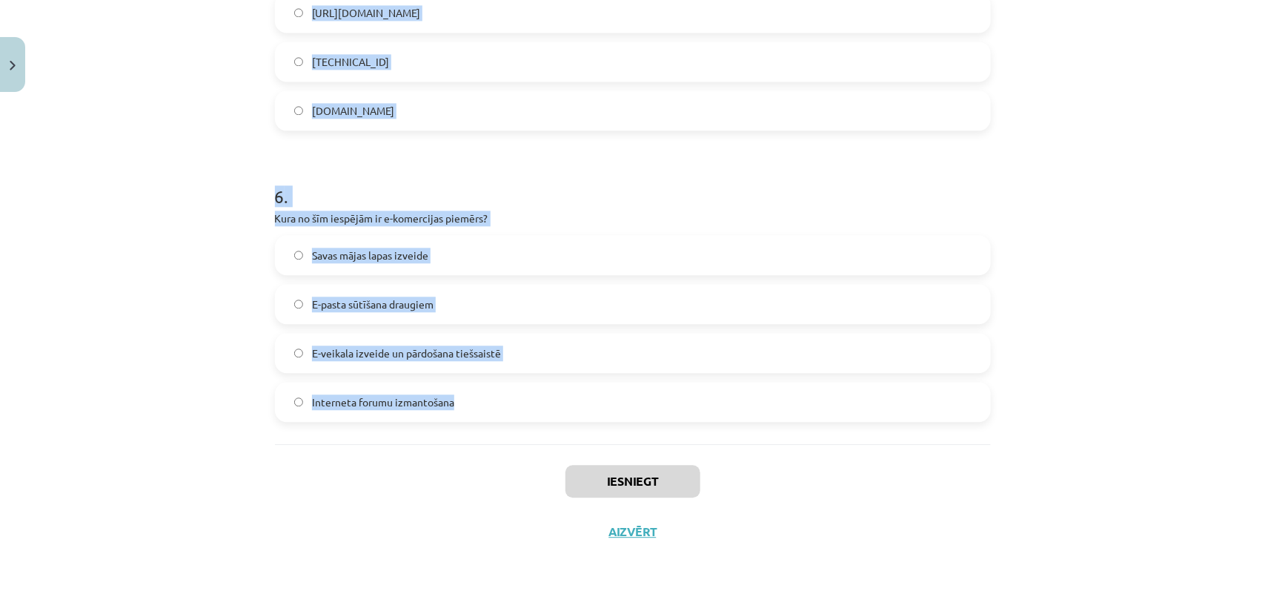
drag, startPoint x: 269, startPoint y: 311, endPoint x: 532, endPoint y: 417, distance: 283.6
copy form "Kas ir augšupielāde (upload)? Tūlītēja ziņojumapmaiņa starp diviem interneta li…"
click at [171, 123] on div "Mācību tēma: Datorikas - 10. klases 1. ieskaites mācību materiāls #6 5. tēma – …" at bounding box center [632, 297] width 1265 height 594
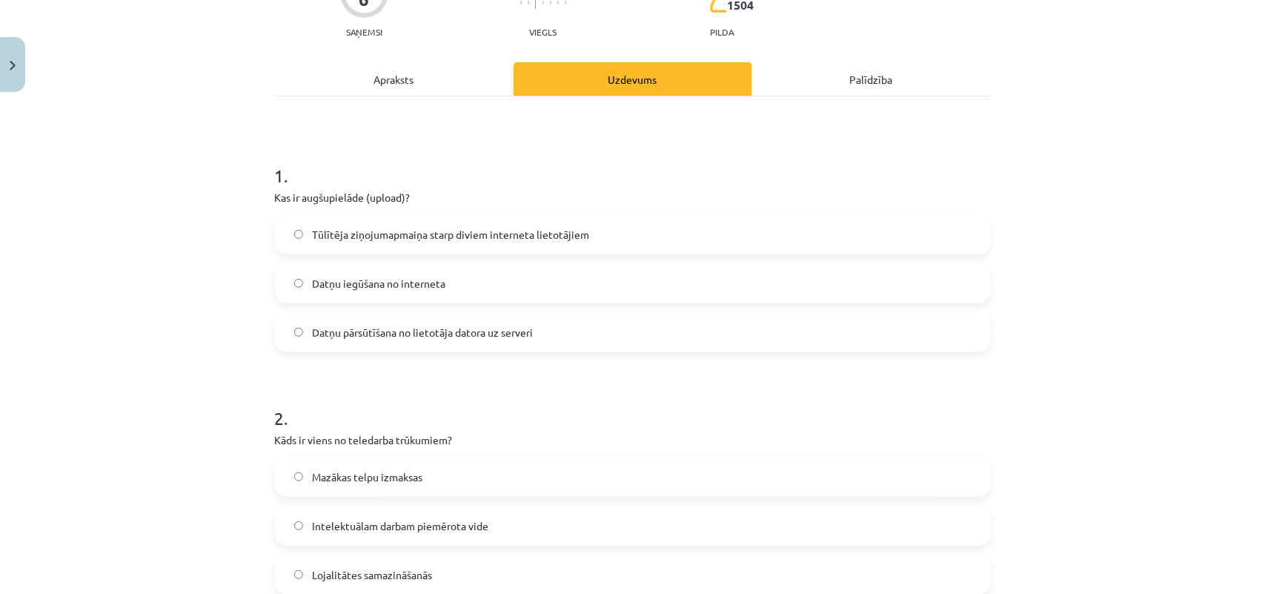
scroll to position [138, 0]
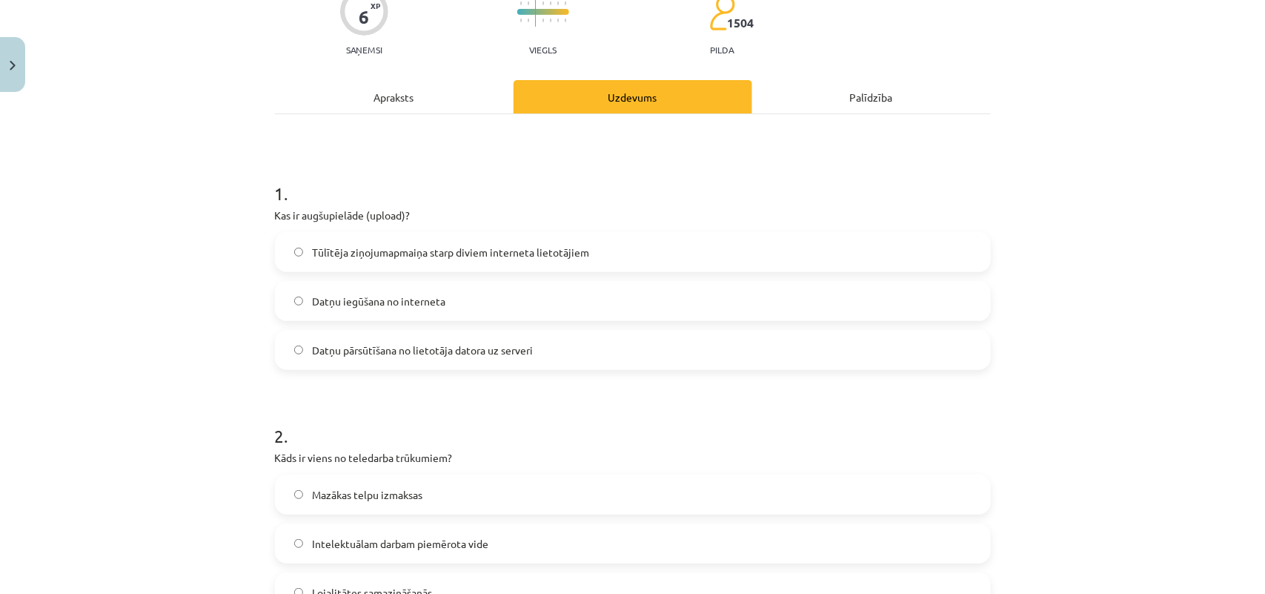
click at [389, 350] on span "Datņu pārsūtīšana no lietotāja datora uz serveri" at bounding box center [422, 350] width 221 height 16
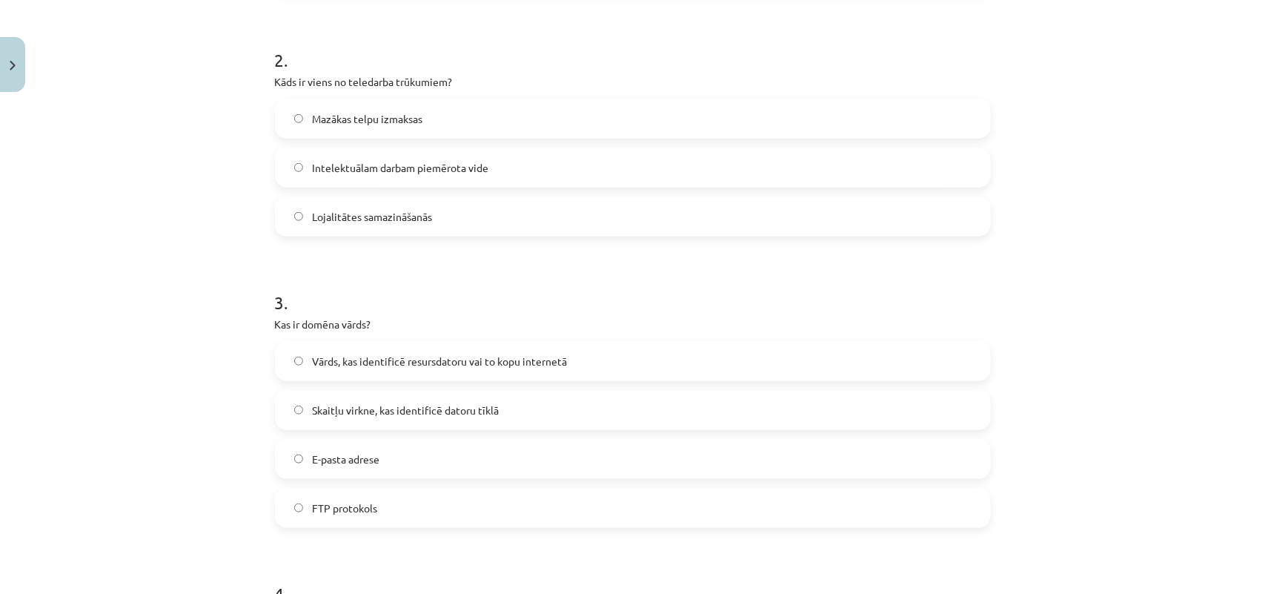
scroll to position [520, 0]
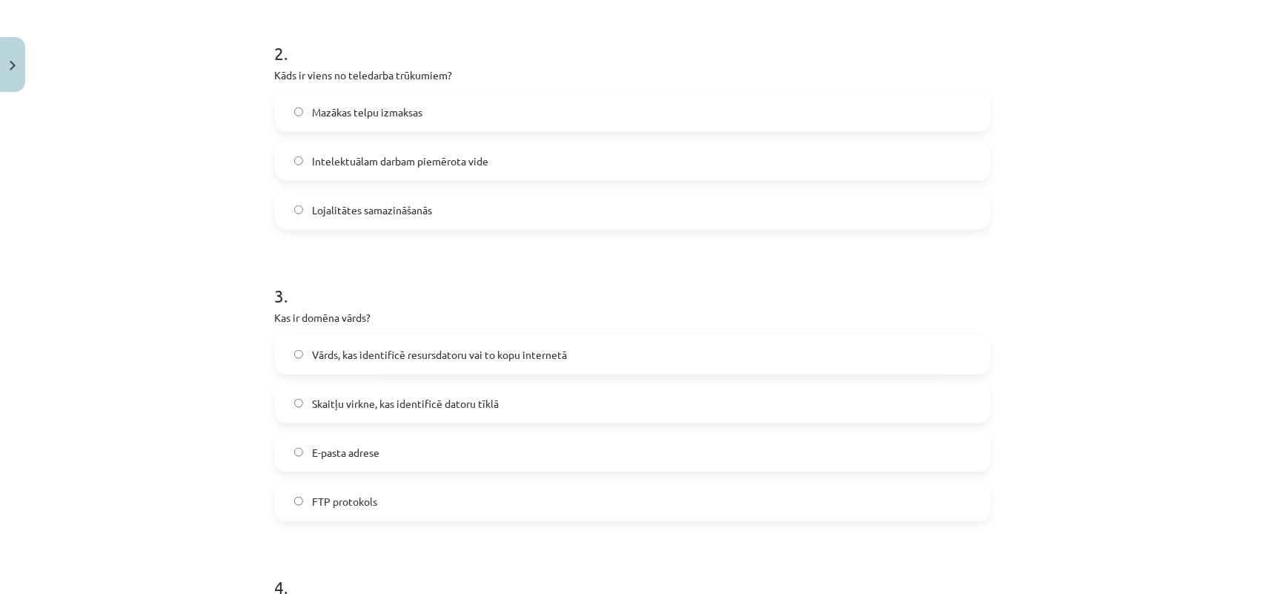
click at [374, 222] on label "Lojalitātes samazināšanās" at bounding box center [632, 209] width 713 height 37
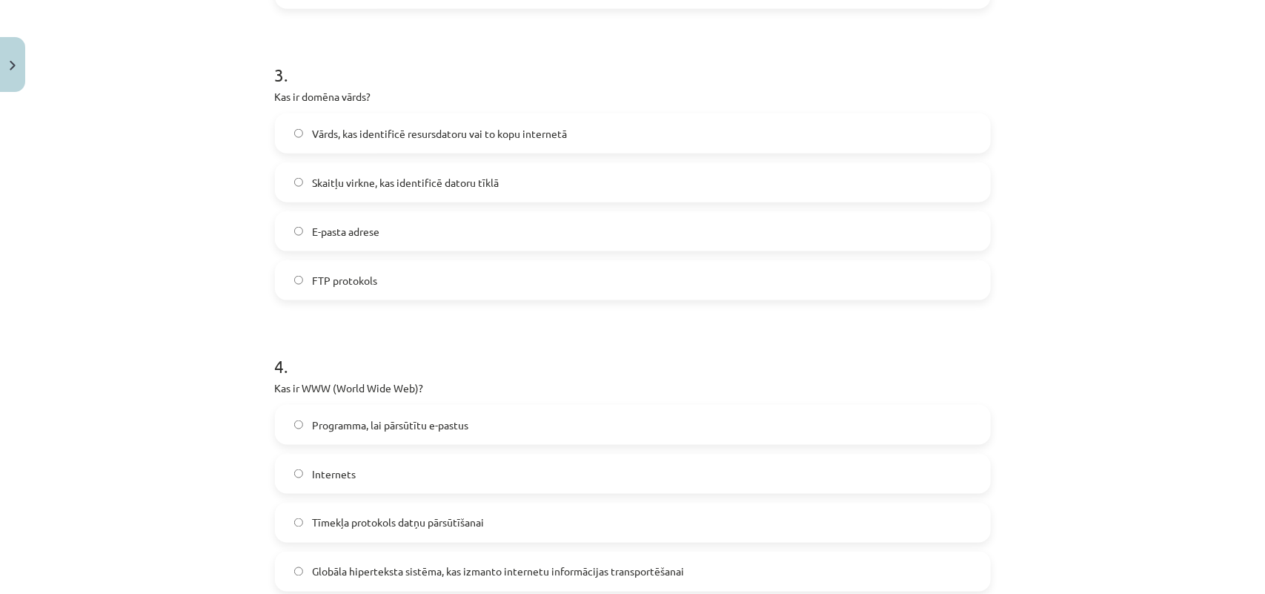
scroll to position [752, 0]
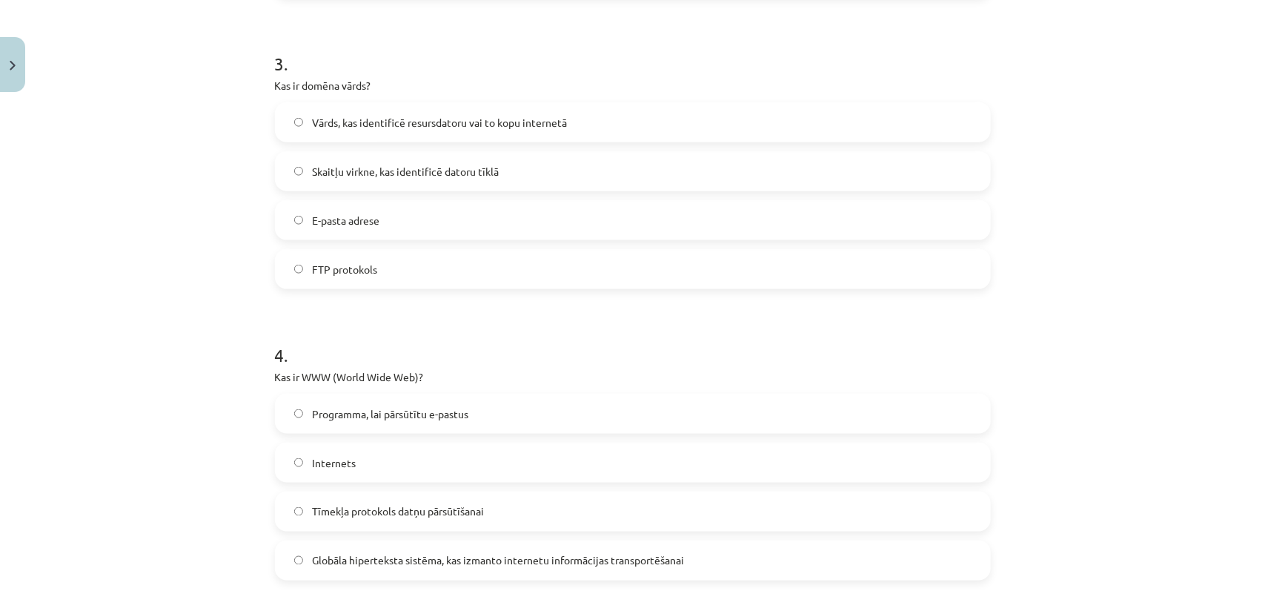
click at [402, 134] on label "Vārds, kas identificē resursdatoru vai to kopu internetā" at bounding box center [632, 122] width 713 height 37
click at [439, 474] on span "Globāla hiperteksta sistēma, kas izmanto internetu informācijas transportēšanai" at bounding box center [498, 561] width 372 height 16
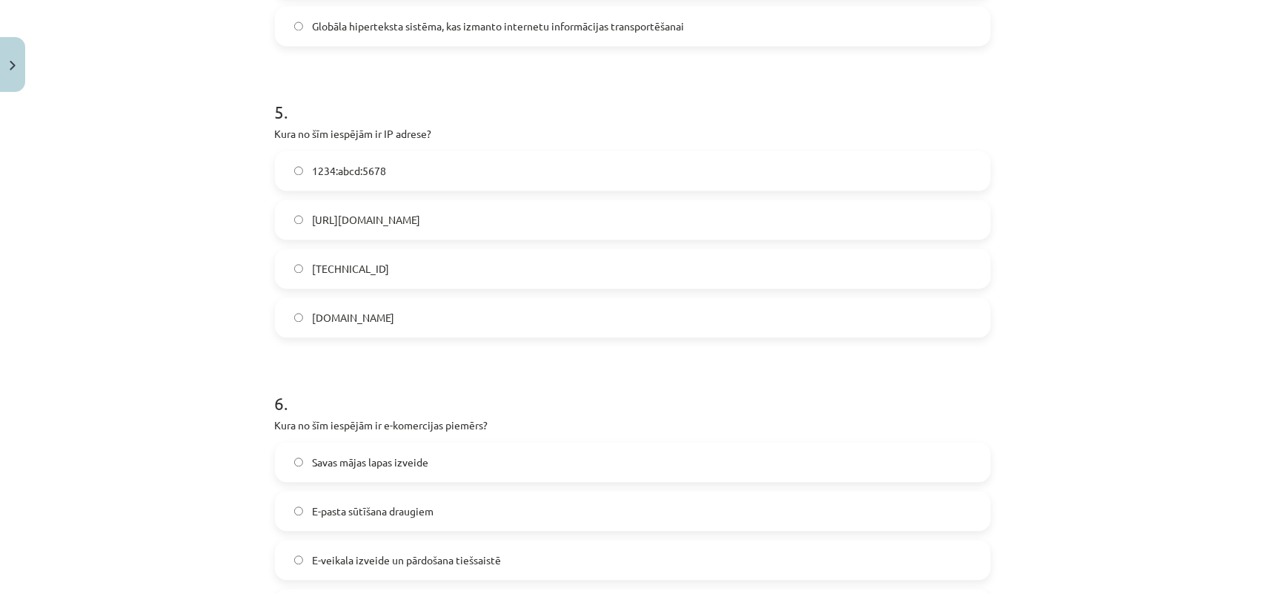
scroll to position [1310, 0]
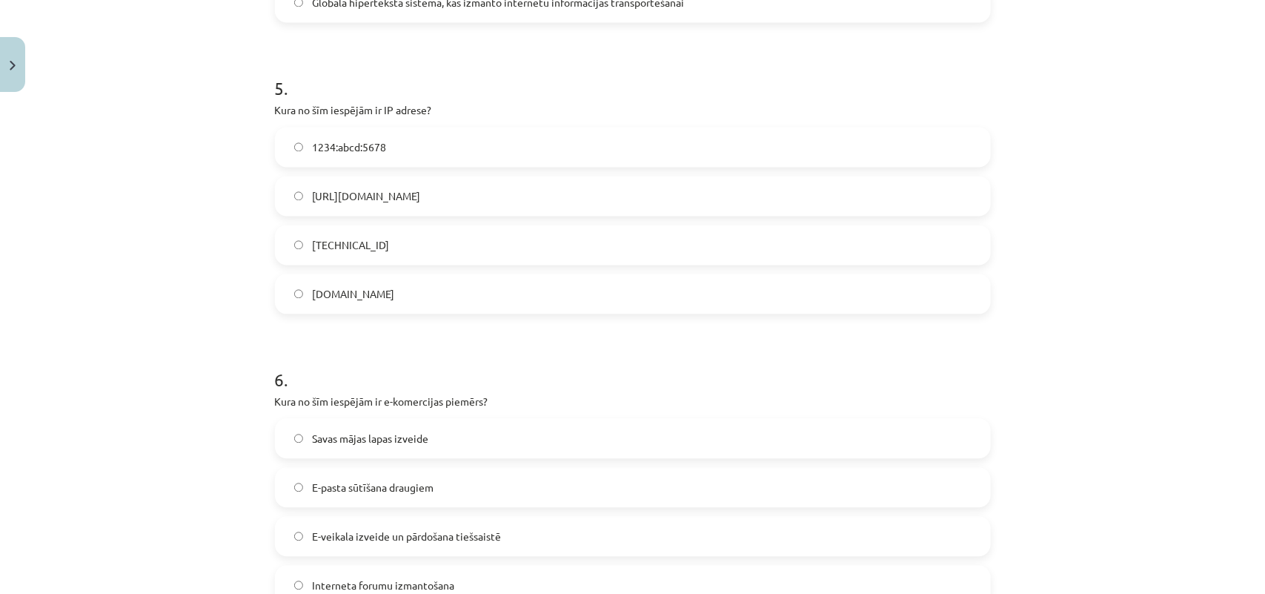
click at [368, 474] on span "E-veikala izveide un pārdošana tiešsaistē" at bounding box center [406, 536] width 189 height 16
click at [350, 239] on span "192.100.81.101" at bounding box center [350, 245] width 77 height 16
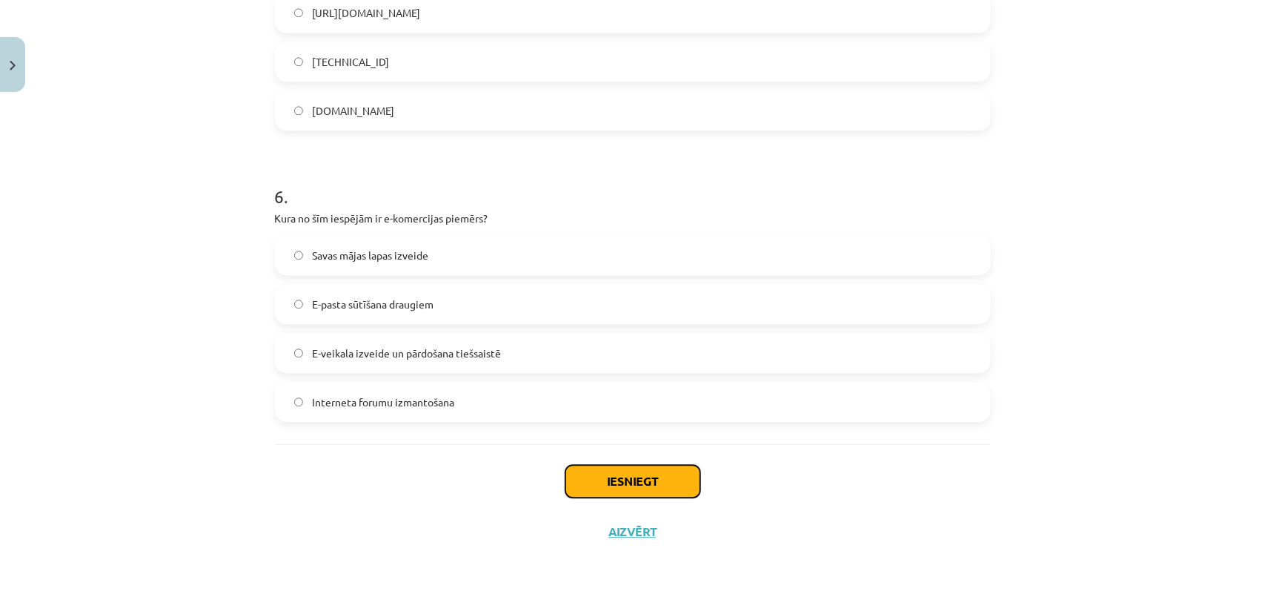
click at [589, 474] on button "Iesniegt" at bounding box center [632, 481] width 135 height 33
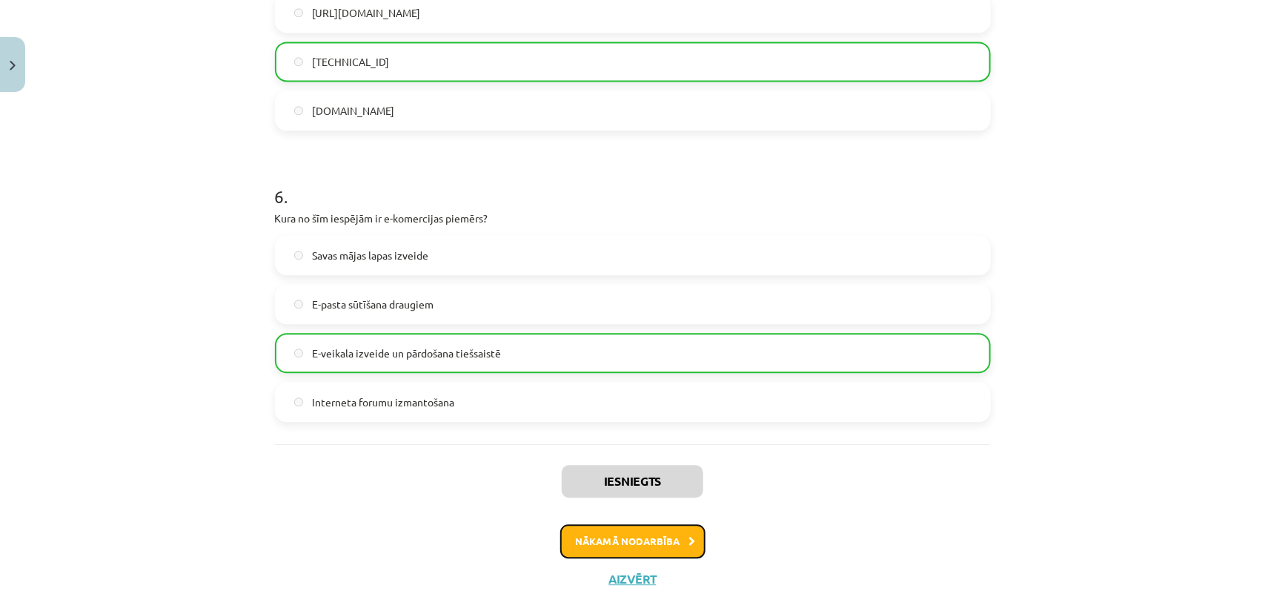
click at [656, 474] on button "Nākamā nodarbība" at bounding box center [632, 541] width 145 height 34
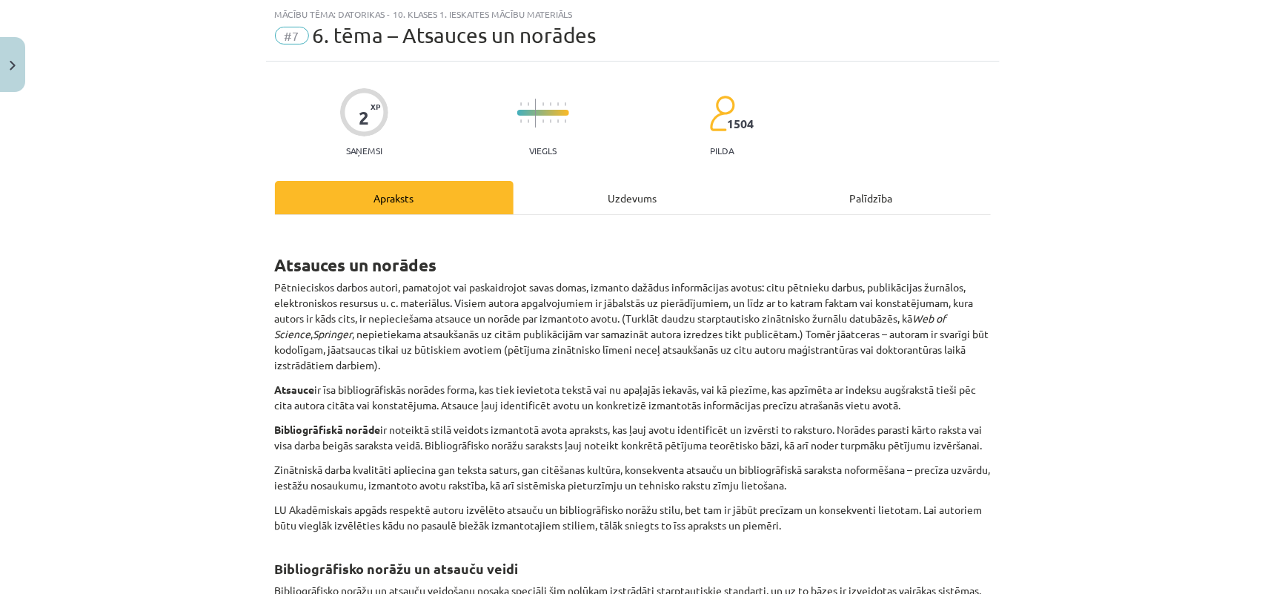
click at [612, 204] on div "Uzdevums" at bounding box center [633, 197] width 239 height 33
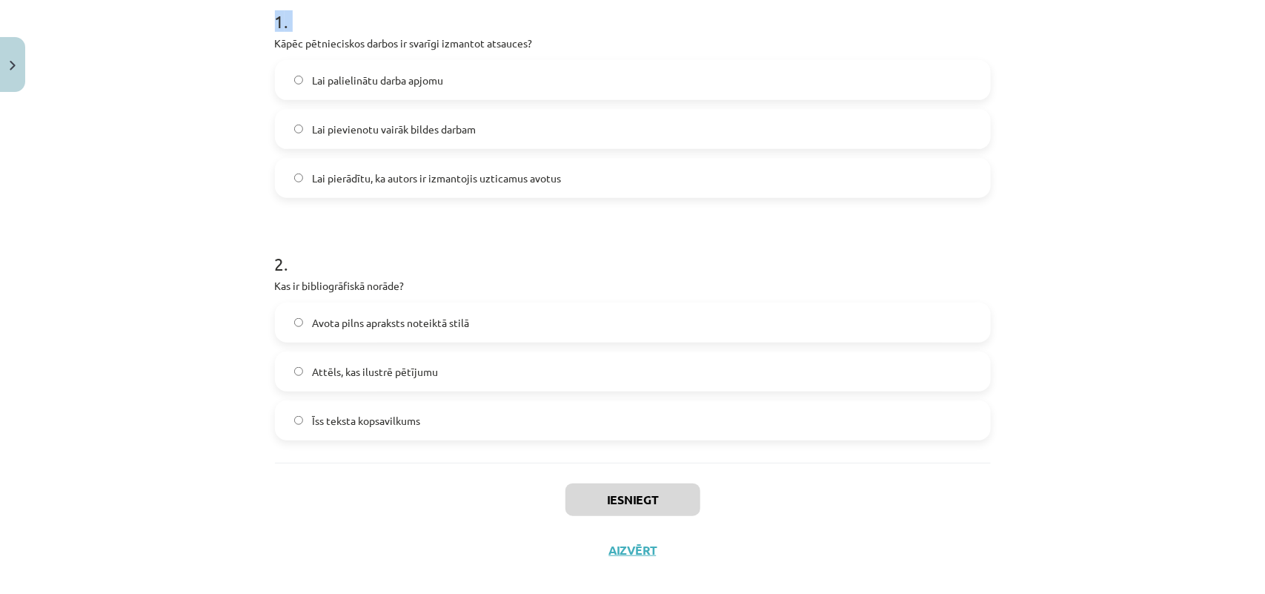
scroll to position [328, 0]
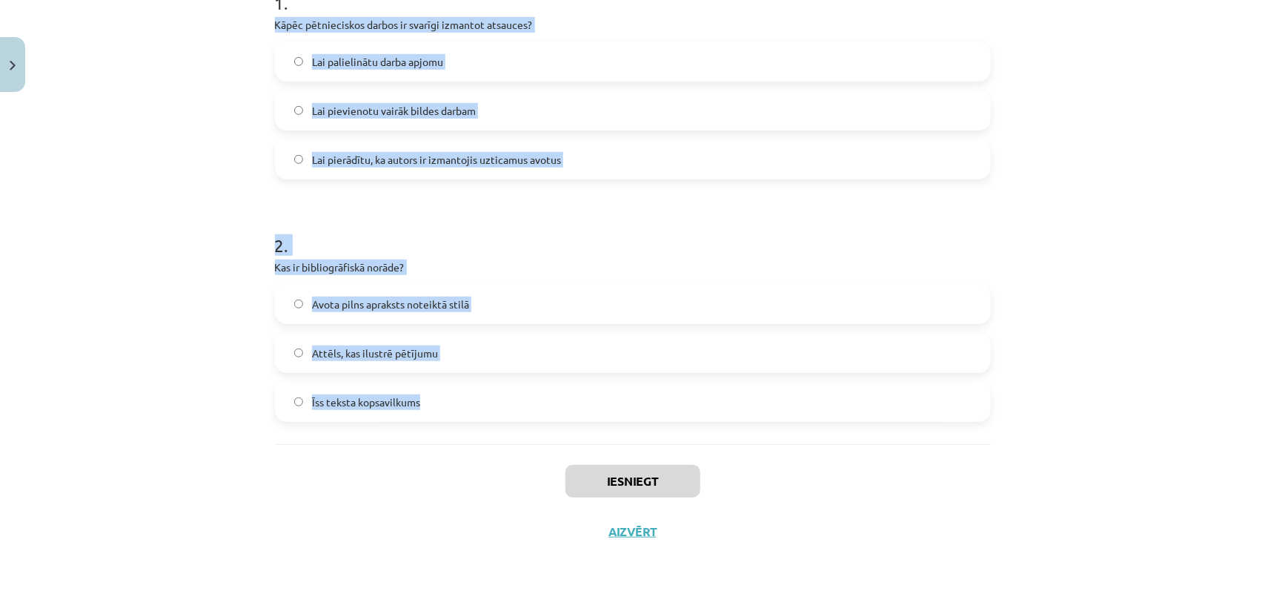
drag, startPoint x: 264, startPoint y: 312, endPoint x: 442, endPoint y: 431, distance: 214.4
click at [442, 431] on div "2 XP Saņemsi Viegls 1504 pilda Apraksts Uzdevums Palīdzība 1 . Kāpēc pētniecisk…" at bounding box center [633, 163] width 734 height 786
copy form "Kāpēc pētnieciskos darbos ir svarīgi izmantot atsauces? Lai palielinātu darba a…"
click at [1012, 228] on div "Mācību tēma: Datorikas - 10. klases 1. ieskaites mācību materiāls #7 6. tēma – …" at bounding box center [632, 297] width 1265 height 594
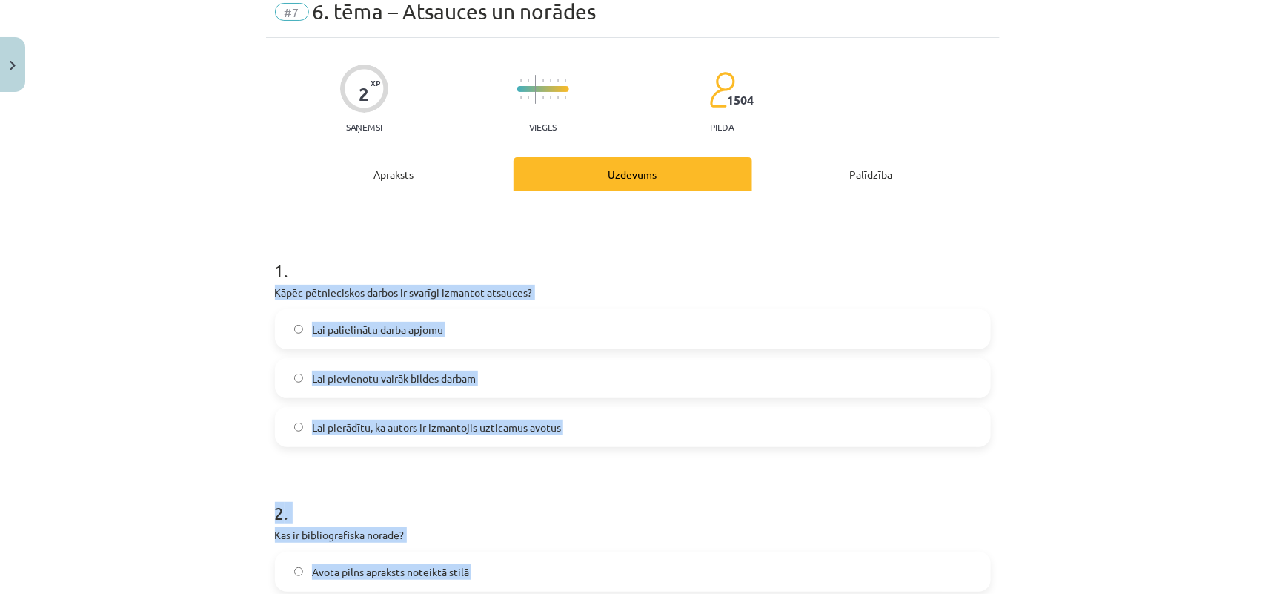
scroll to position [0, 0]
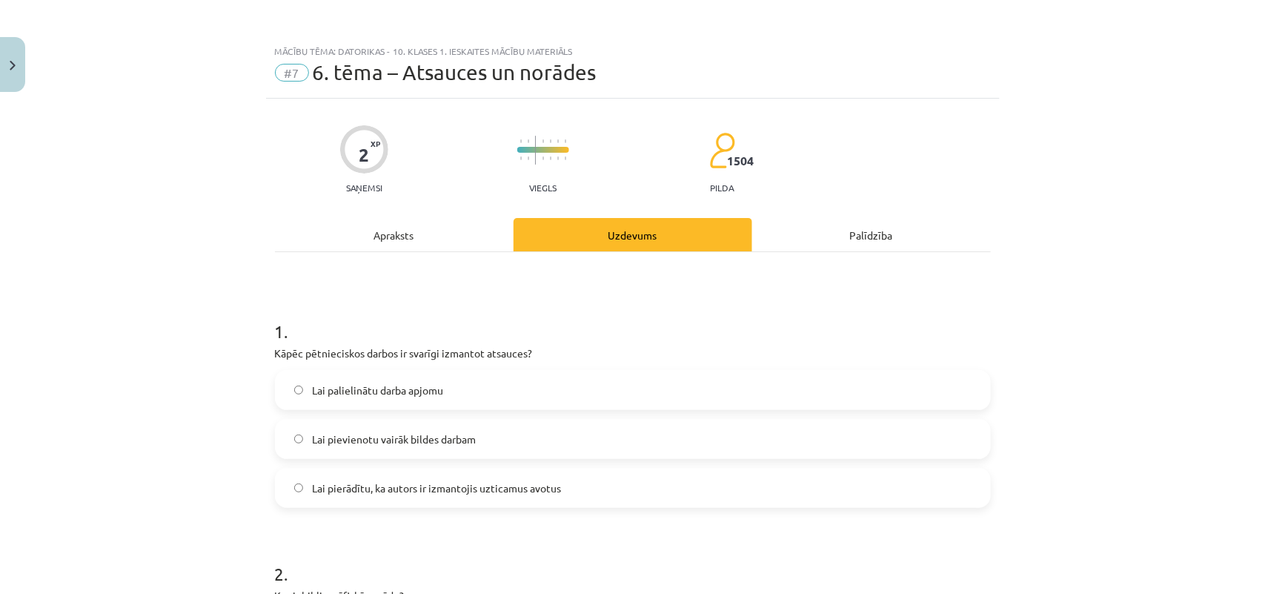
click at [1012, 183] on div "Mācību tēma: Datorikas - 10. klases 1. ieskaites mācību materiāls #7 6. tēma – …" at bounding box center [632, 297] width 1265 height 594
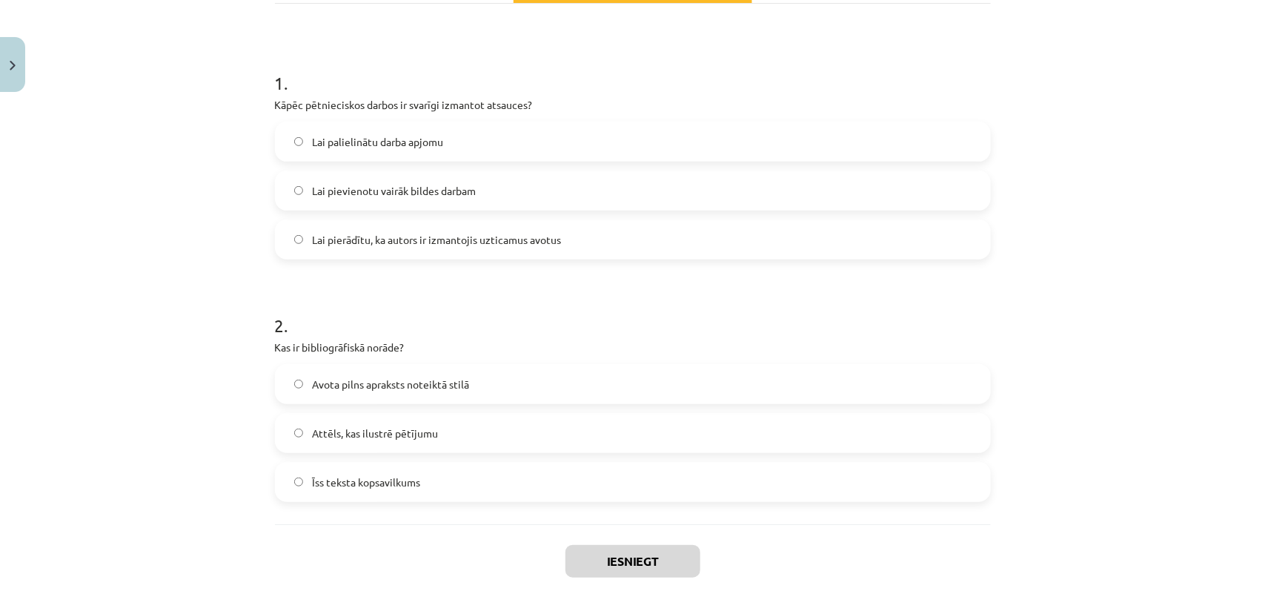
scroll to position [245, 0]
click at [347, 250] on span "Lai pierādītu, ka autors ir izmantojis uzticamus avotus" at bounding box center [436, 243] width 249 height 16
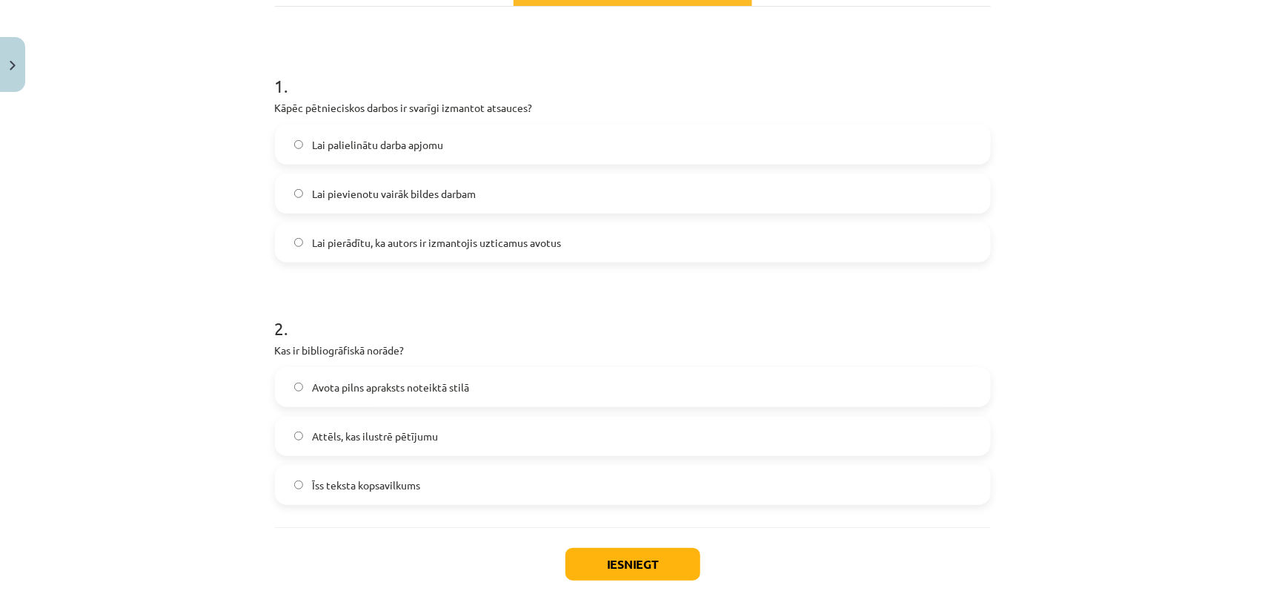
click at [391, 391] on span "Avota pilns apraksts noteiktā stilā" at bounding box center [390, 387] width 157 height 16
click at [601, 474] on button "Iesniegt" at bounding box center [632, 564] width 135 height 33
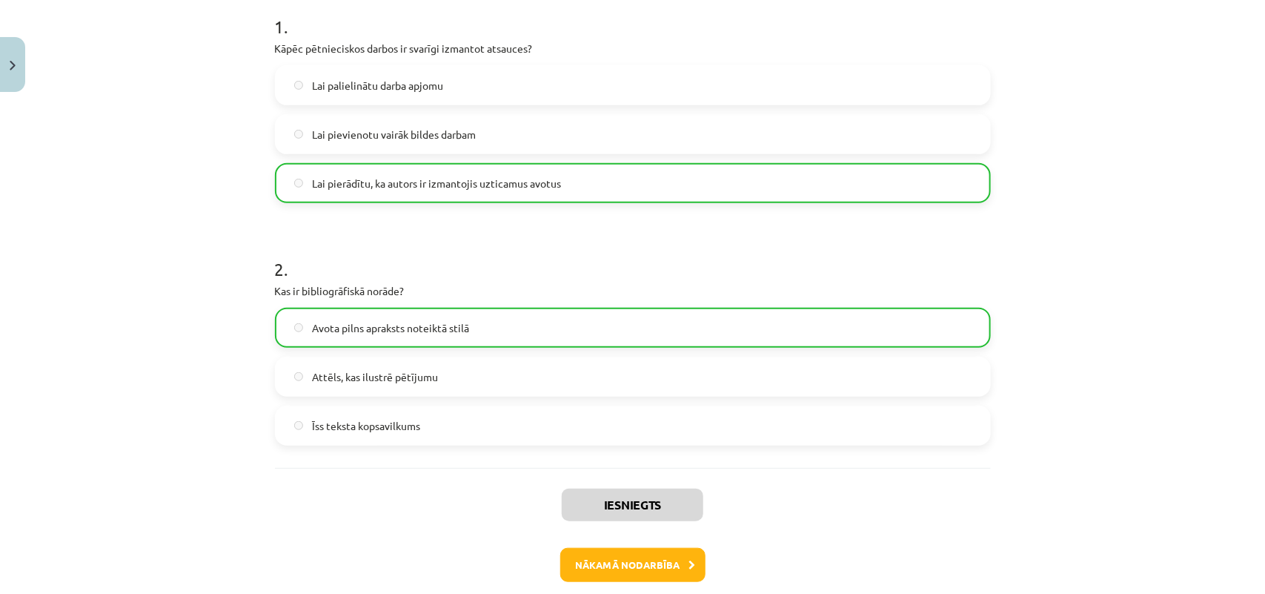
scroll to position [358, 0]
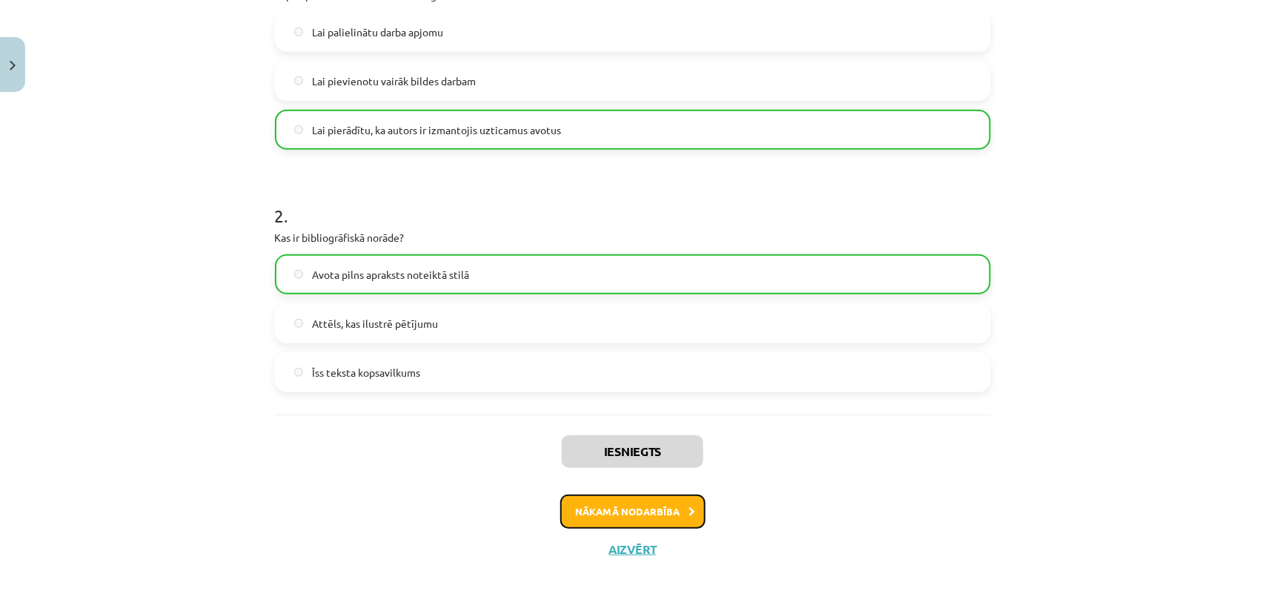
click at [654, 474] on button "Nākamā nodarbība" at bounding box center [632, 511] width 145 height 34
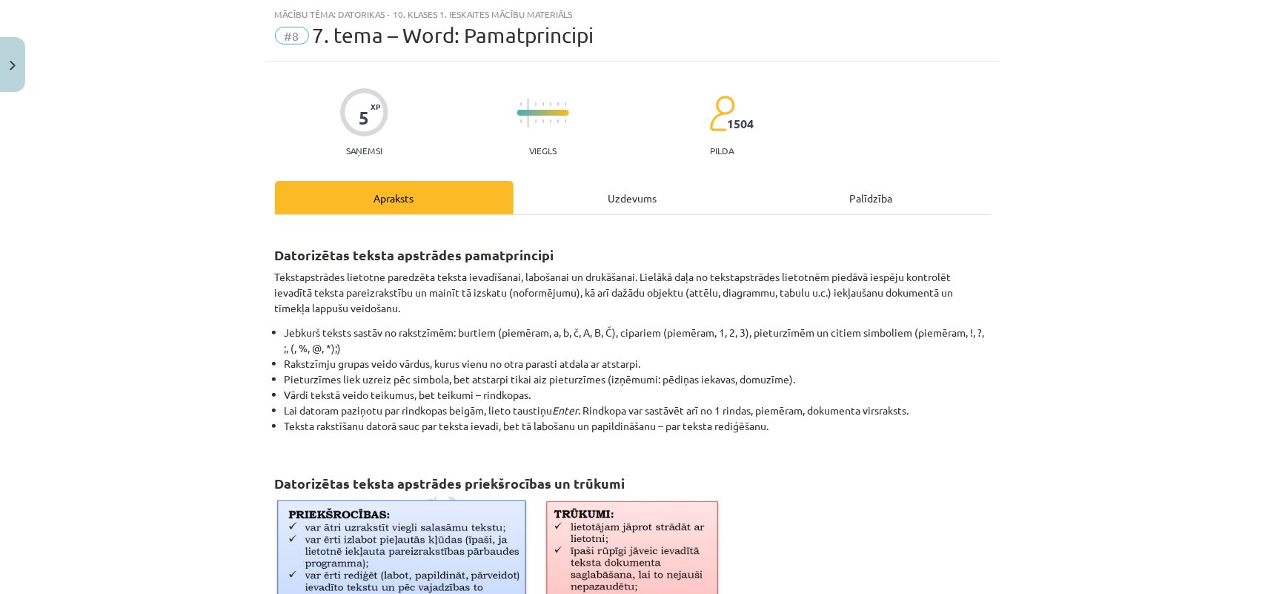
click at [634, 205] on div "Uzdevums" at bounding box center [633, 197] width 239 height 33
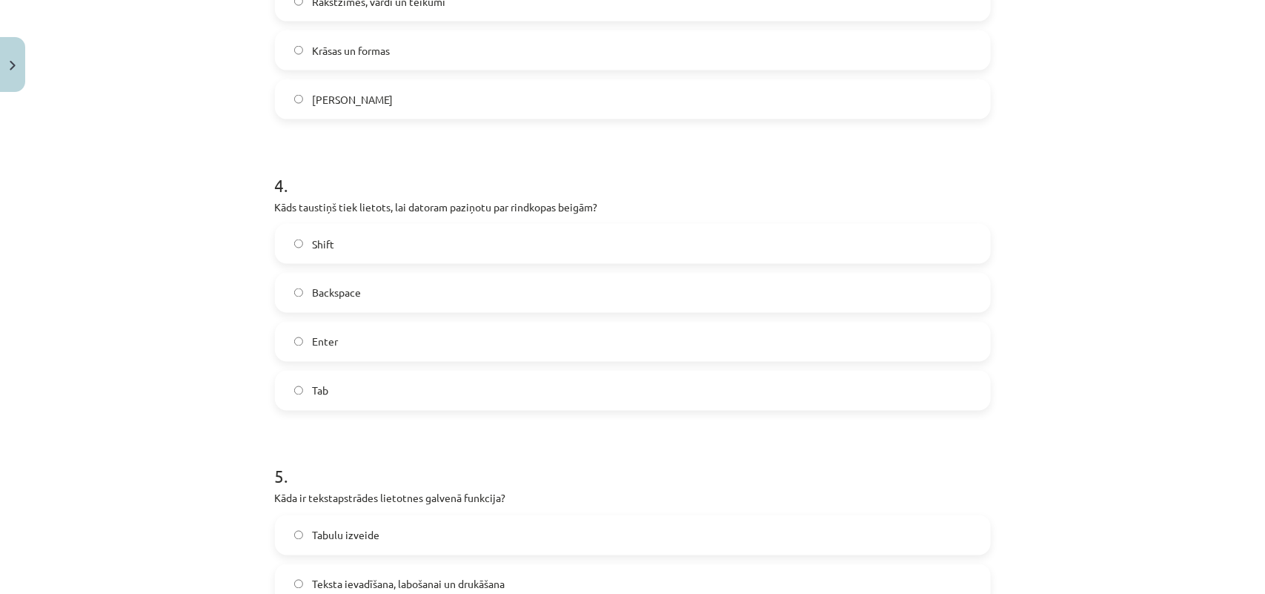
scroll to position [1250, 0]
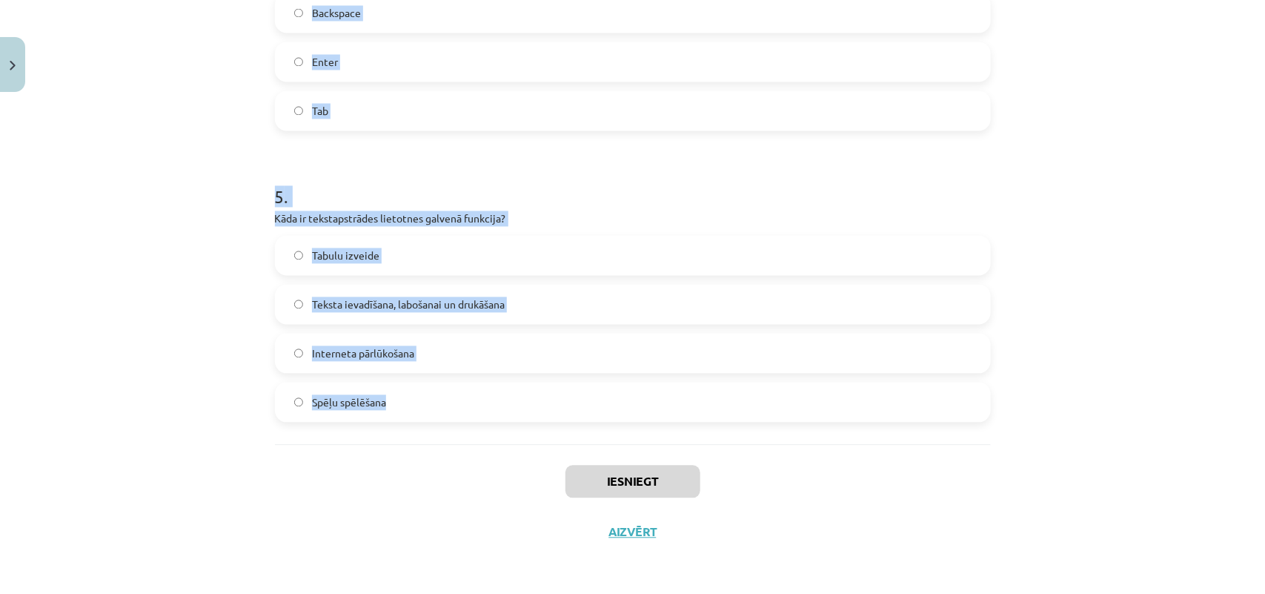
drag, startPoint x: 267, startPoint y: 313, endPoint x: 462, endPoint y: 414, distance: 219.4
copy form "Kas parasti atdala vārdus tekstā? Atstarpe Enter taustiņš Domuzīme Pieturzīmes …"
click at [1012, 416] on div "Mācību tēma: Datorikas - 10. klases 1. ieskaites mācību materiāls #8 7. tema – …" at bounding box center [632, 297] width 1265 height 594
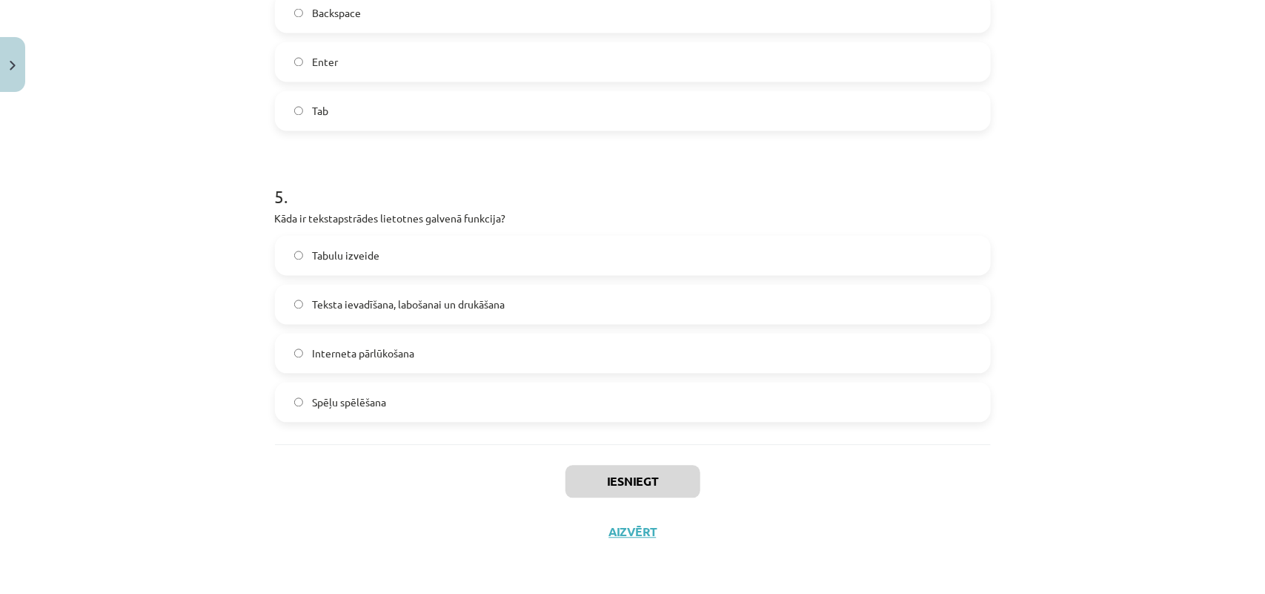
drag, startPoint x: 1240, startPoint y: 420, endPoint x: 1264, endPoint y: 422, distance: 24.6
click at [1012, 419] on div "Mācību tēma: Datorikas - 10. klases 1. ieskaites mācību materiāls #8 7. tema – …" at bounding box center [632, 297] width 1265 height 594
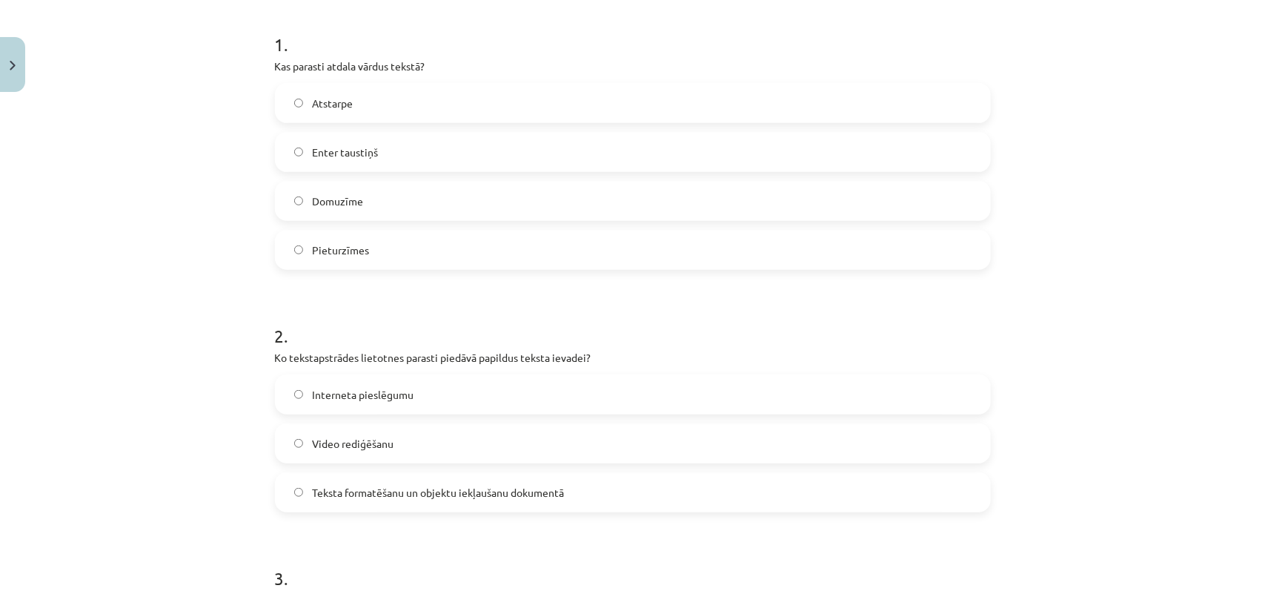
scroll to position [305, 0]
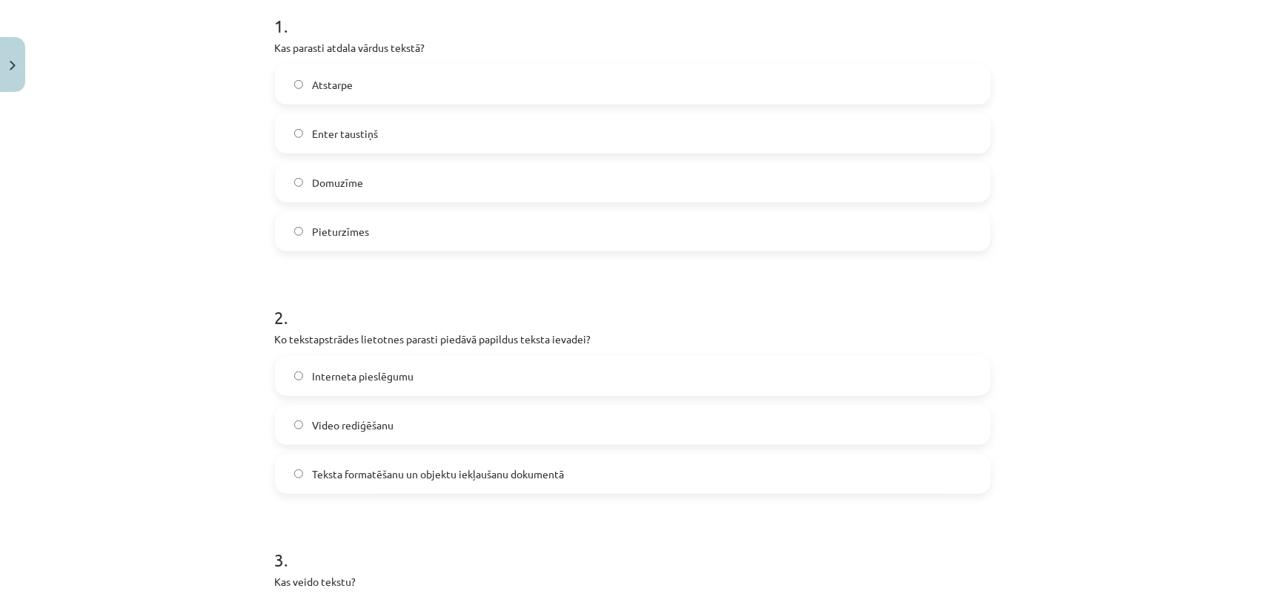
click at [373, 87] on label "Atstarpe" at bounding box center [632, 84] width 713 height 37
click at [390, 474] on span "Teksta formatēšanu un objektu iekļaušanu dokumentā" at bounding box center [438, 474] width 252 height 16
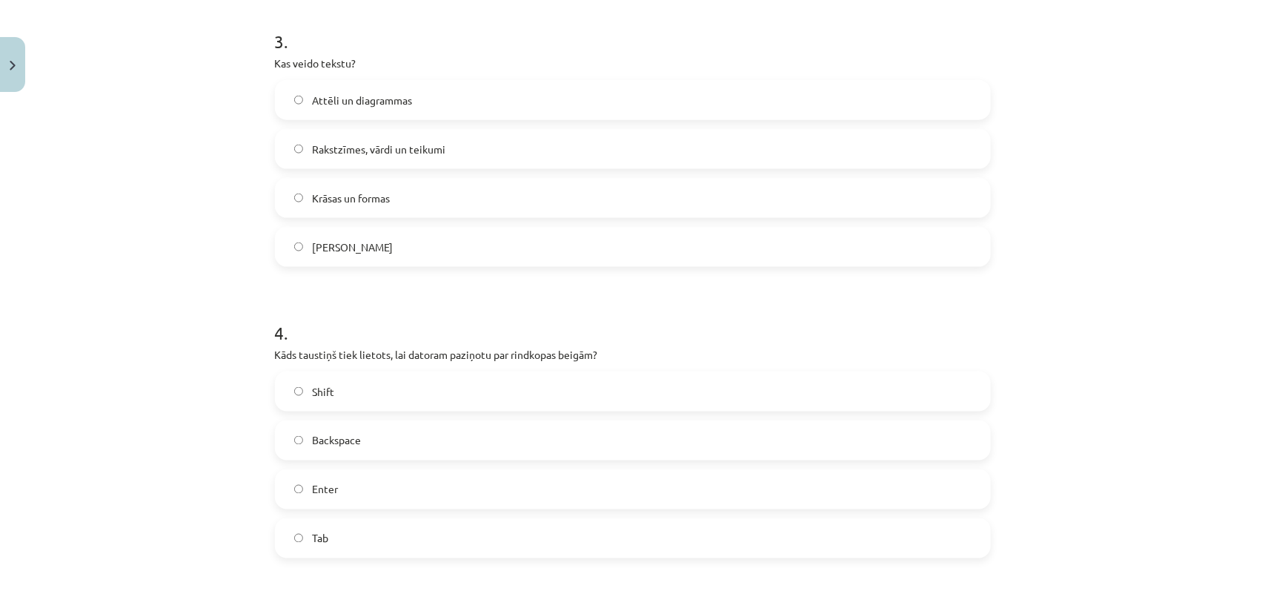
scroll to position [839, 0]
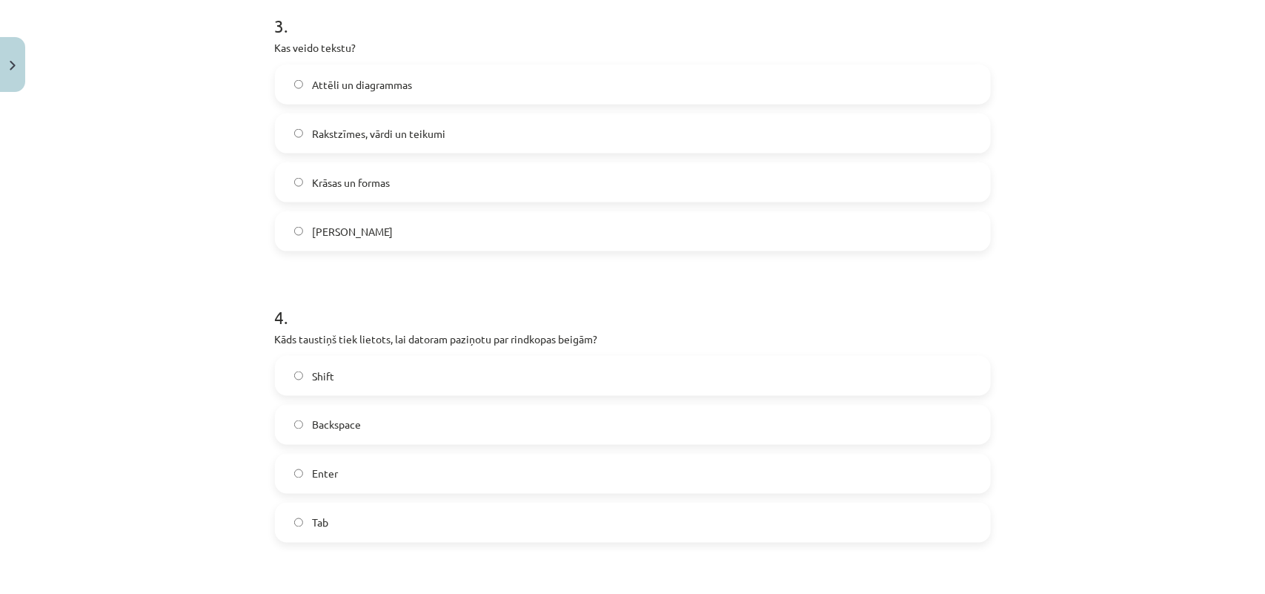
click at [428, 132] on span "Rakstzīmes, vārdi un teikumi" at bounding box center [378, 134] width 133 height 16
click at [358, 471] on label "Enter" at bounding box center [632, 473] width 713 height 37
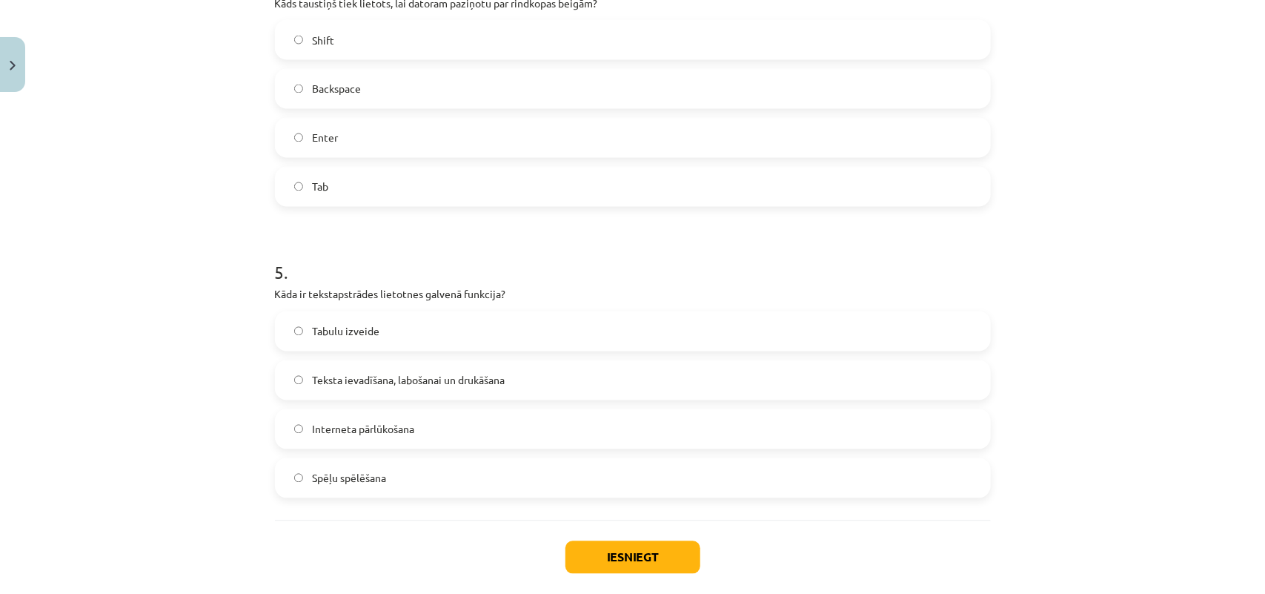
scroll to position [1202, 0]
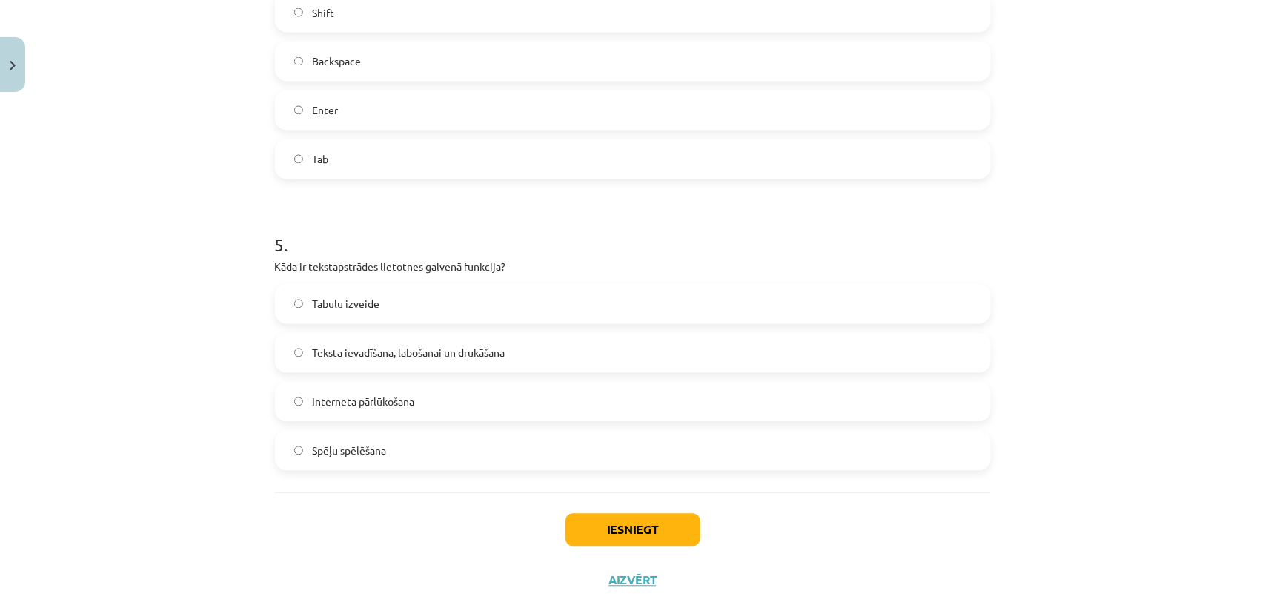
click at [386, 360] on label "Teksta ievadīšana, labošanai un drukāšana" at bounding box center [632, 352] width 713 height 37
click at [583, 474] on button "Iesniegt" at bounding box center [632, 530] width 135 height 33
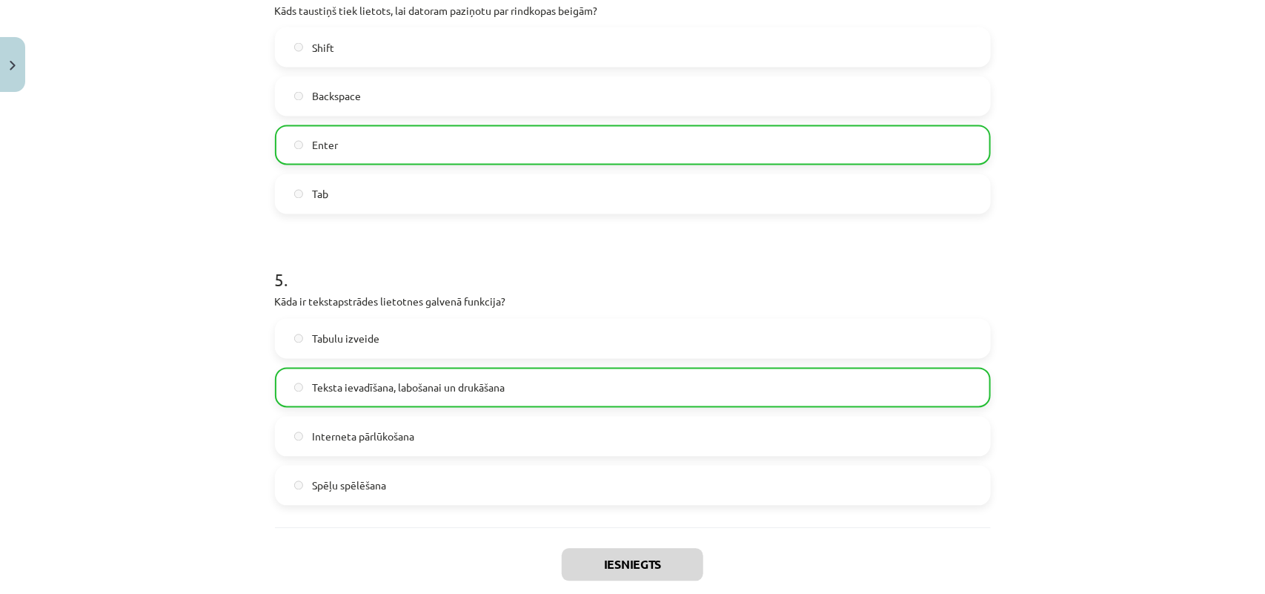
scroll to position [1298, 0]
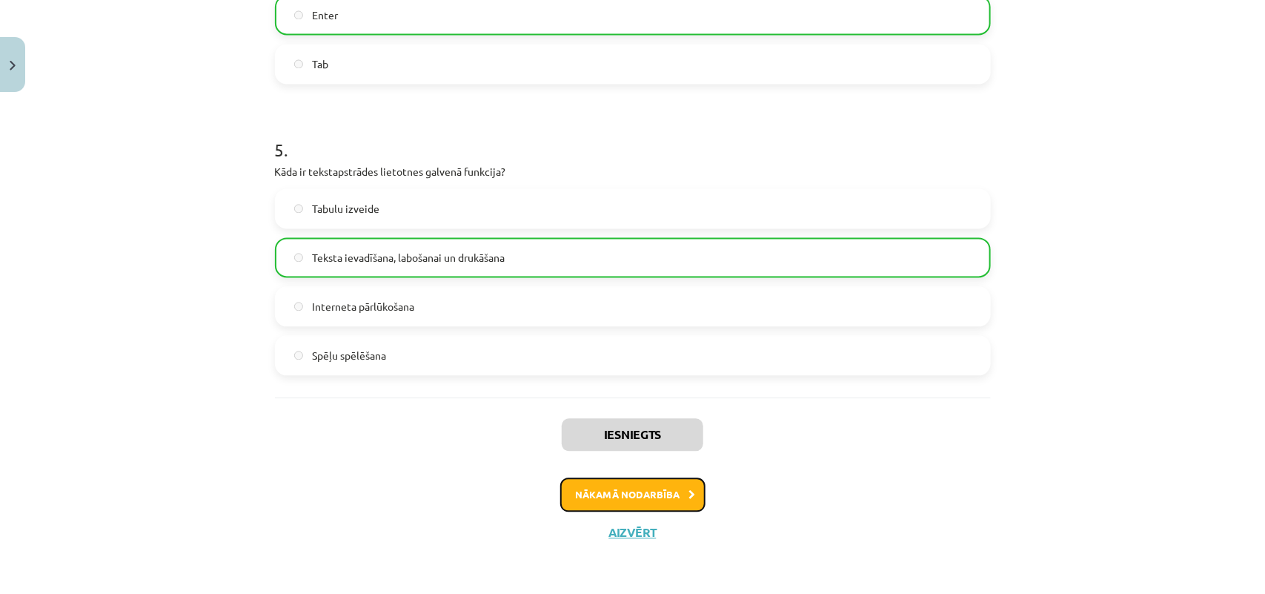
click at [654, 474] on button "Nākamā nodarbība" at bounding box center [632, 494] width 145 height 34
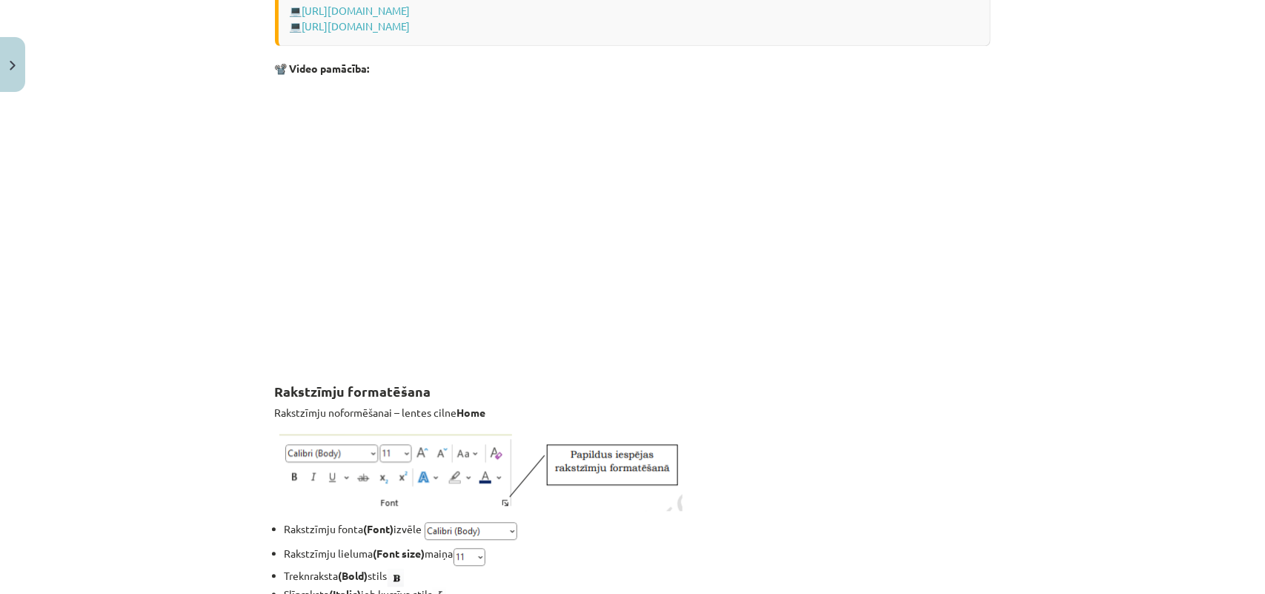
scroll to position [37, 0]
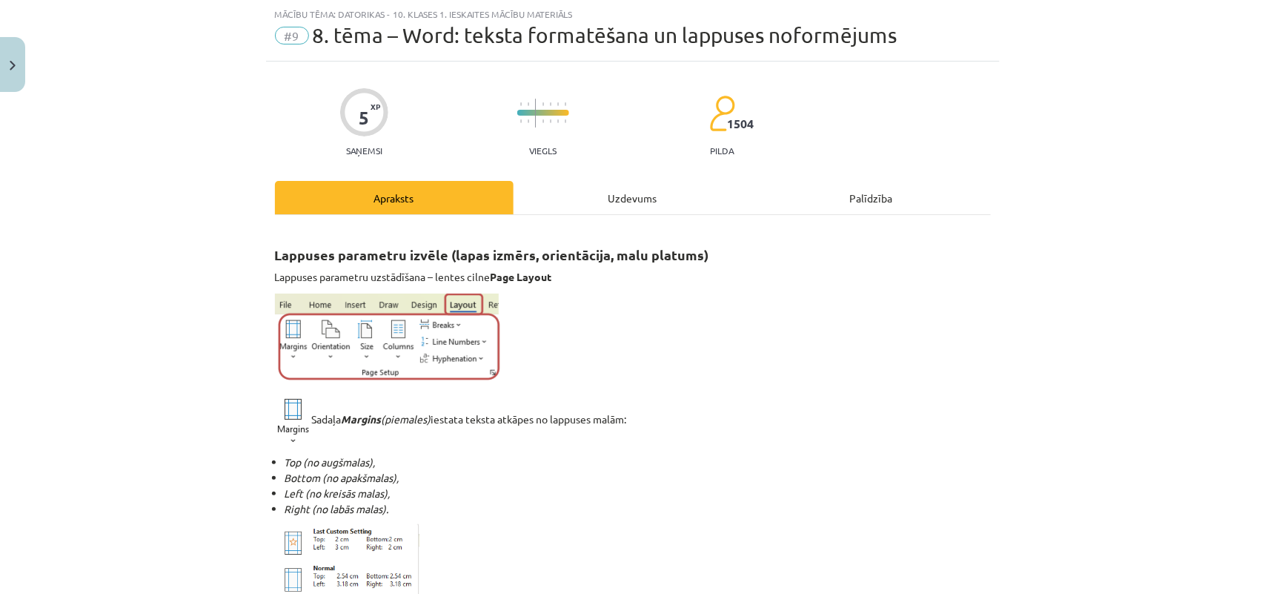
click at [612, 205] on div "Uzdevums" at bounding box center [633, 197] width 239 height 33
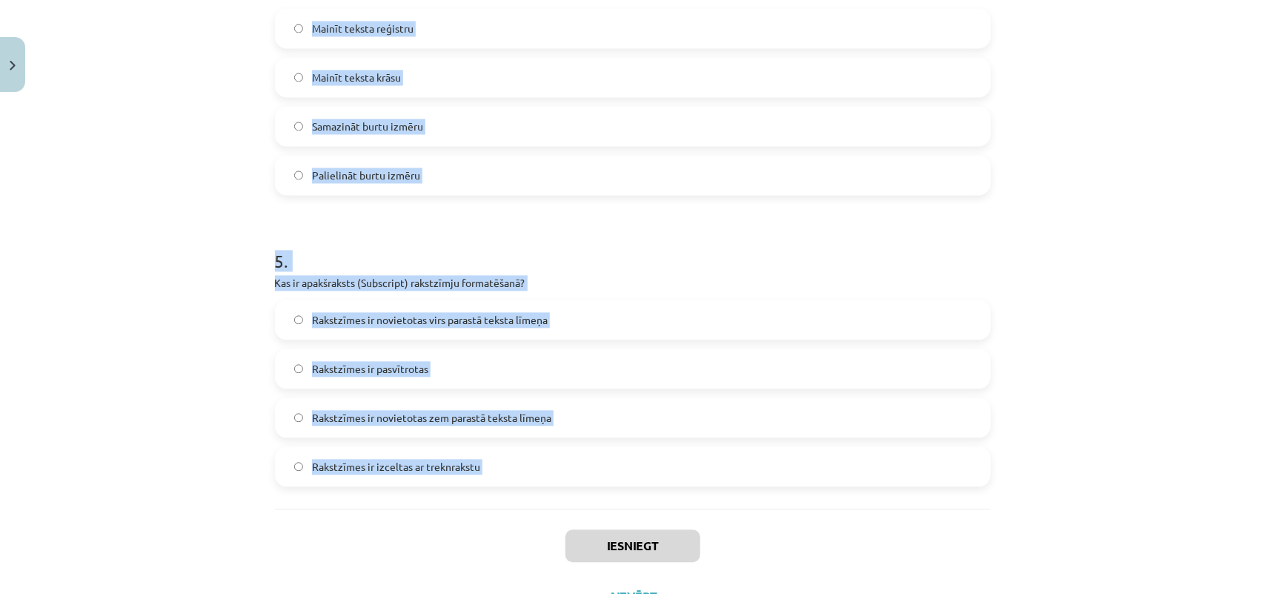
scroll to position [1258, 0]
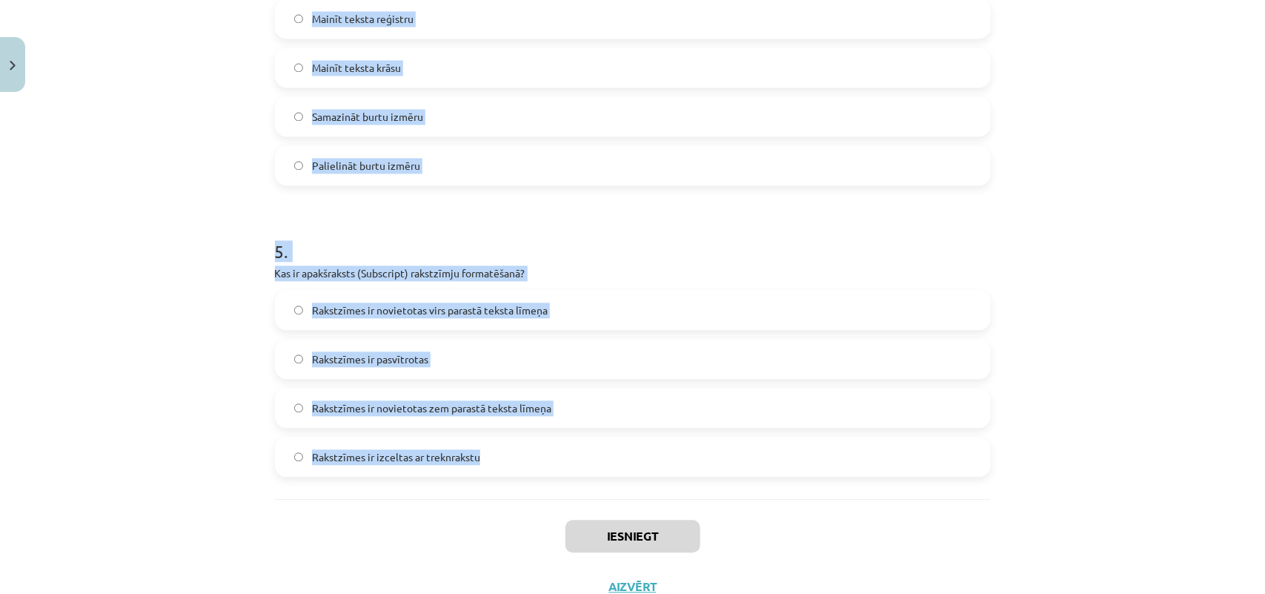
drag, startPoint x: 259, startPoint y: 315, endPoint x: 489, endPoint y: 468, distance: 275.8
copy form "Kura cilne ir jāizmanto, lai mainītu rakstzīmju fontu un lielumu? Page Layout R…"
click at [1012, 331] on div "Mācību tēma: Datorikas - 10. klases 1. ieskaites mācību materiāls #9 8. tēma – …" at bounding box center [632, 297] width 1265 height 594
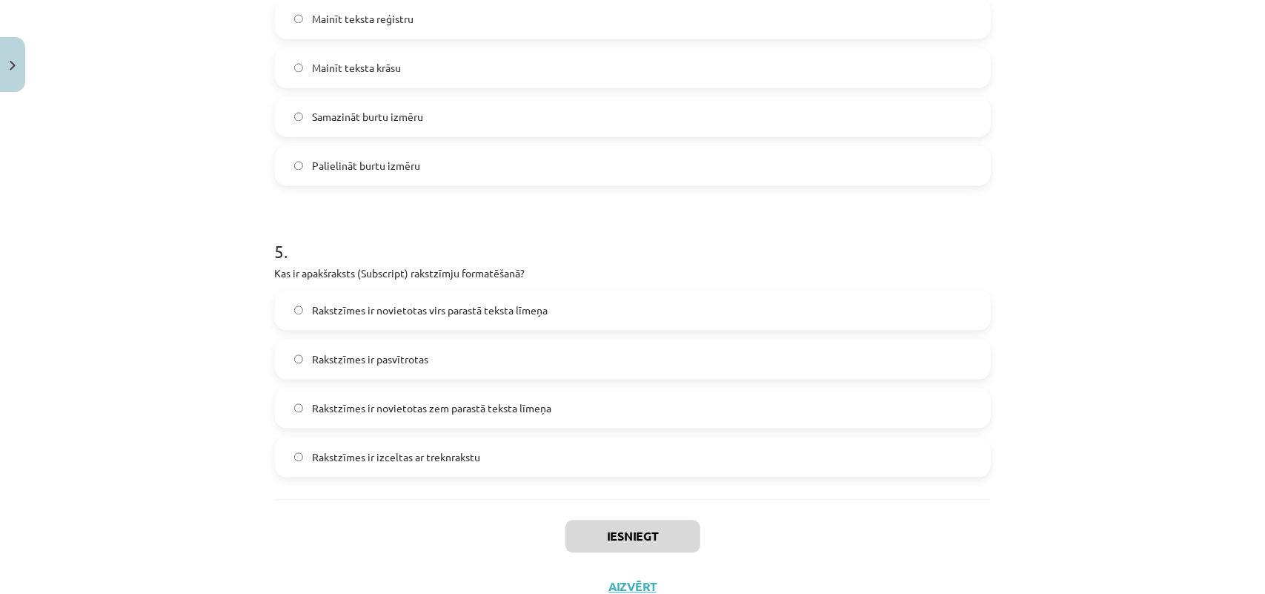
click at [1012, 331] on div "Mācību tēma: Datorikas - 10. klases 1. ieskaites mācību materiāls #9 8. tēma – …" at bounding box center [632, 297] width 1265 height 594
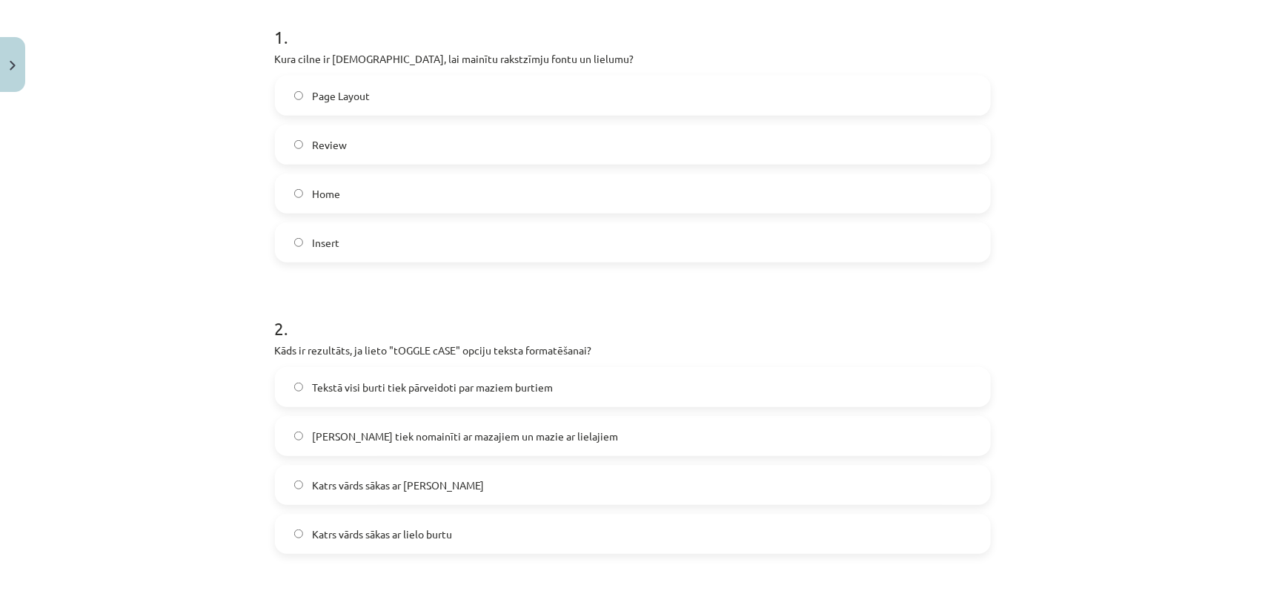
scroll to position [242, 0]
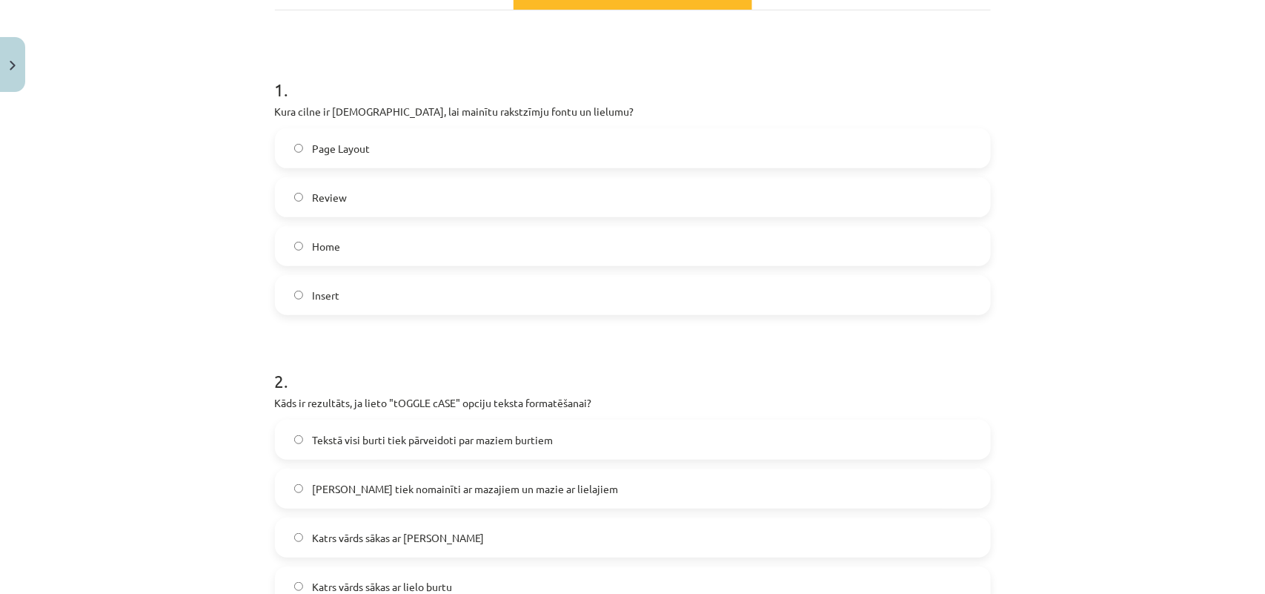
click at [671, 267] on div "Page Layout Review Home Insert" at bounding box center [633, 221] width 716 height 187
click at [687, 242] on label "Home" at bounding box center [632, 246] width 713 height 37
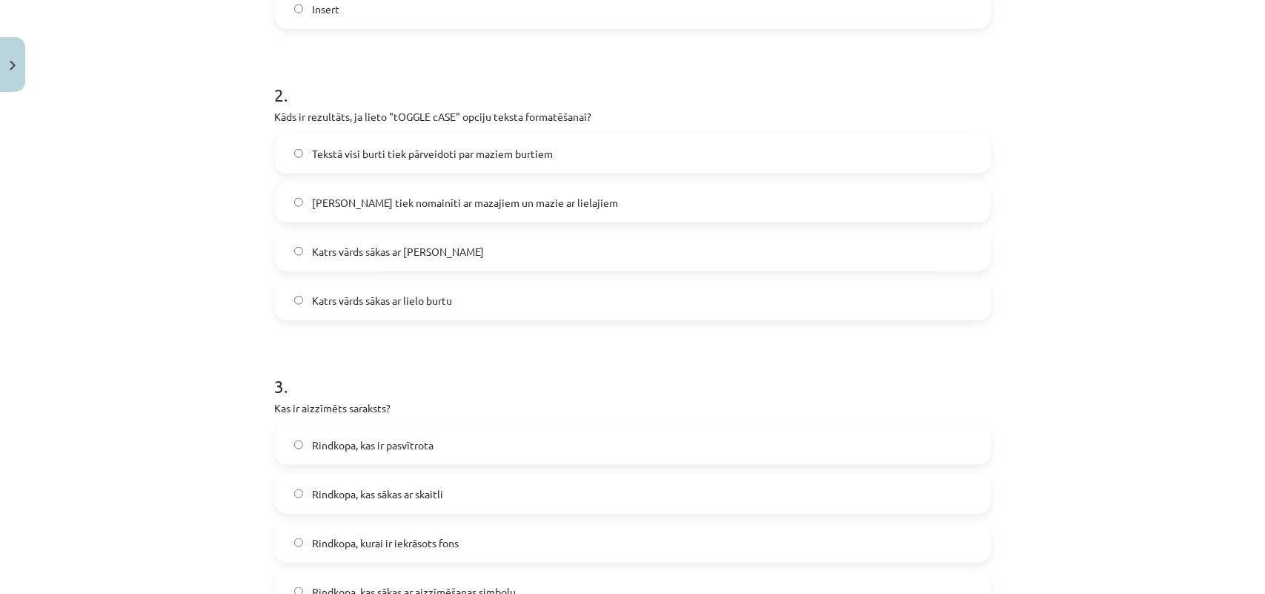
scroll to position [537, 0]
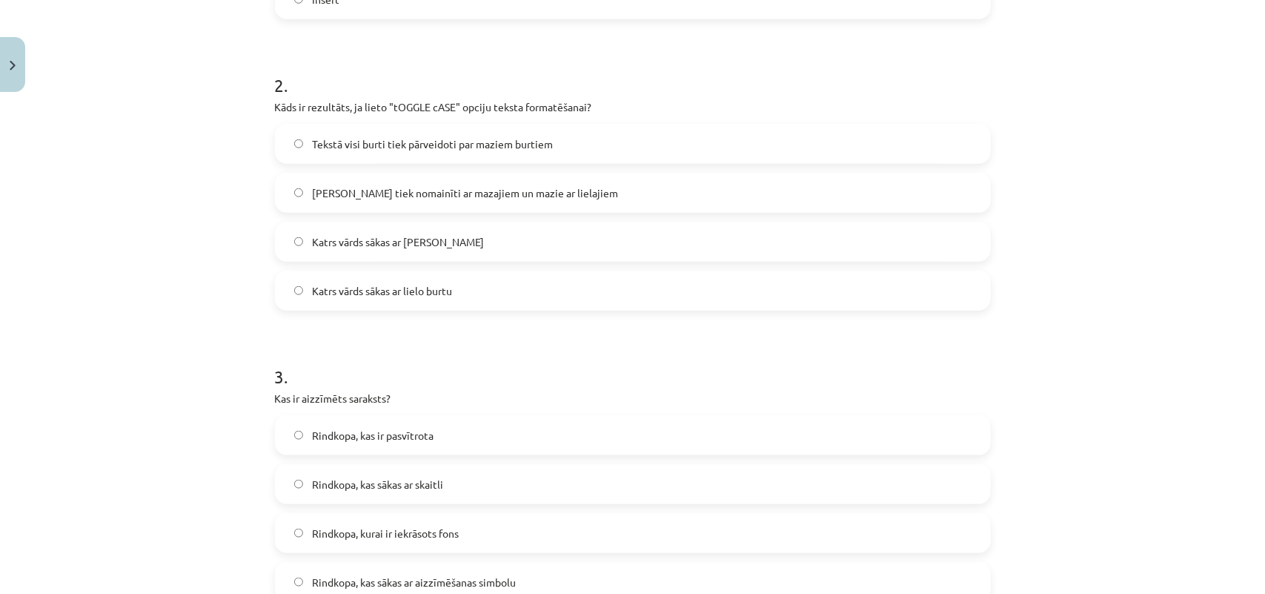
click at [425, 200] on label "Lielie burti tiek nomainīti ar mazajiem un mazie ar lielajiem" at bounding box center [632, 192] width 713 height 37
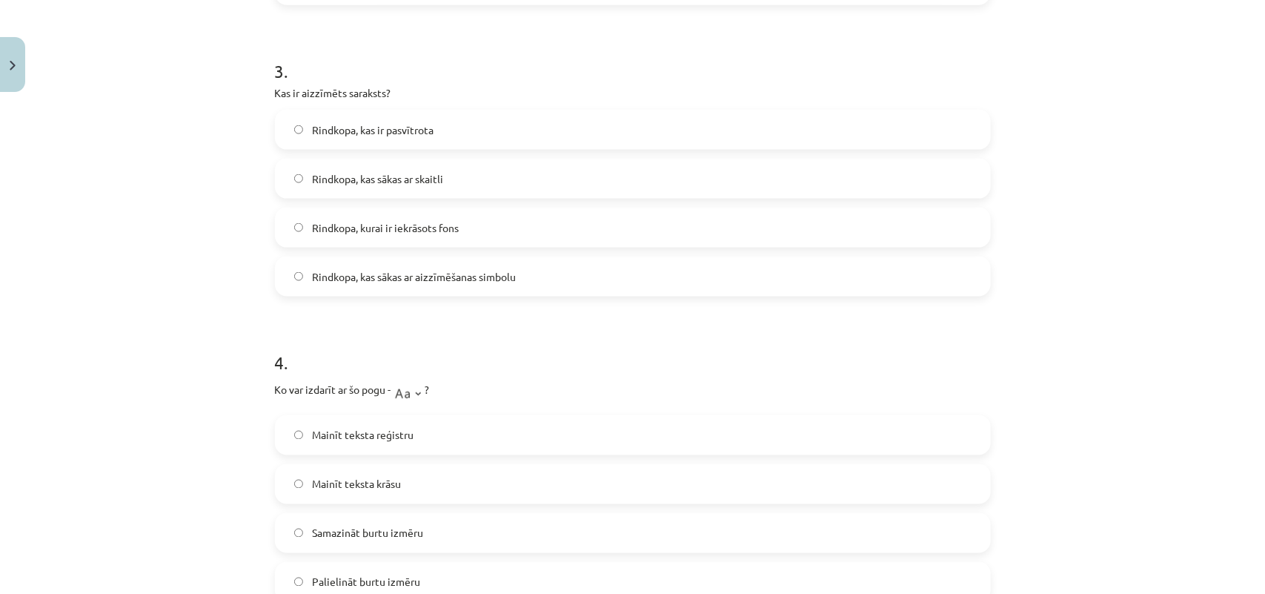
scroll to position [846, 0]
click at [404, 285] on label "Rindkopa, kas sākas ar aizzīmēšanas simbolu" at bounding box center [632, 272] width 713 height 37
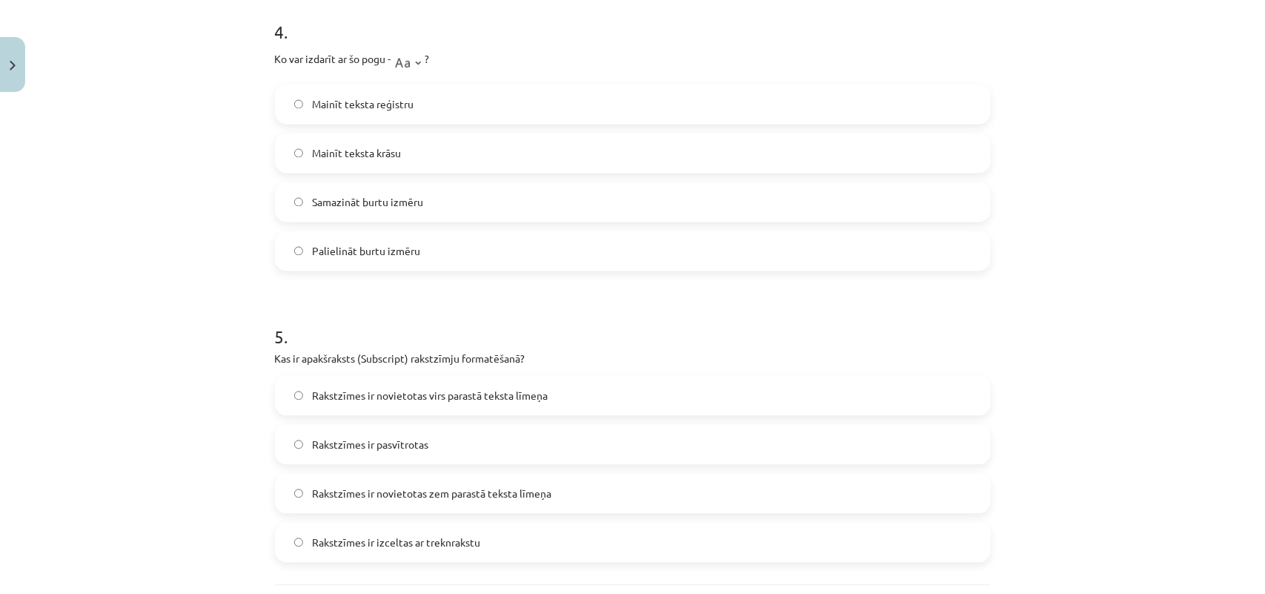
scroll to position [1177, 0]
click at [405, 90] on label "Mainīt teksta reģistru" at bounding box center [632, 100] width 713 height 37
click at [442, 474] on span "Rakstzīmes ir novietotas zem parastā teksta līmeņa" at bounding box center [431, 490] width 239 height 16
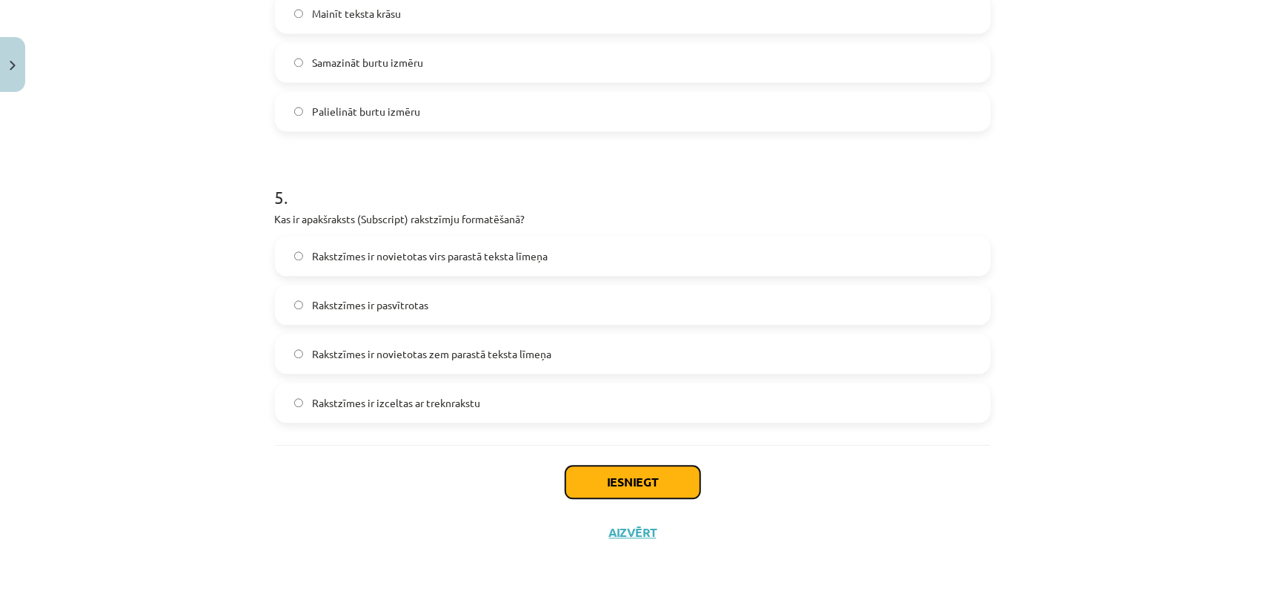
click at [619, 474] on button "Iesniegt" at bounding box center [632, 481] width 135 height 33
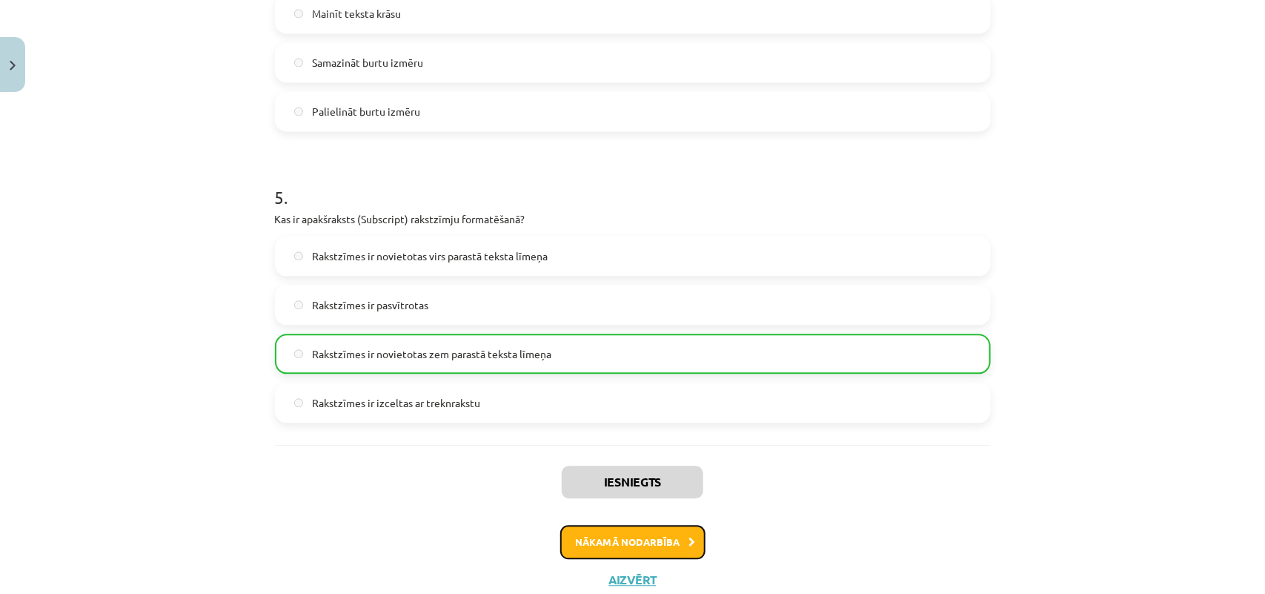
click at [646, 474] on button "Nākamā nodarbība" at bounding box center [632, 542] width 145 height 34
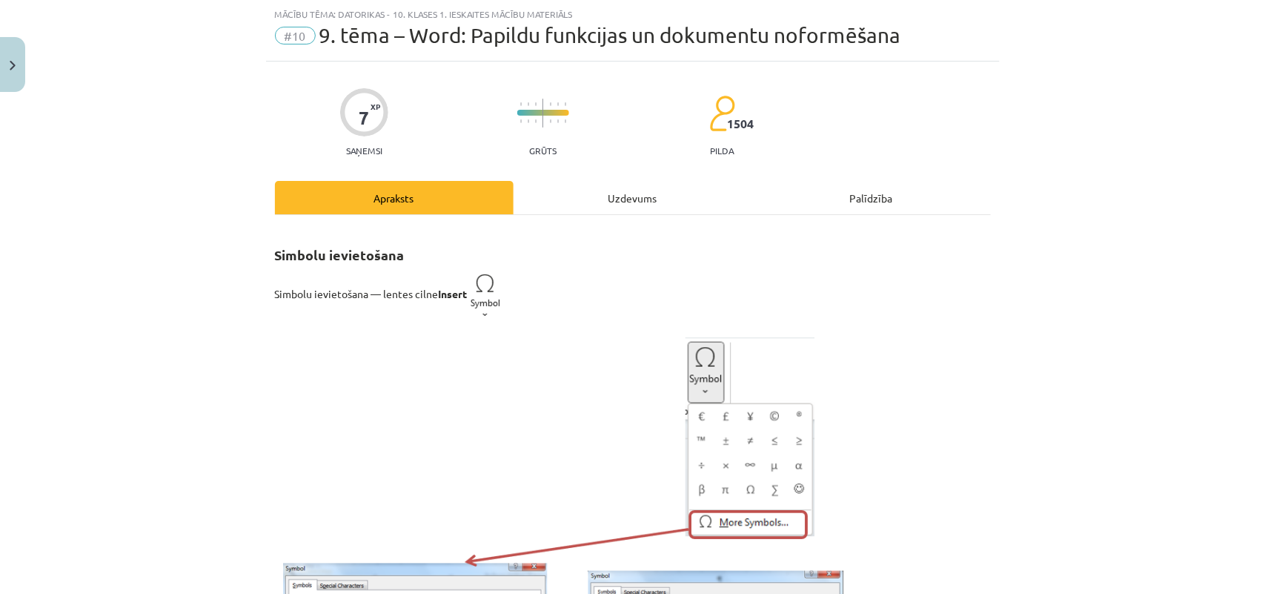
click at [599, 198] on div "Uzdevums" at bounding box center [633, 197] width 239 height 33
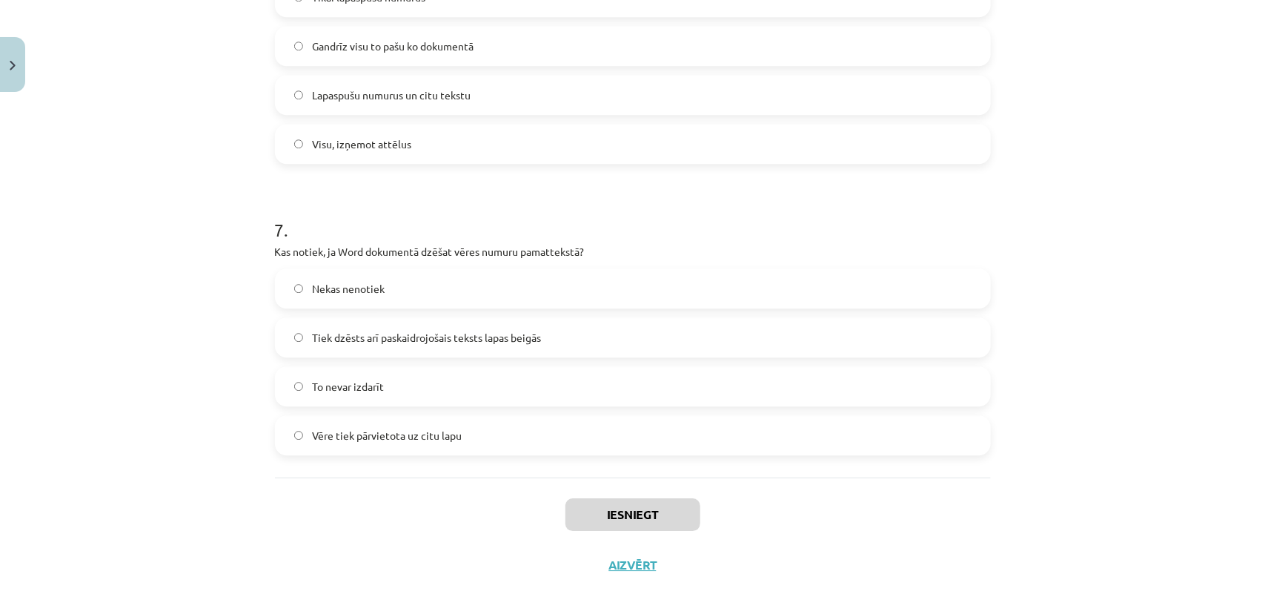
scroll to position [1784, 0]
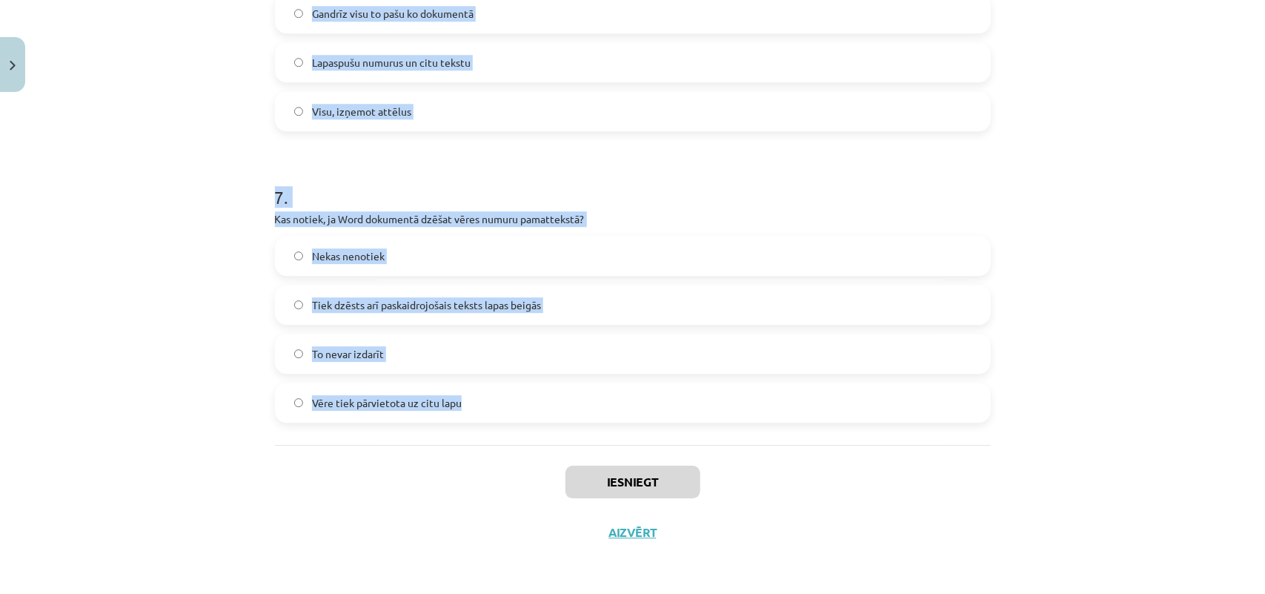
drag, startPoint x: 264, startPoint y: 311, endPoint x: 546, endPoint y: 425, distance: 304.3
copy form "Kurā cilnē var ievietot satura rādītāju Word dokumentā? Format Insert Reference…"
click at [183, 174] on div "Mācību tēma: Datorikas - 10. klases 1. ieskaites mācību materiāls #10 9. tēma –…" at bounding box center [632, 297] width 1265 height 594
drag, startPoint x: 183, startPoint y: 174, endPoint x: 593, endPoint y: 171, distance: 409.8
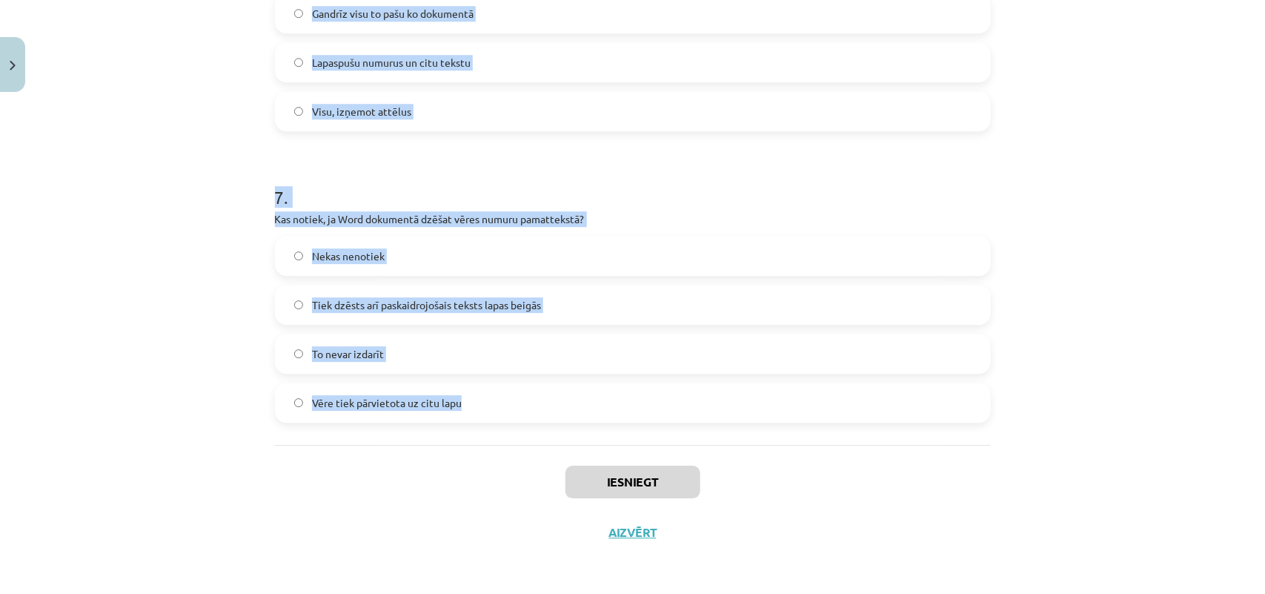
click at [201, 167] on div "Mācību tēma: Datorikas - 10. klases 1. ieskaites mācību materiāls #10 9. tēma –…" at bounding box center [632, 297] width 1265 height 594
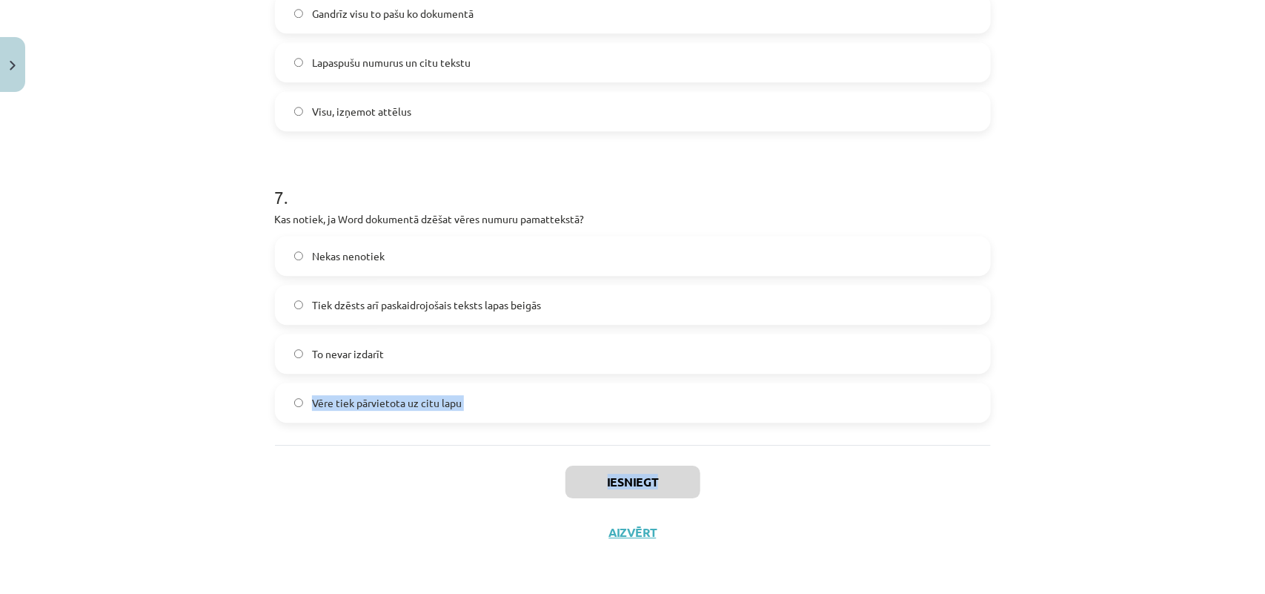
drag, startPoint x: 1249, startPoint y: 479, endPoint x: 1257, endPoint y: 406, distance: 73.1
click at [1012, 328] on div "Mācību tēma: Datorikas - 10. klases 1. ieskaites mācību materiāls #10 9. tēma –…" at bounding box center [632, 297] width 1265 height 594
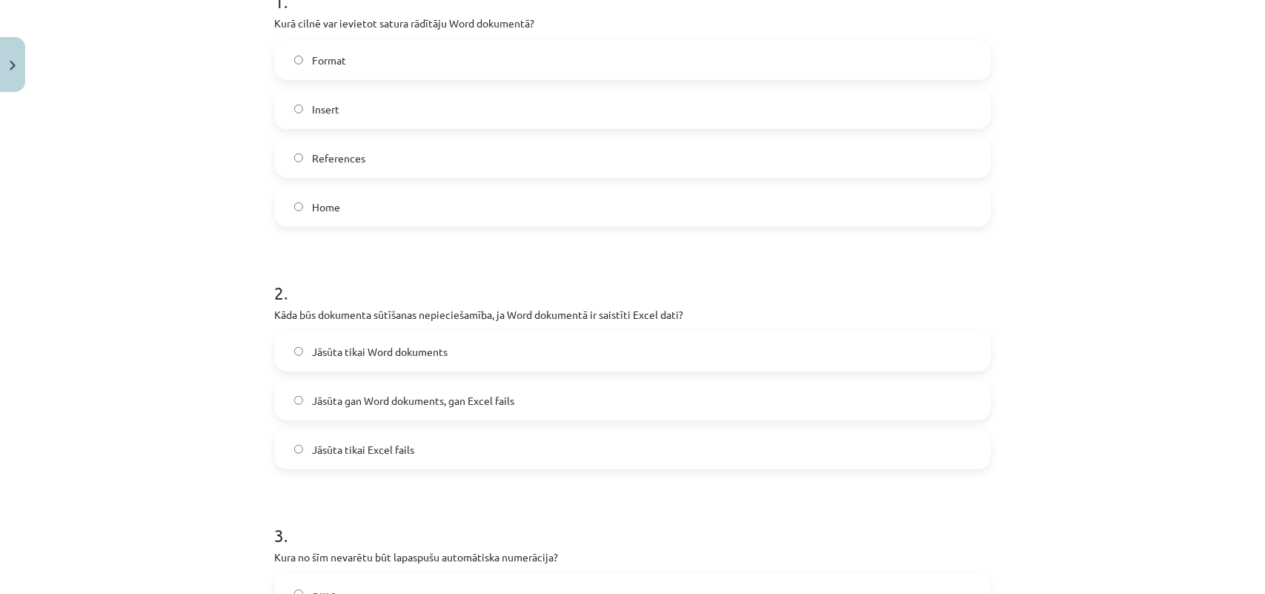
scroll to position [310, 0]
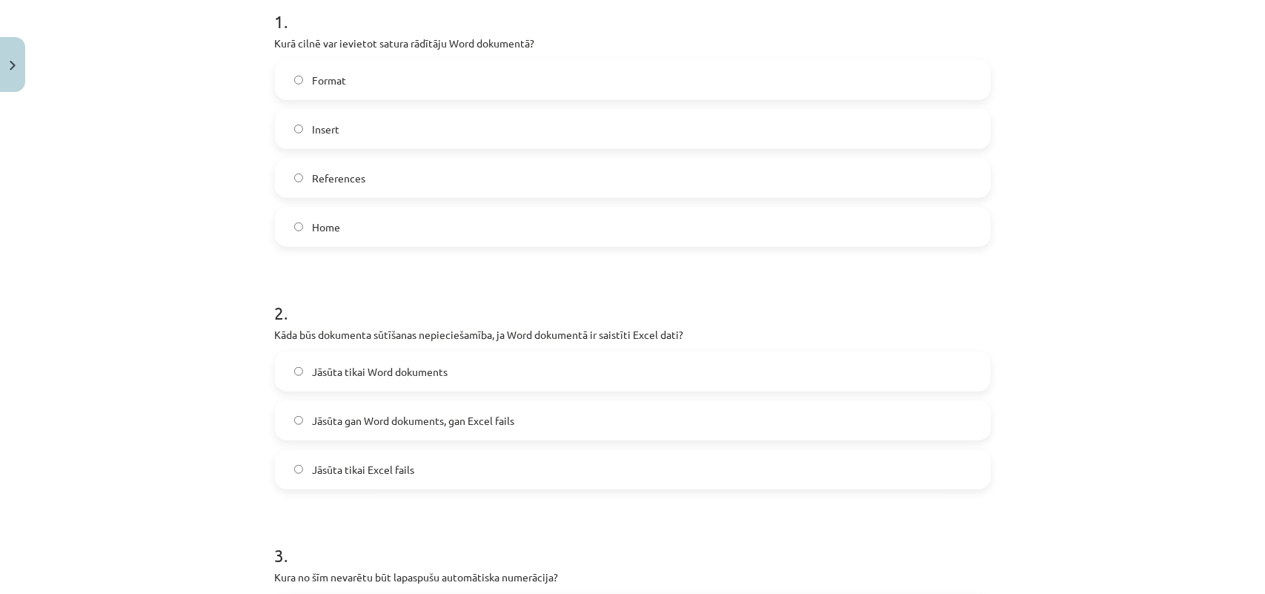
click at [361, 191] on label "References" at bounding box center [632, 177] width 713 height 37
click at [371, 415] on span "Jāsūta gan Word dokuments, gan Excel fails" at bounding box center [413, 421] width 202 height 16
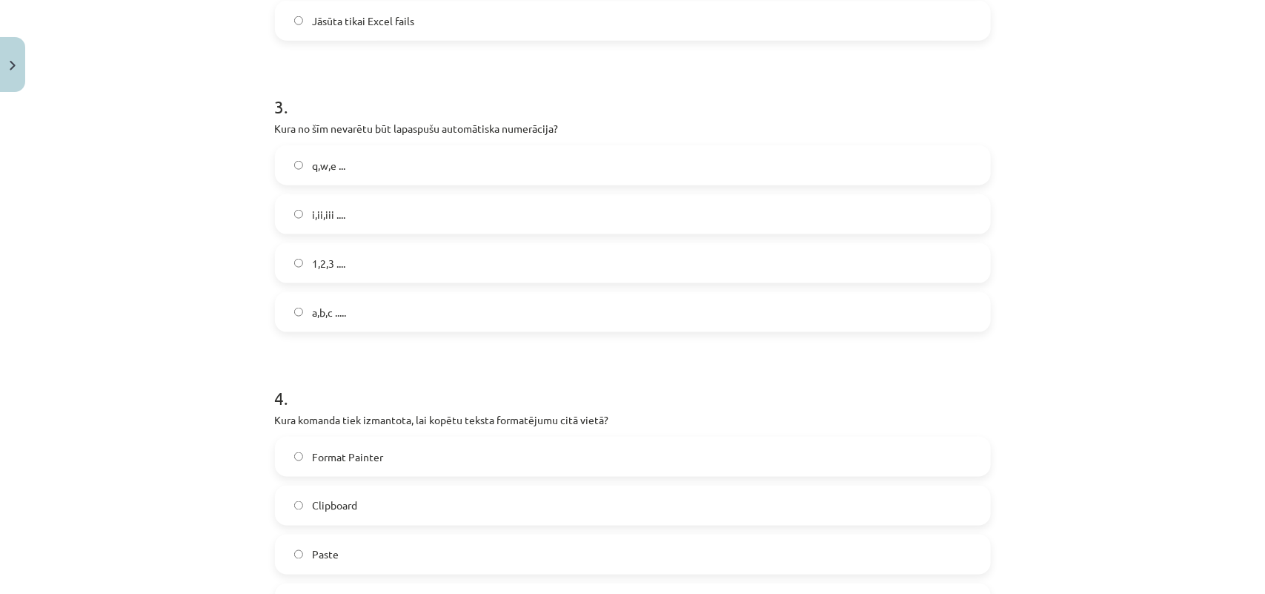
scroll to position [841, 0]
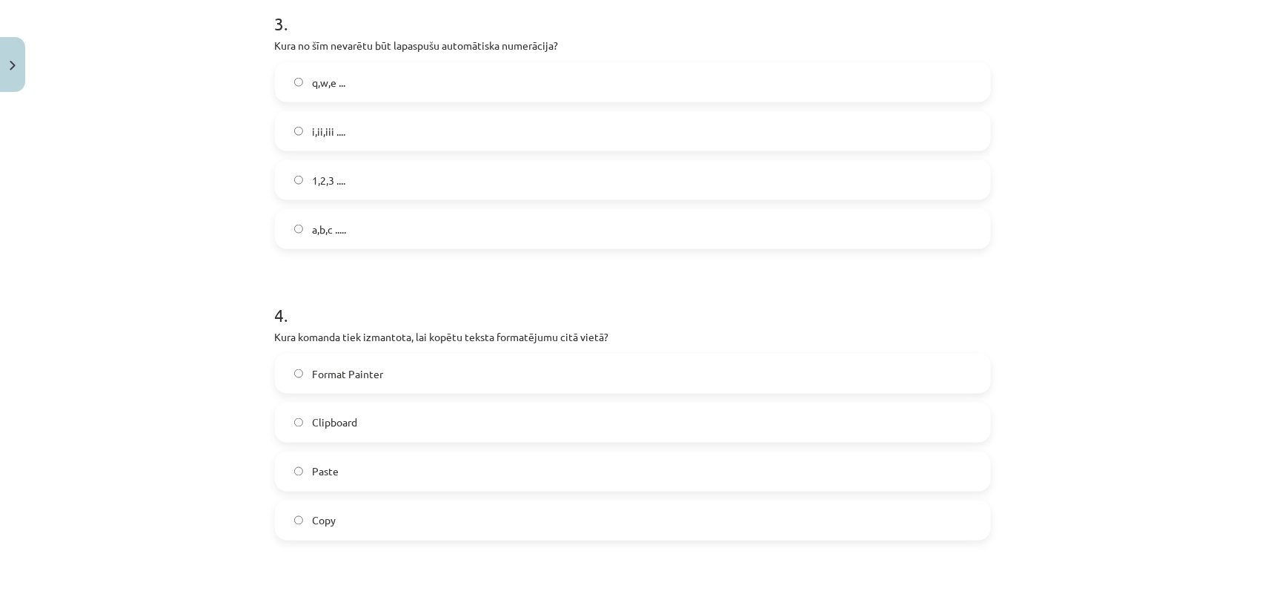
click at [379, 95] on label "q,w,e ..." at bounding box center [632, 82] width 713 height 37
click at [391, 371] on label "Format Painter" at bounding box center [632, 373] width 713 height 37
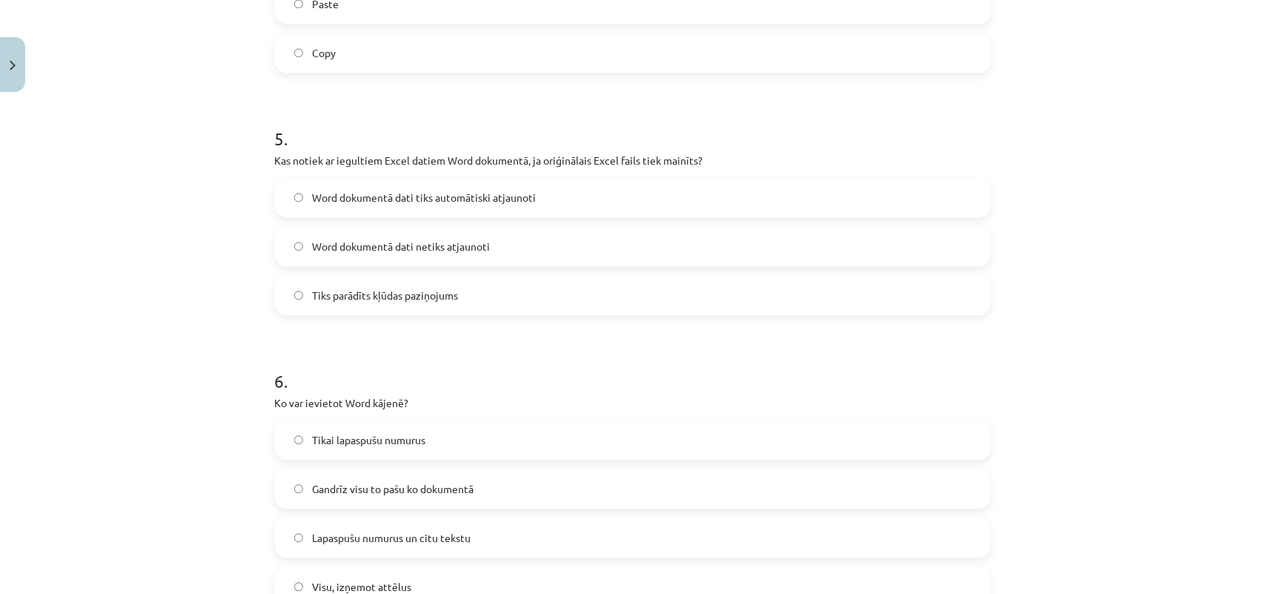
scroll to position [1344, 0]
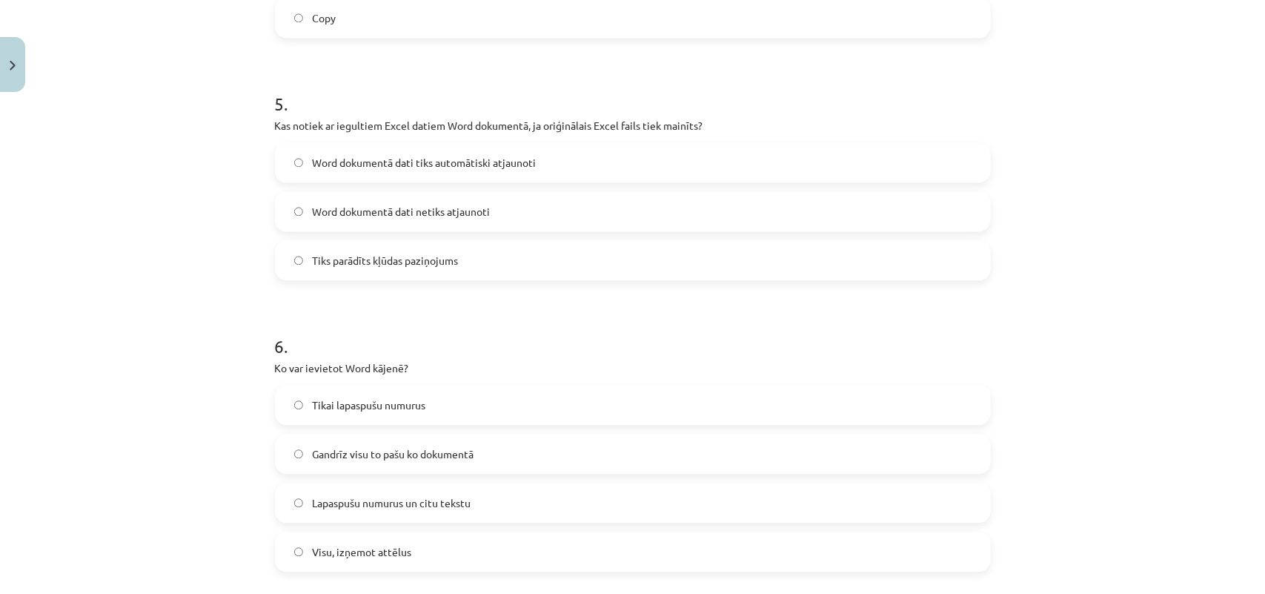
click at [415, 157] on span "Word dokumentā dati tiks automātiski atjaunoti" at bounding box center [424, 163] width 224 height 16
click at [424, 204] on span "Word dokumentā dati netiks atjaunoti" at bounding box center [401, 212] width 178 height 16
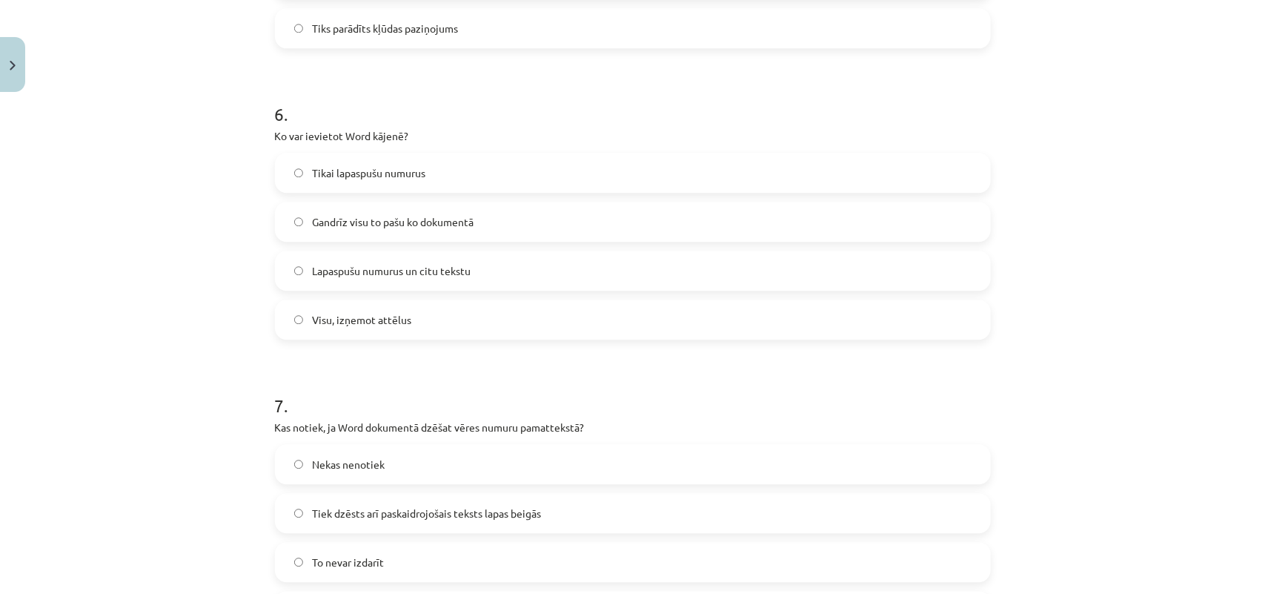
scroll to position [1631, 0]
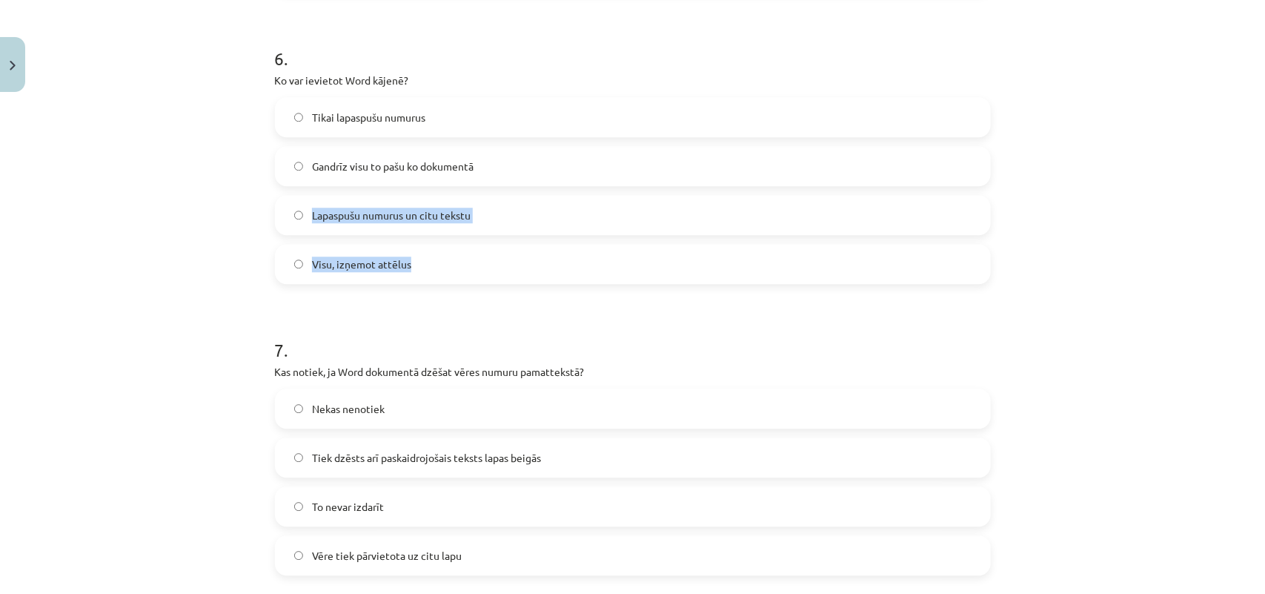
drag, startPoint x: 446, startPoint y: 245, endPoint x: 220, endPoint y: 213, distance: 228.3
click at [220, 213] on div "Mācību tēma: Datorikas - 10. klases 1. ieskaites mācību materiāls #10 9. tēma –…" at bounding box center [632, 297] width 1265 height 594
click at [333, 224] on label "Lapaspušu numurus un citu tekstu" at bounding box center [632, 214] width 713 height 37
click at [388, 458] on span "Tiek dzēsts arī paskaidrojošais teksts lapas beigās" at bounding box center [426, 458] width 229 height 16
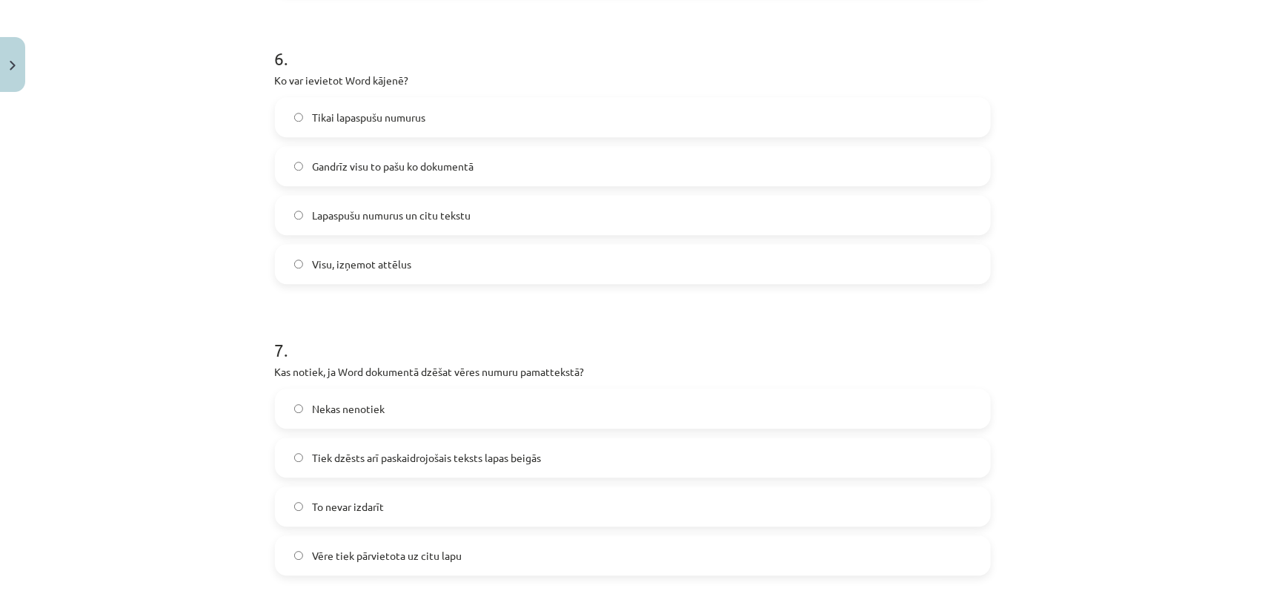
scroll to position [1784, 0]
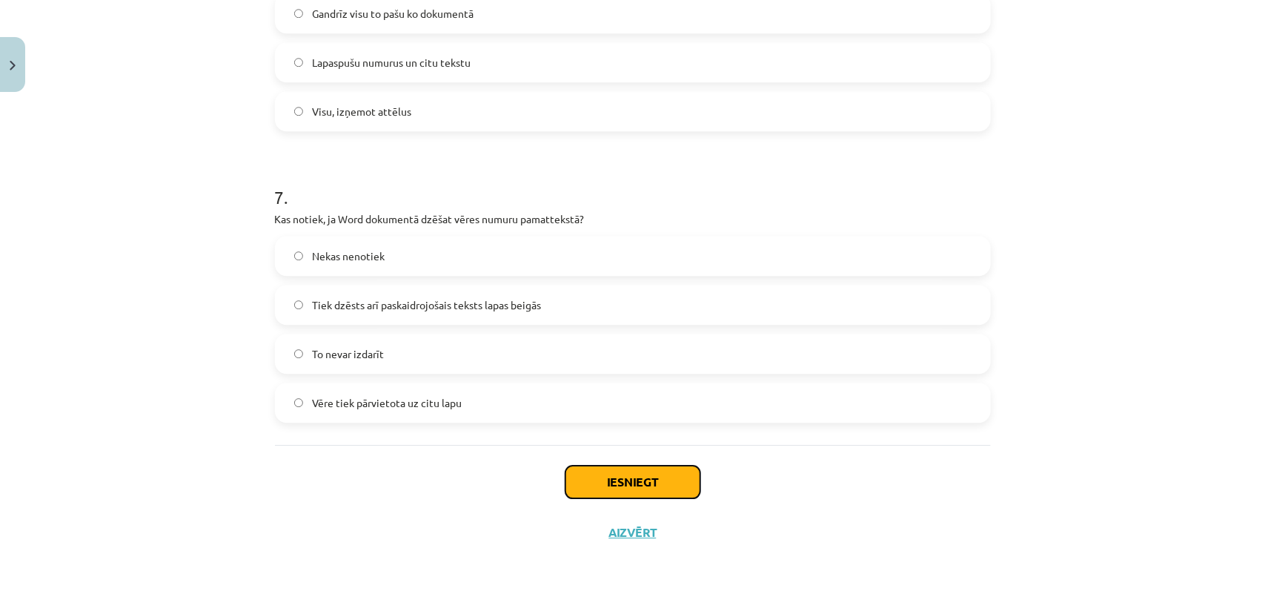
click at [599, 474] on button "Iesniegt" at bounding box center [632, 481] width 135 height 33
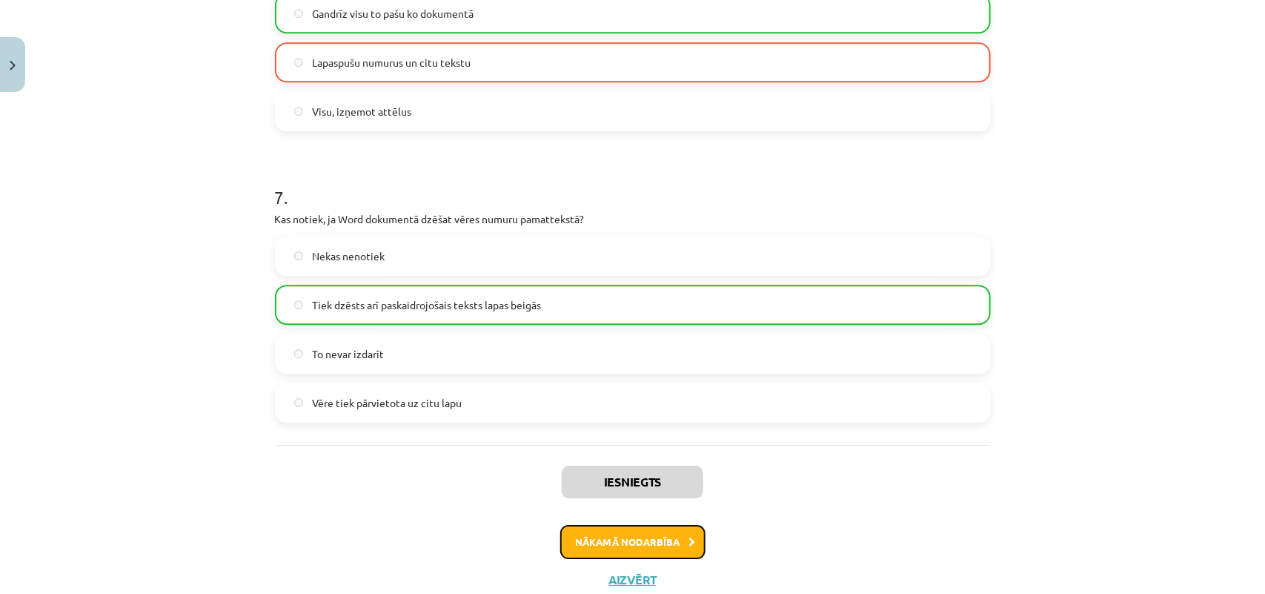
click at [602, 474] on button "Nākamā nodarbība" at bounding box center [632, 542] width 145 height 34
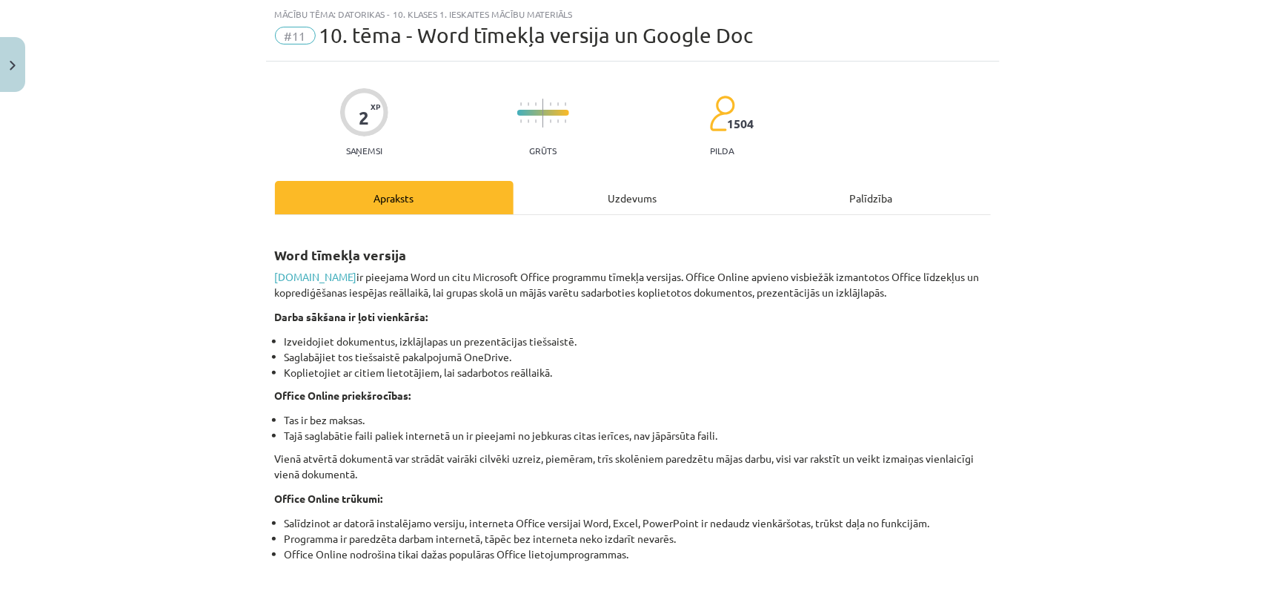
click at [571, 191] on div "Uzdevums" at bounding box center [633, 197] width 239 height 33
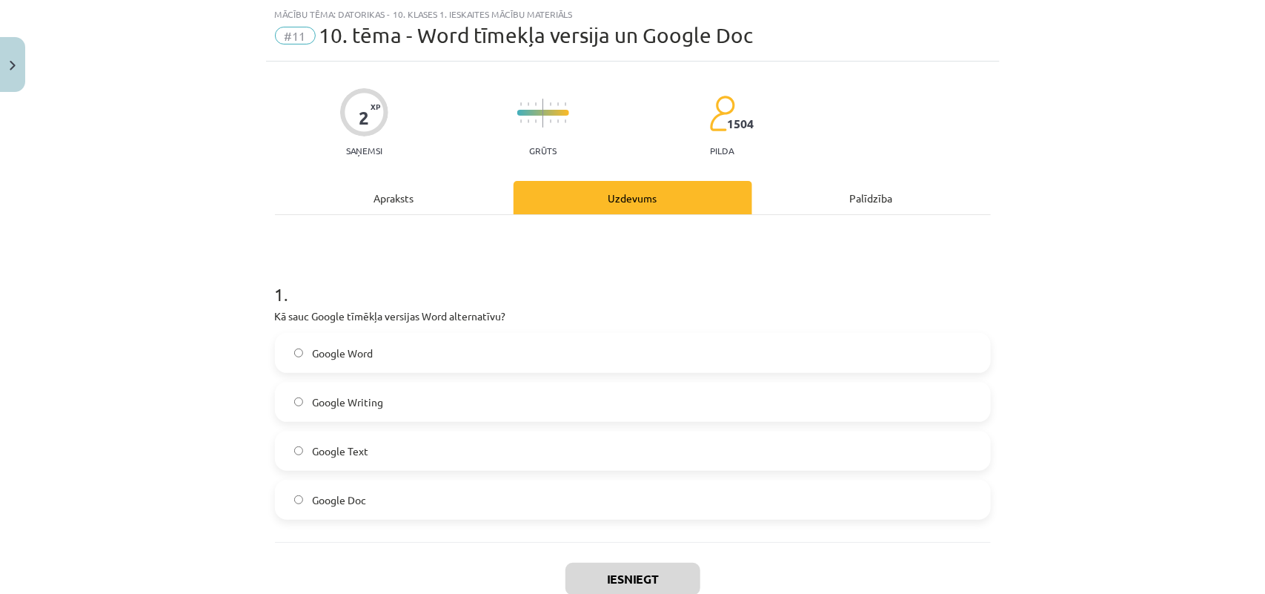
click at [339, 345] on span "Google Word" at bounding box center [342, 353] width 61 height 16
click at [428, 474] on label "Google Doc" at bounding box center [632, 499] width 713 height 37
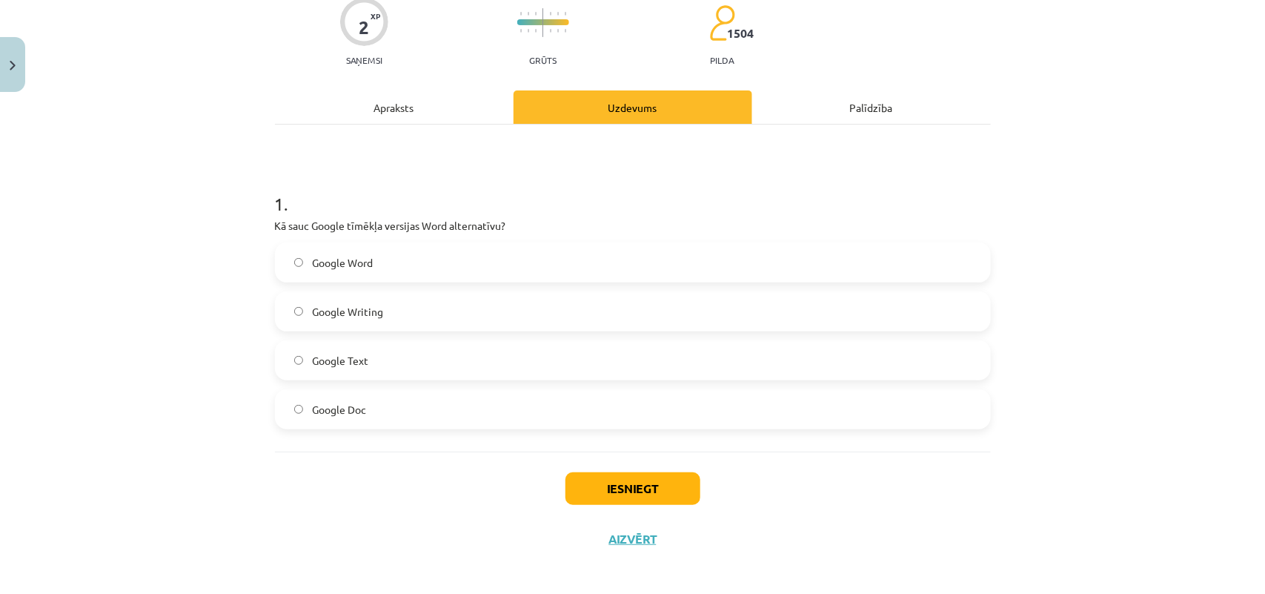
scroll to position [135, 0]
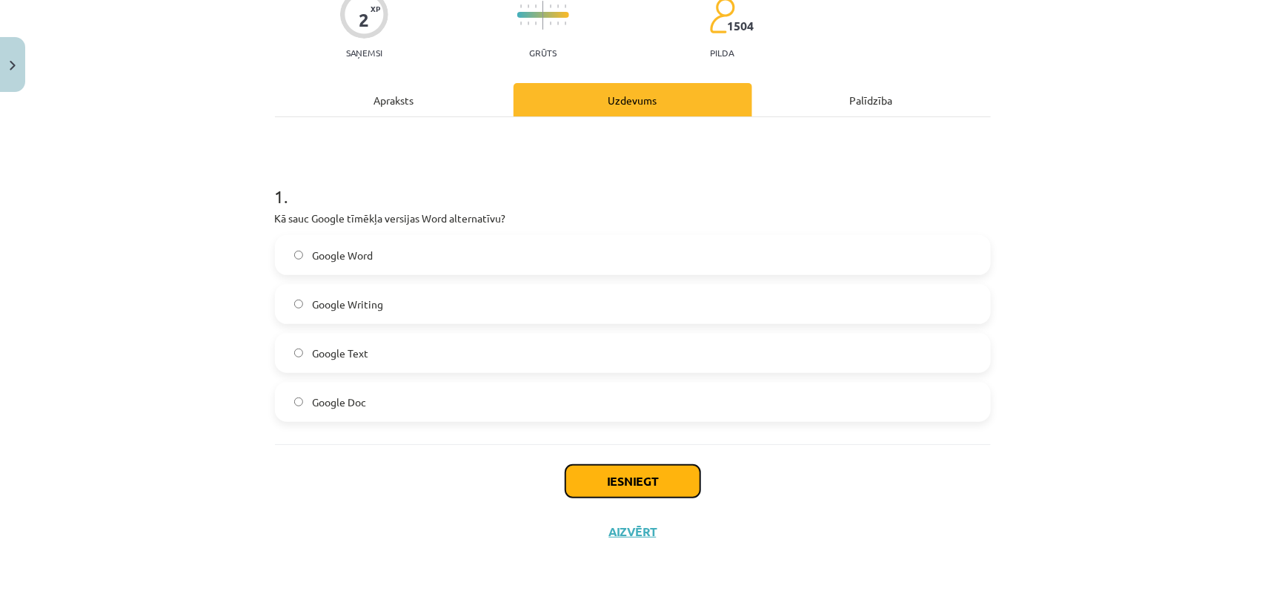
click at [632, 473] on button "Iesniegt" at bounding box center [632, 481] width 135 height 33
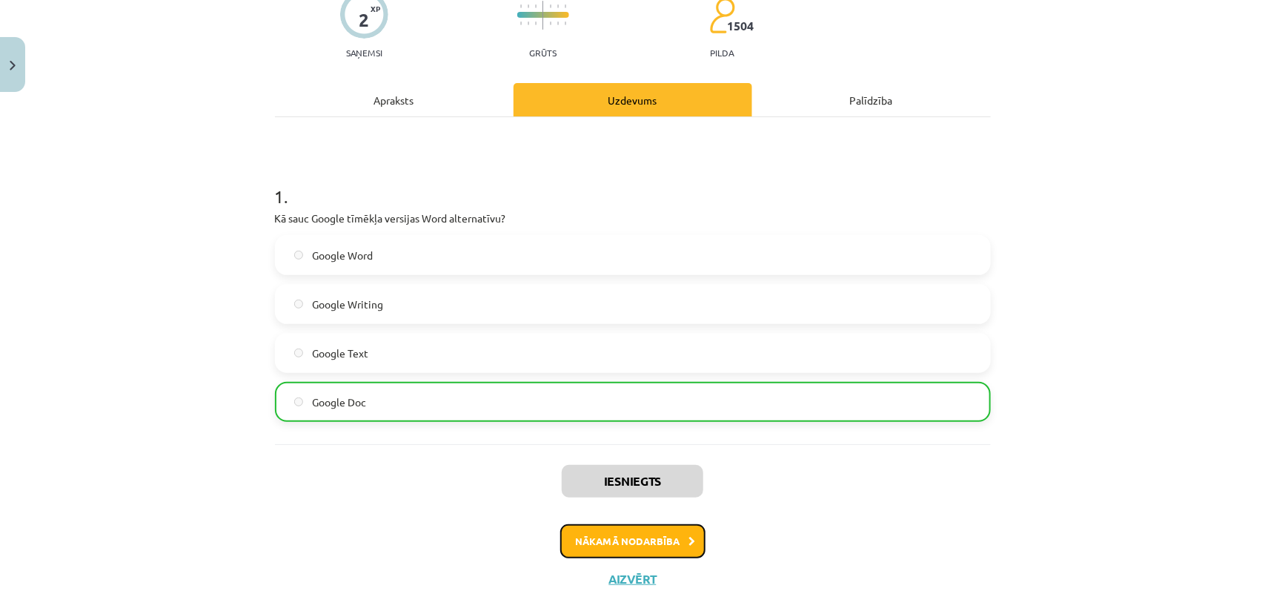
click at [665, 474] on button "Nākamā nodarbība" at bounding box center [632, 541] width 145 height 34
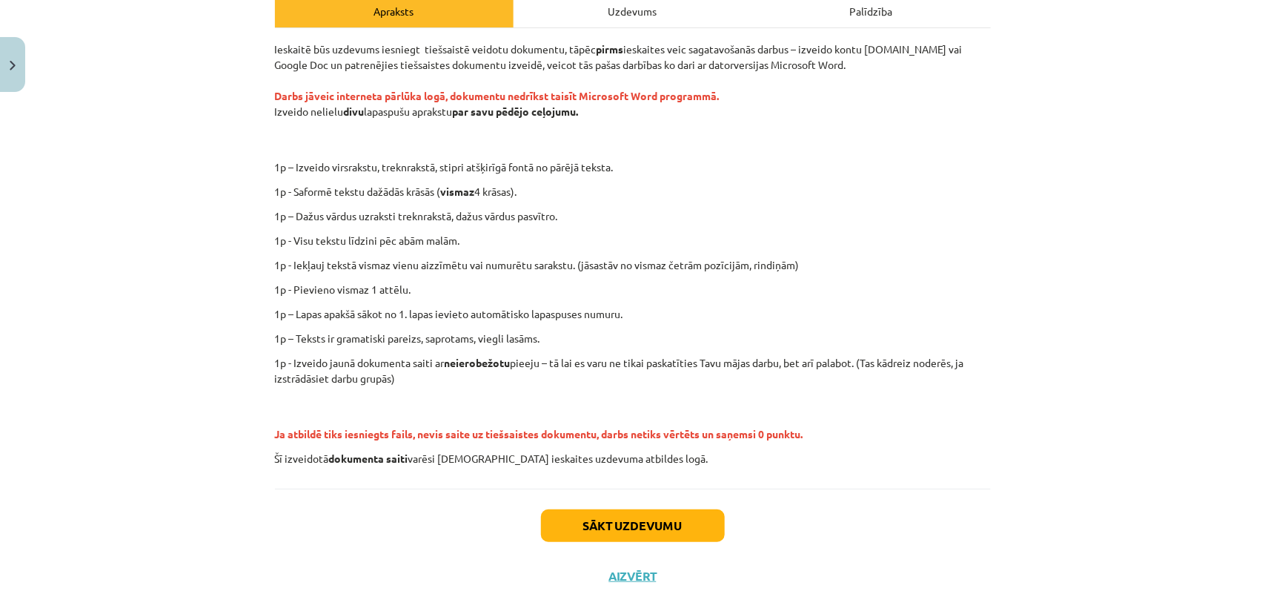
scroll to position [239, 0]
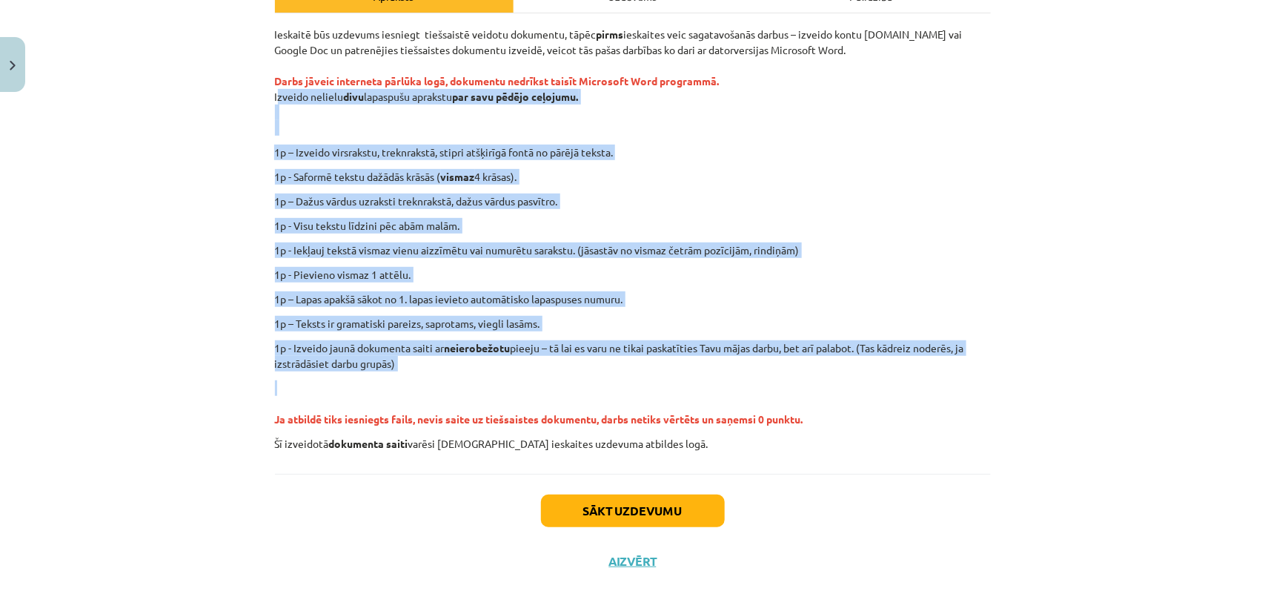
drag, startPoint x: 263, startPoint y: 99, endPoint x: 613, endPoint y: 386, distance: 452.8
click at [613, 386] on div "0 XP Saņemsi Ļoti grūts 1504 pilda Apraksts Uzdevums Palīdzība Ieskaitē būs uzd…" at bounding box center [633, 223] width 734 height 726
click at [641, 474] on button "Sākt uzdevumu" at bounding box center [633, 510] width 184 height 33
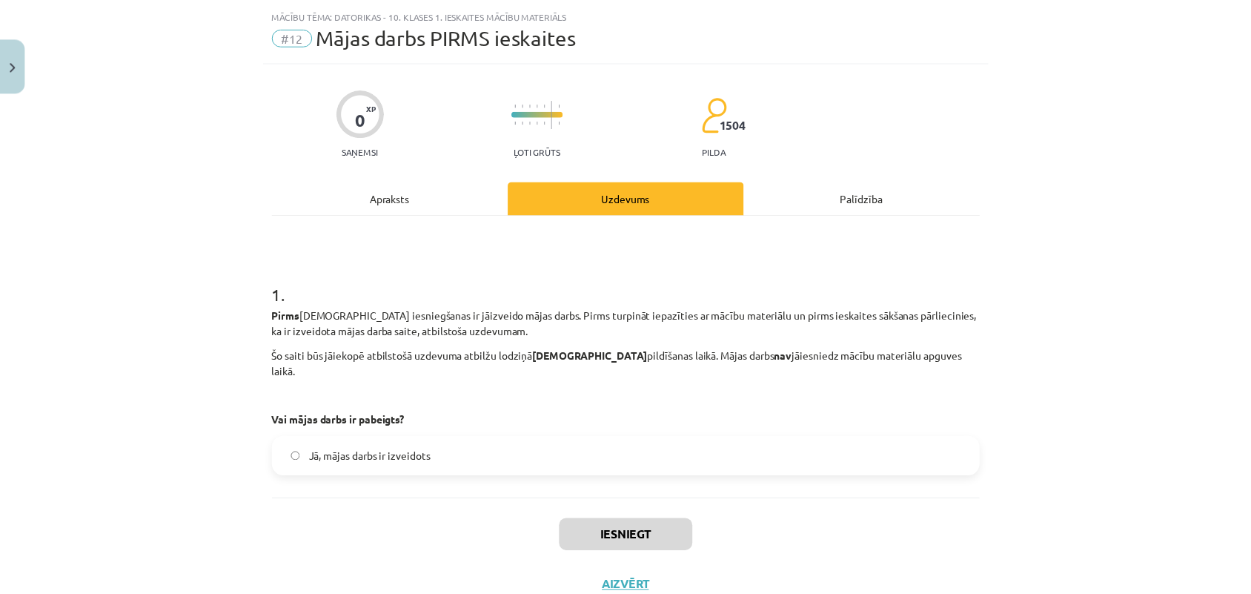
scroll to position [0, 0]
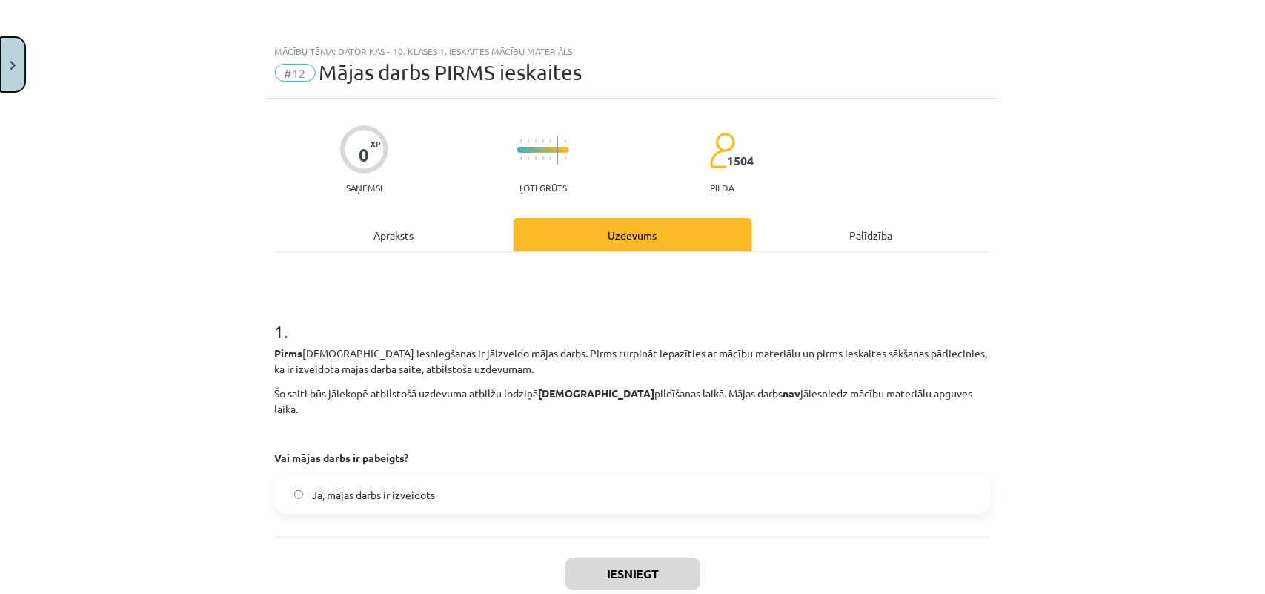
click at [12, 61] on img "Close" at bounding box center [13, 66] width 6 height 10
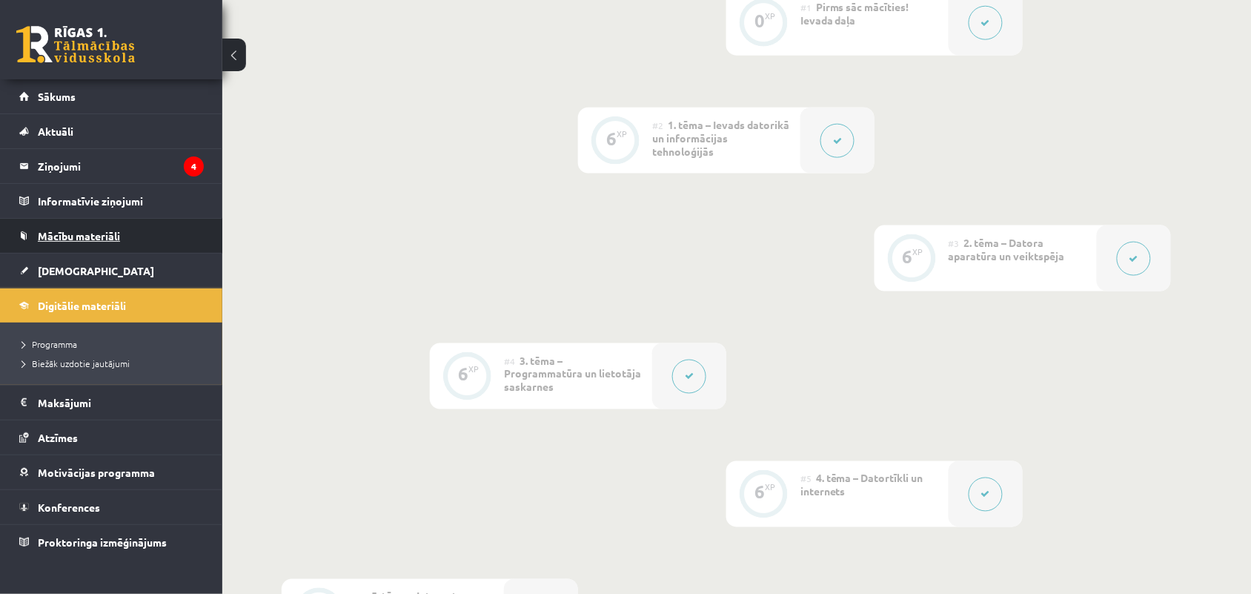
click at [87, 232] on span "Mācību materiāli" at bounding box center [79, 235] width 82 height 13
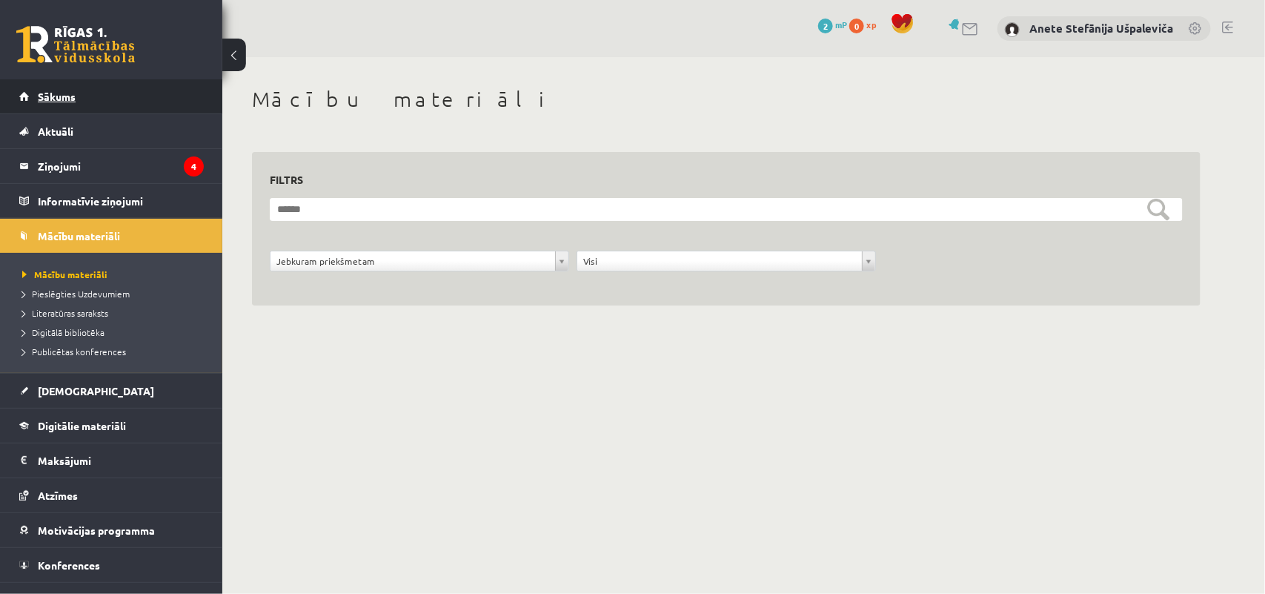
click at [76, 90] on link "Sākums" at bounding box center [111, 96] width 185 height 34
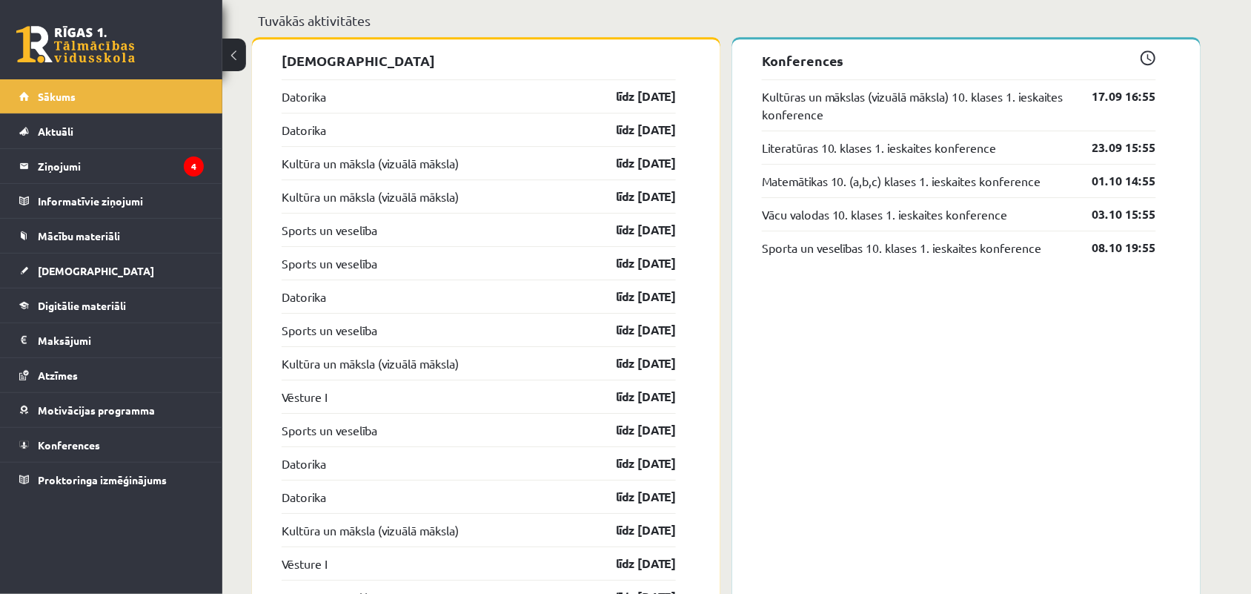
scroll to position [1324, 0]
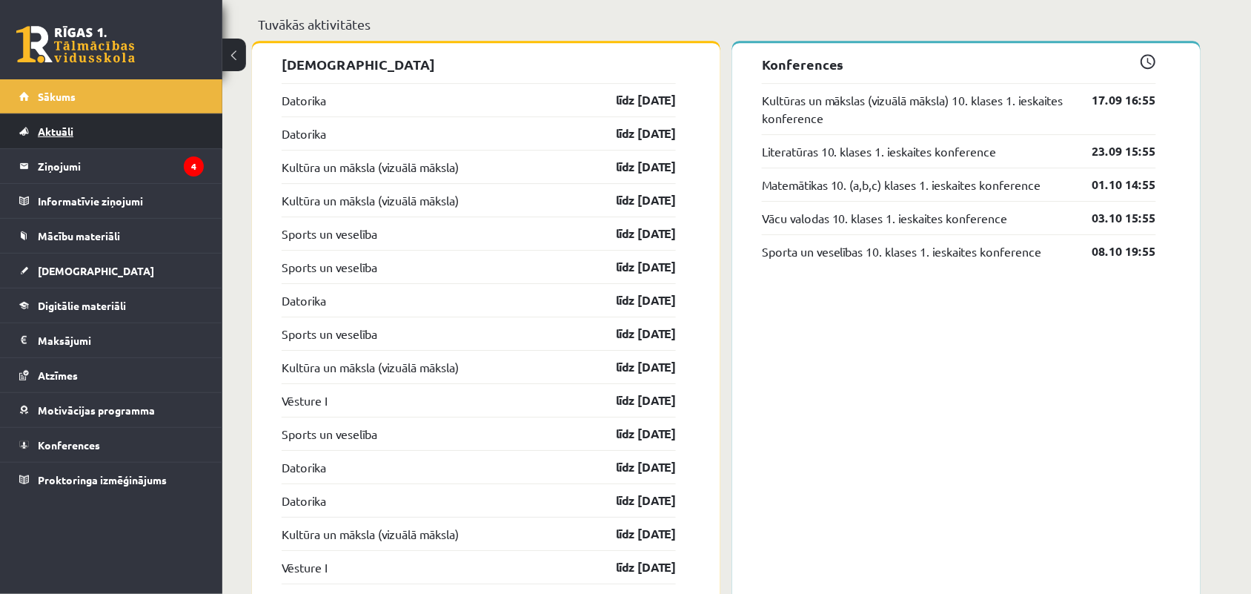
click at [49, 137] on link "Aktuāli" at bounding box center [111, 131] width 185 height 34
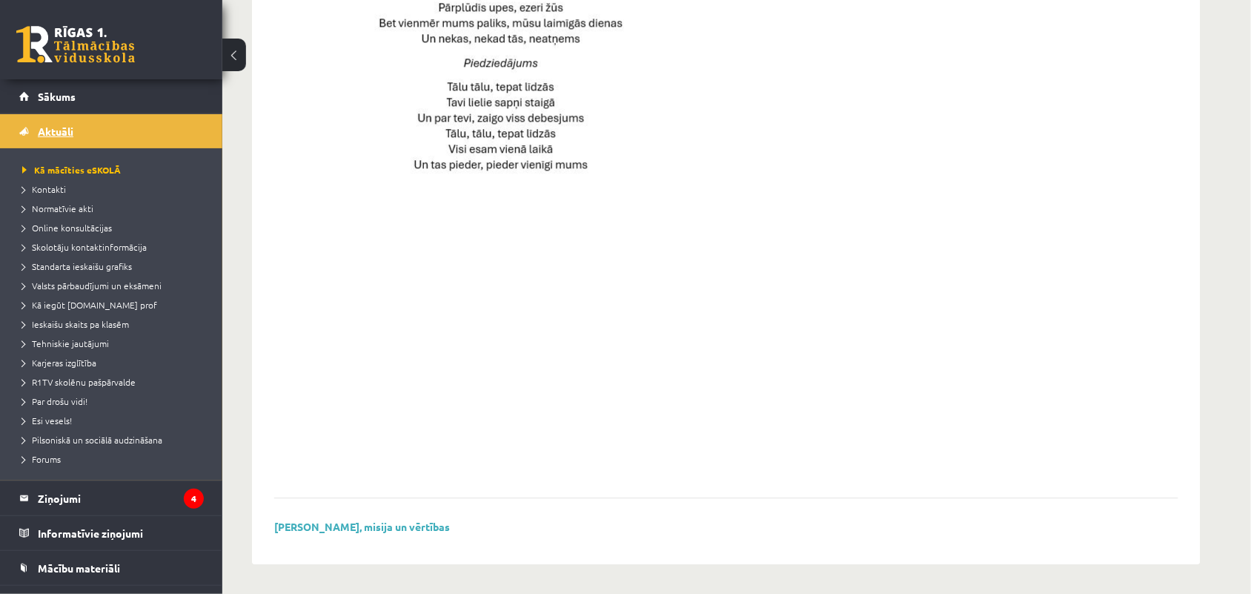
scroll to position [1021, 0]
click at [89, 483] on legend "Ziņojumi 4" at bounding box center [121, 498] width 166 height 34
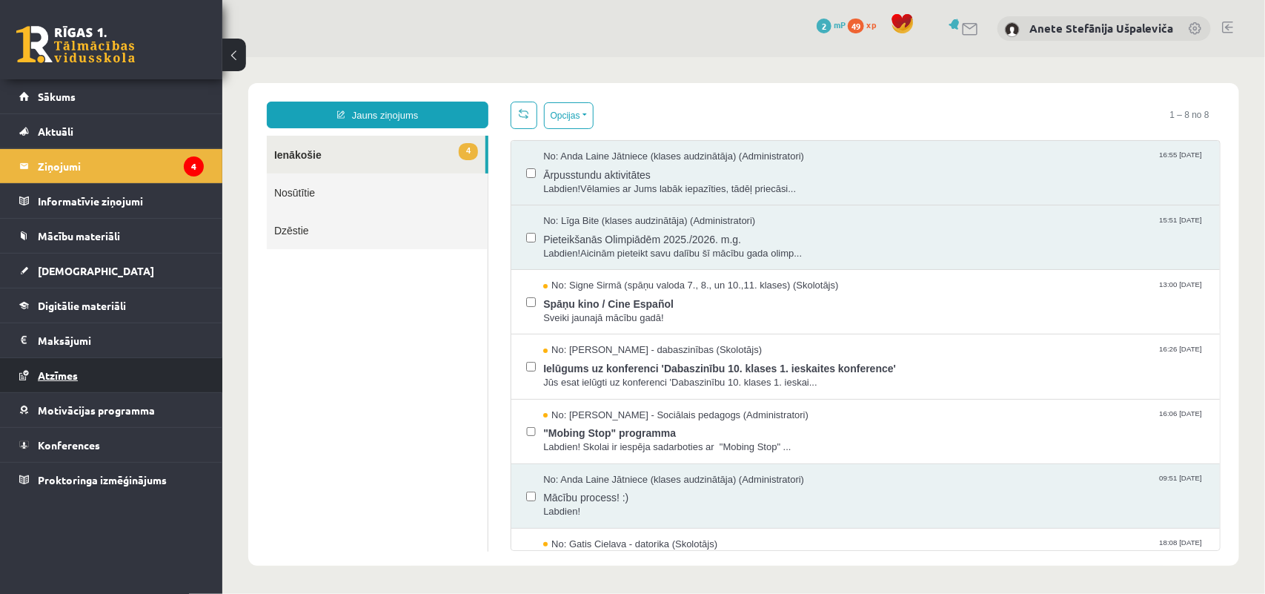
click at [123, 359] on link "Atzīmes" at bounding box center [111, 375] width 185 height 34
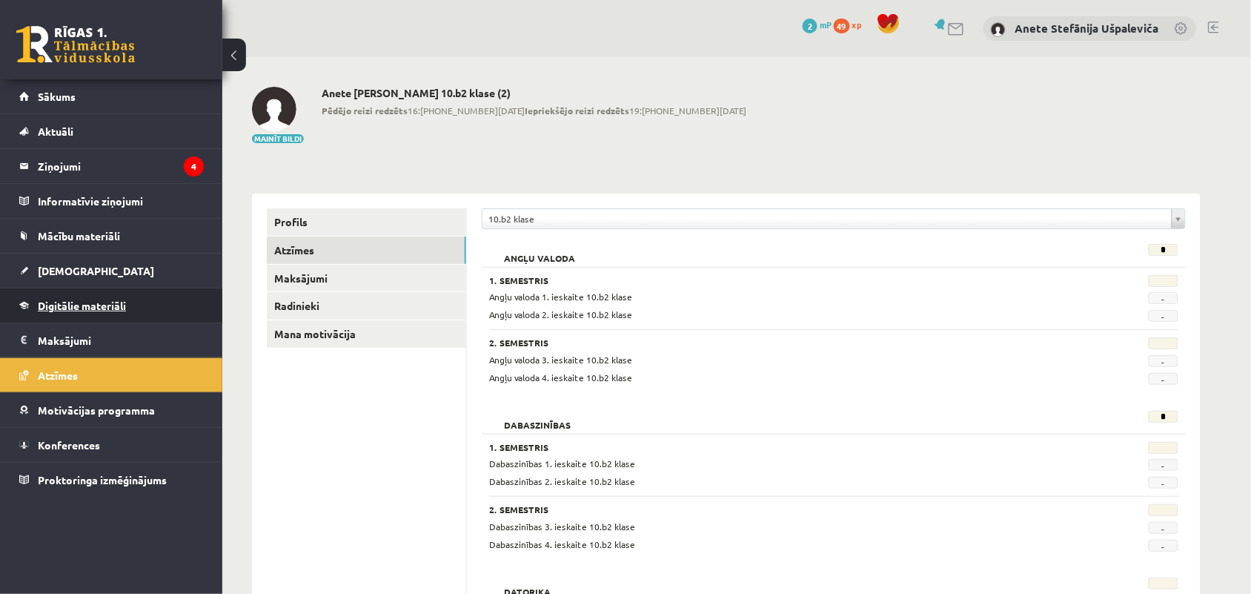
click at [116, 298] on link "Digitālie materiāli" at bounding box center [111, 305] width 185 height 34
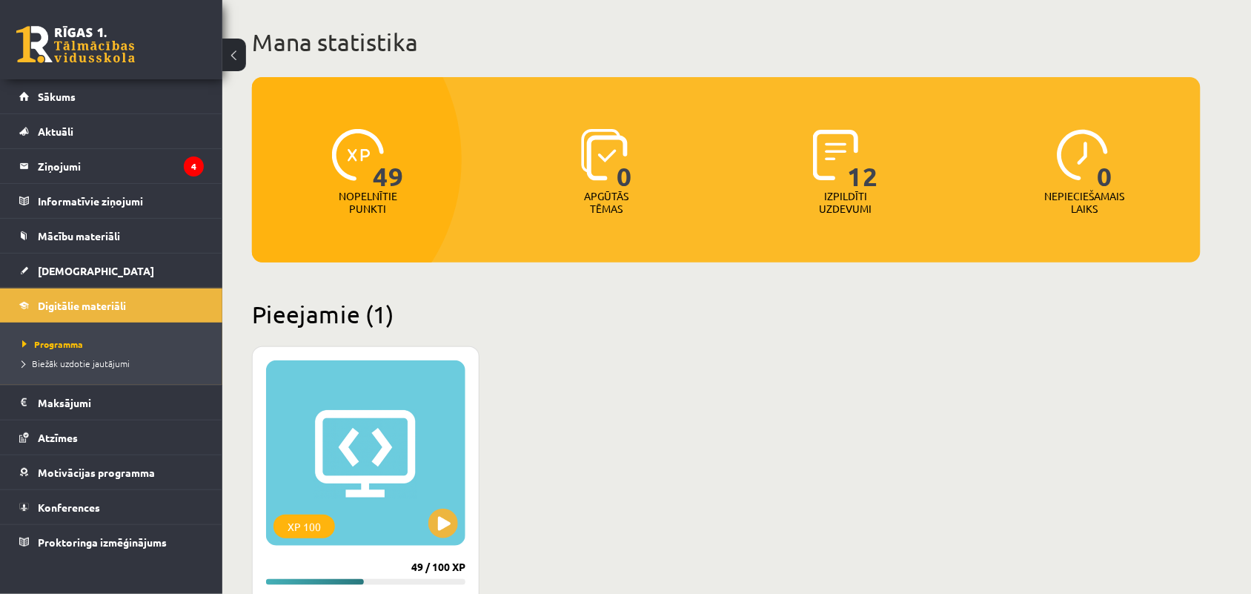
scroll to position [110, 0]
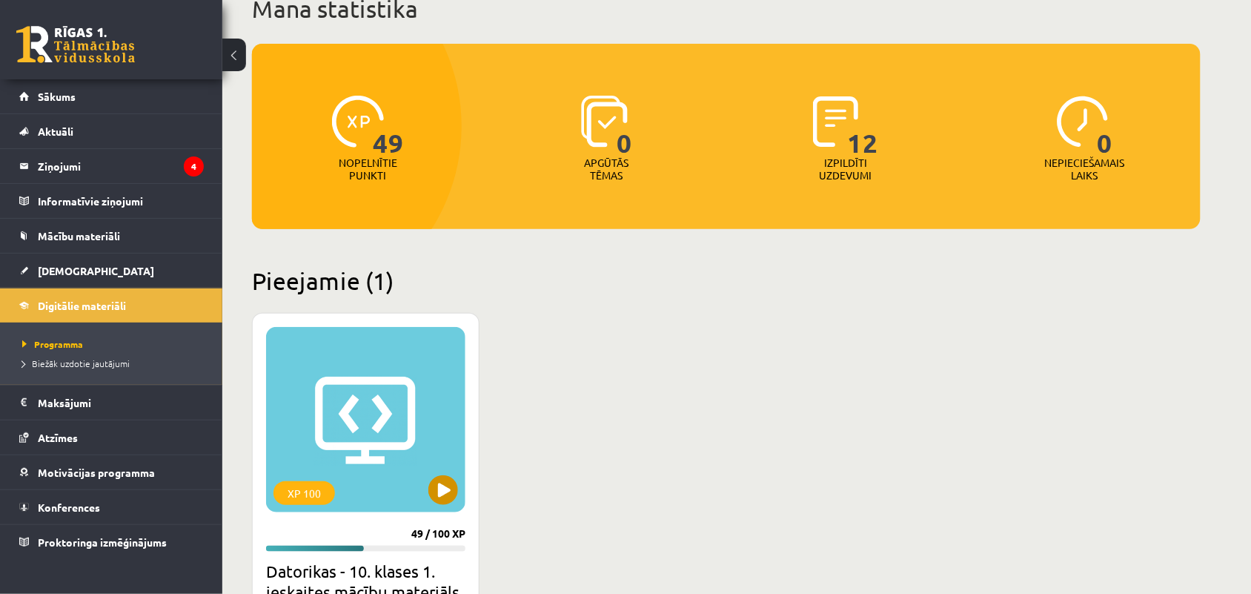
click at [351, 446] on div "XP 100" at bounding box center [365, 419] width 199 height 185
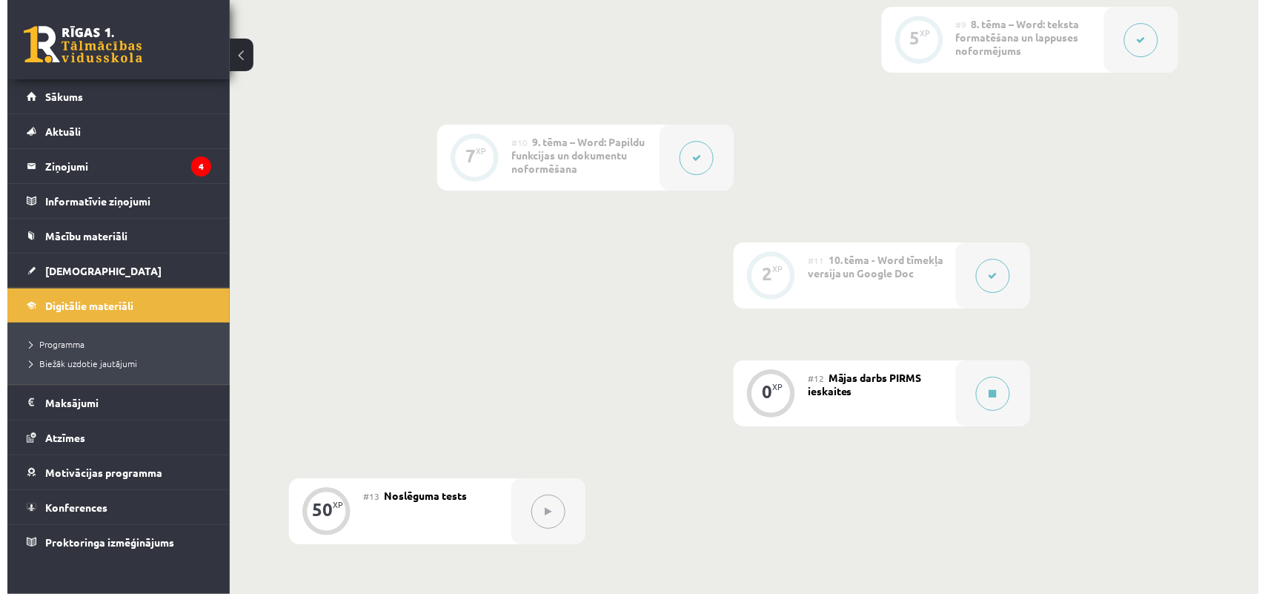
scroll to position [1527, 0]
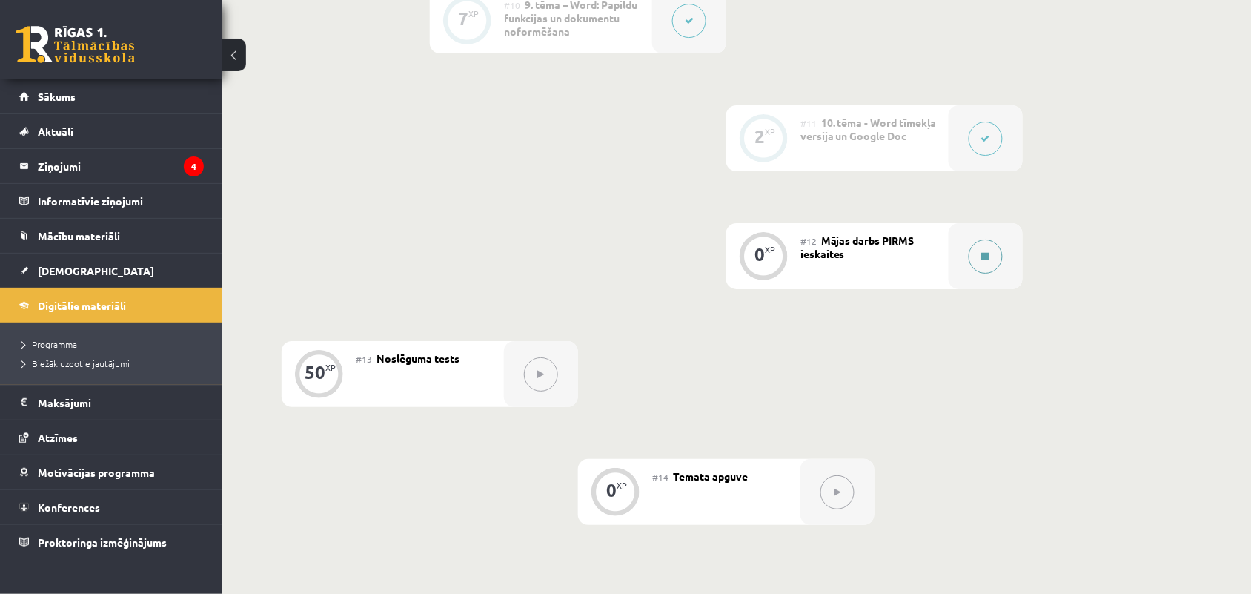
click at [991, 258] on button at bounding box center [986, 256] width 34 height 34
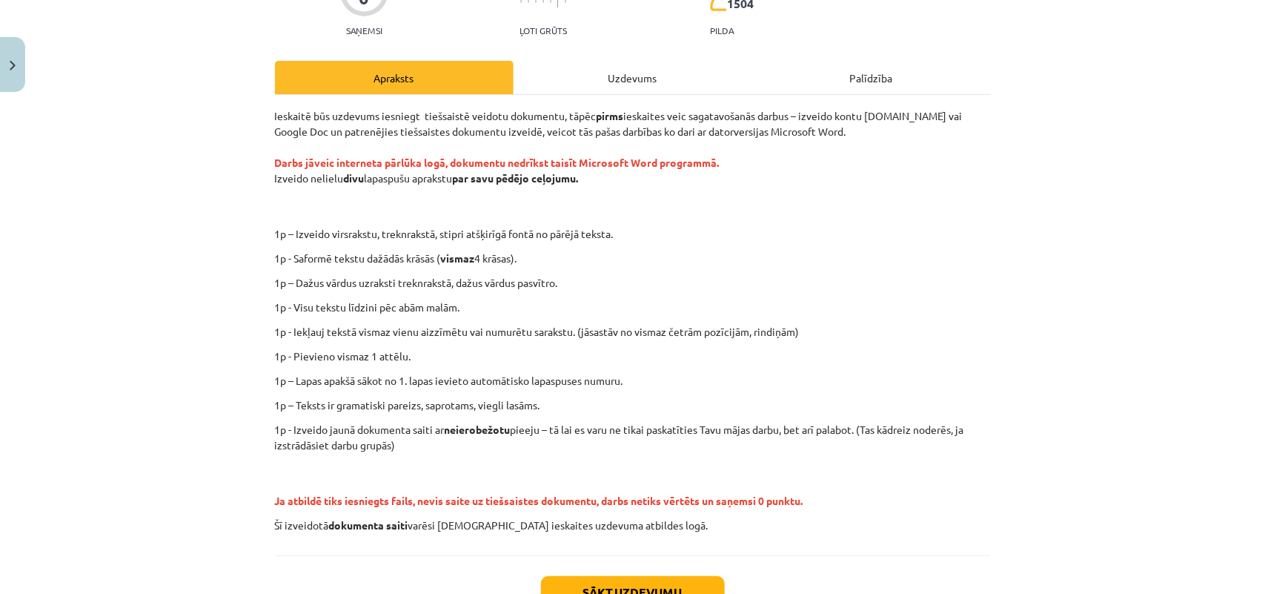
scroll to position [153, 0]
